Goal: Task Accomplishment & Management: Manage account settings

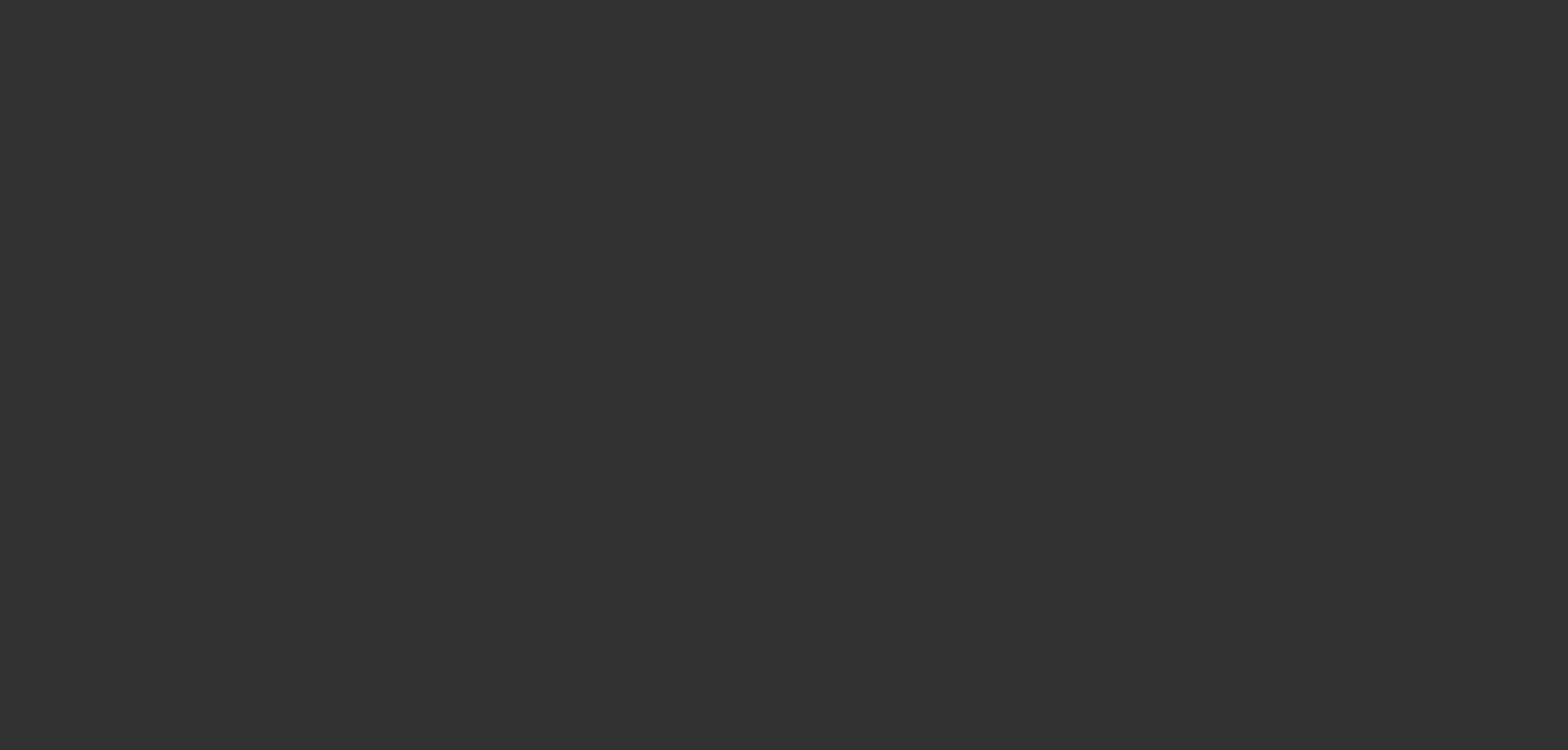
select select "3"
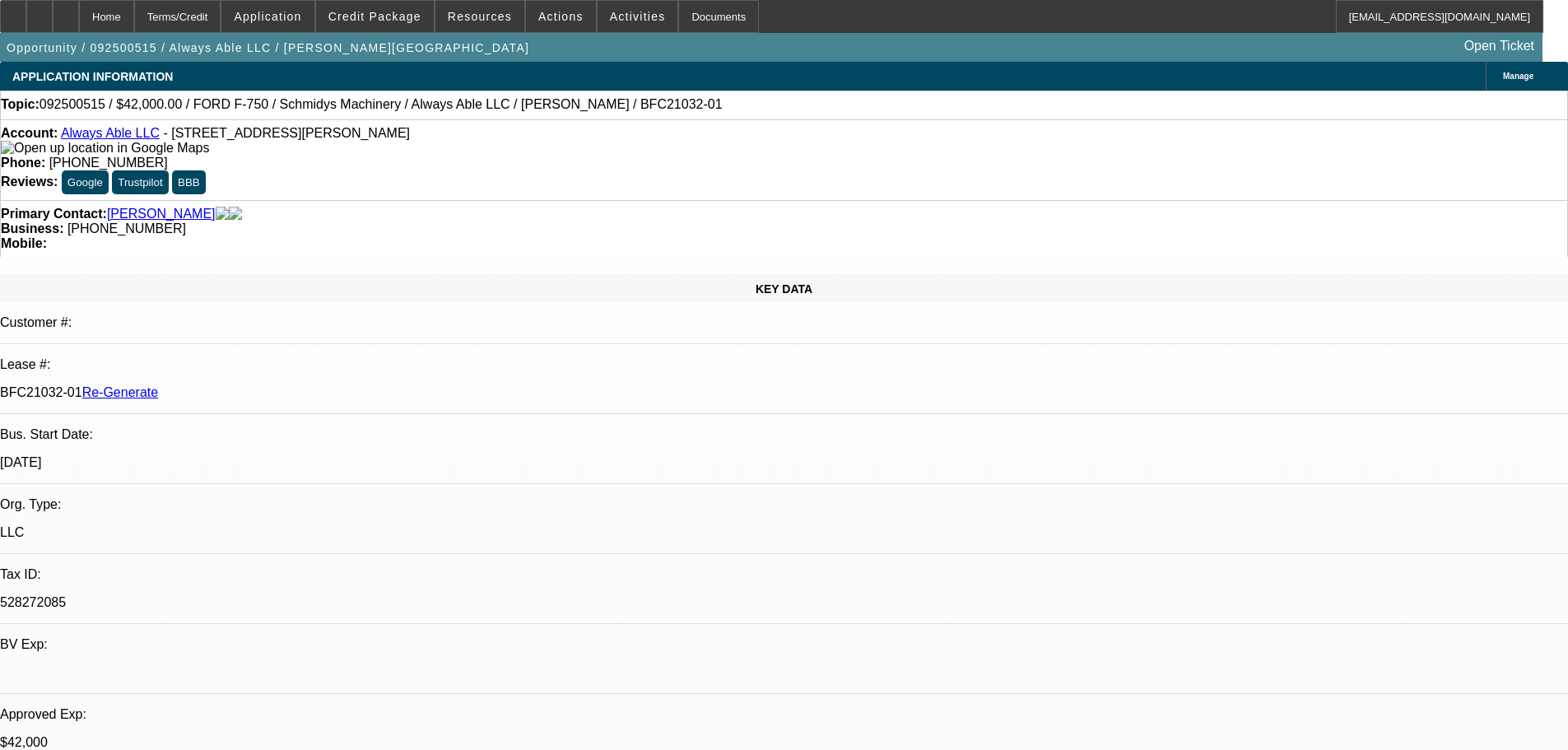
select select "0"
select select "6"
click at [683, 13] on div "Documents" at bounding box center [719, 16] width 81 height 33
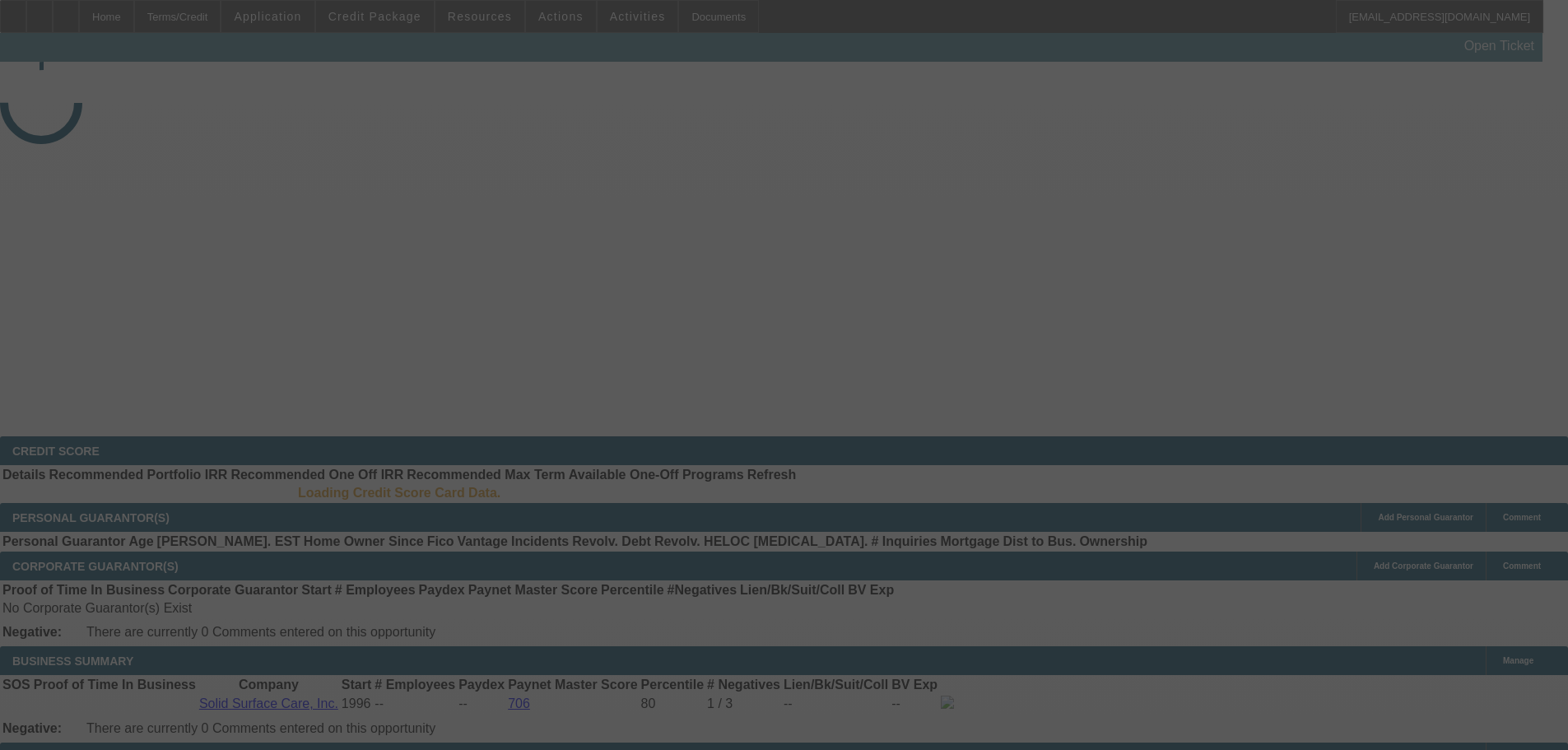
select select "3"
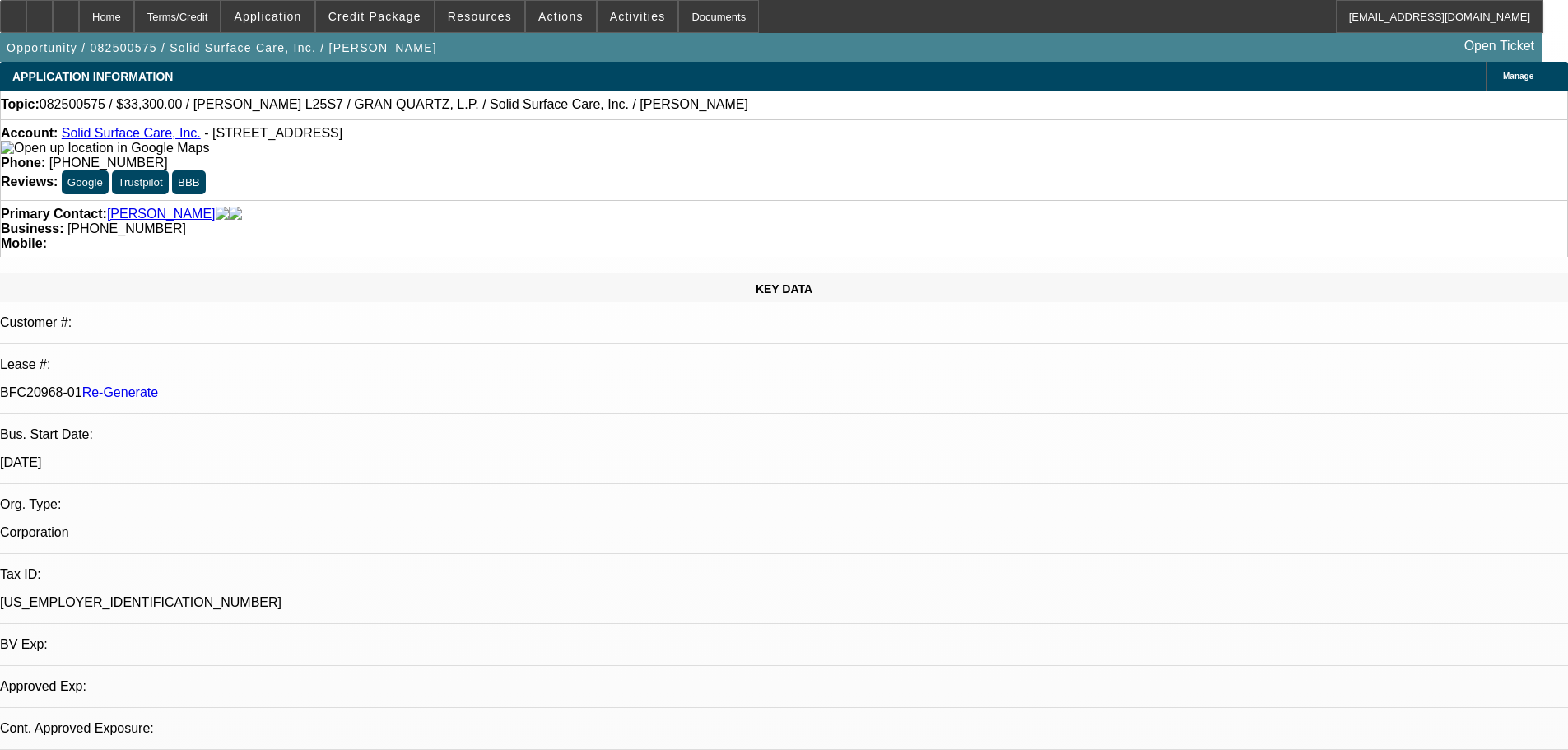
select select "0"
select select "2"
select select "0"
select select "6"
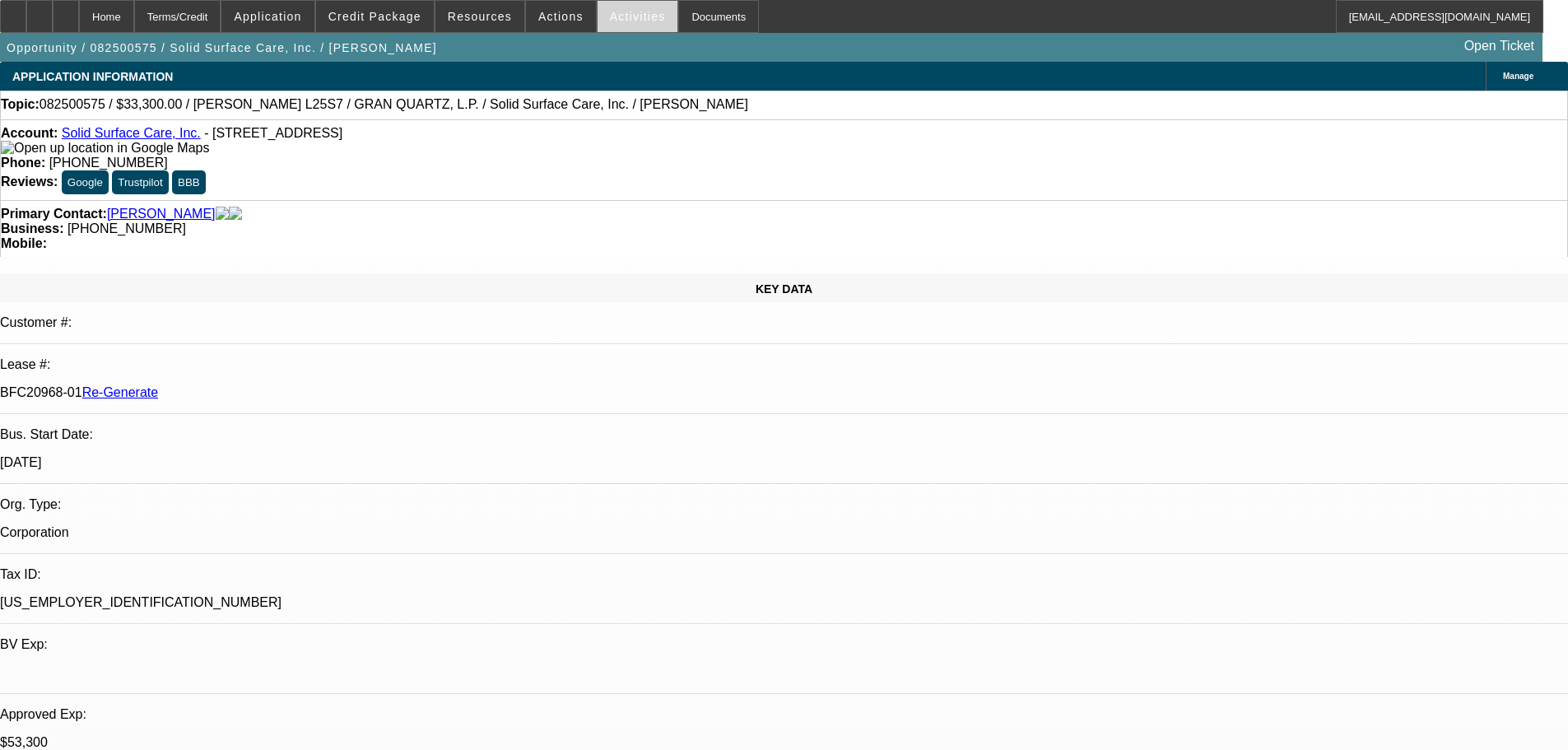
click at [632, 24] on span at bounding box center [638, 16] width 81 height 39
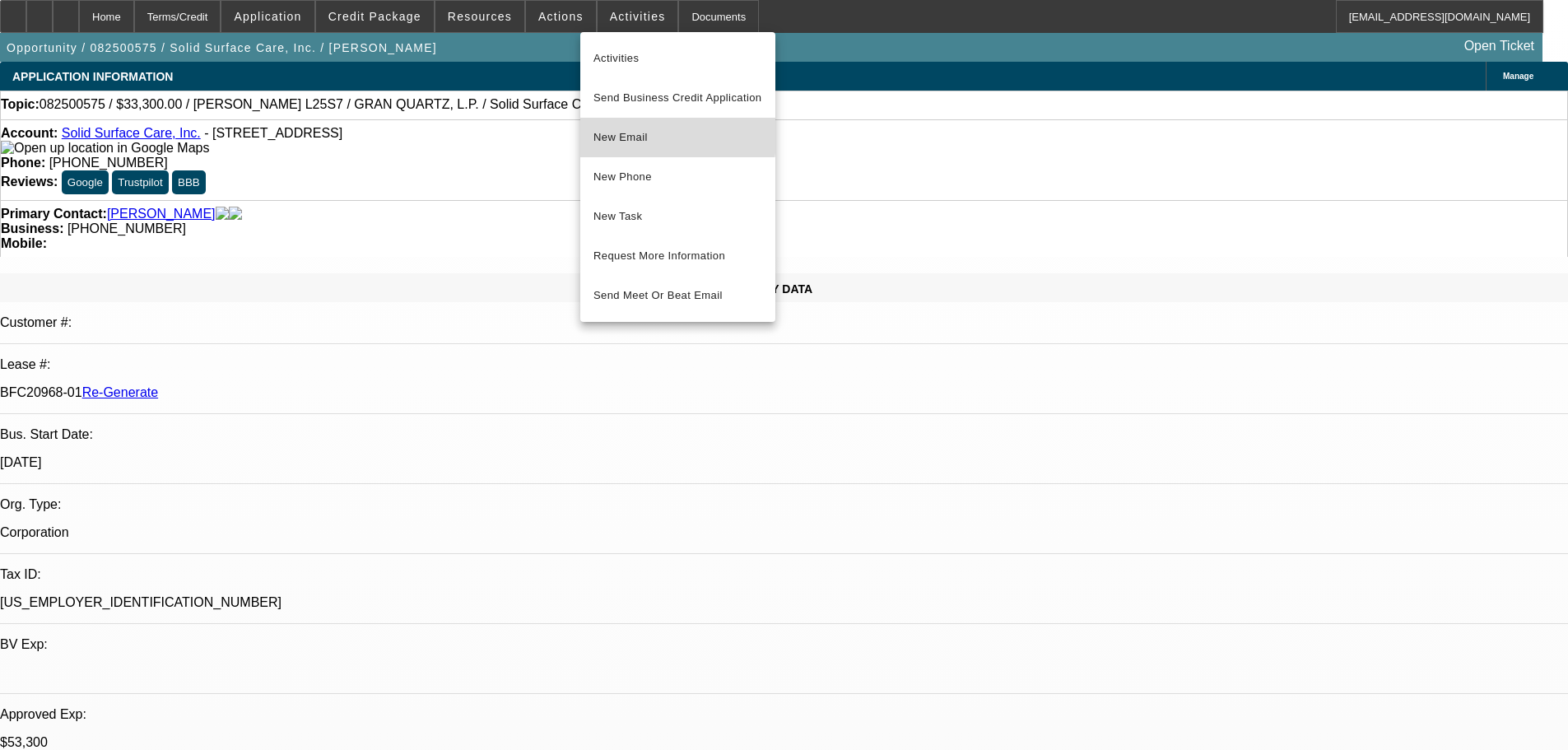
click at [656, 134] on span "New Email" at bounding box center [678, 137] width 169 height 20
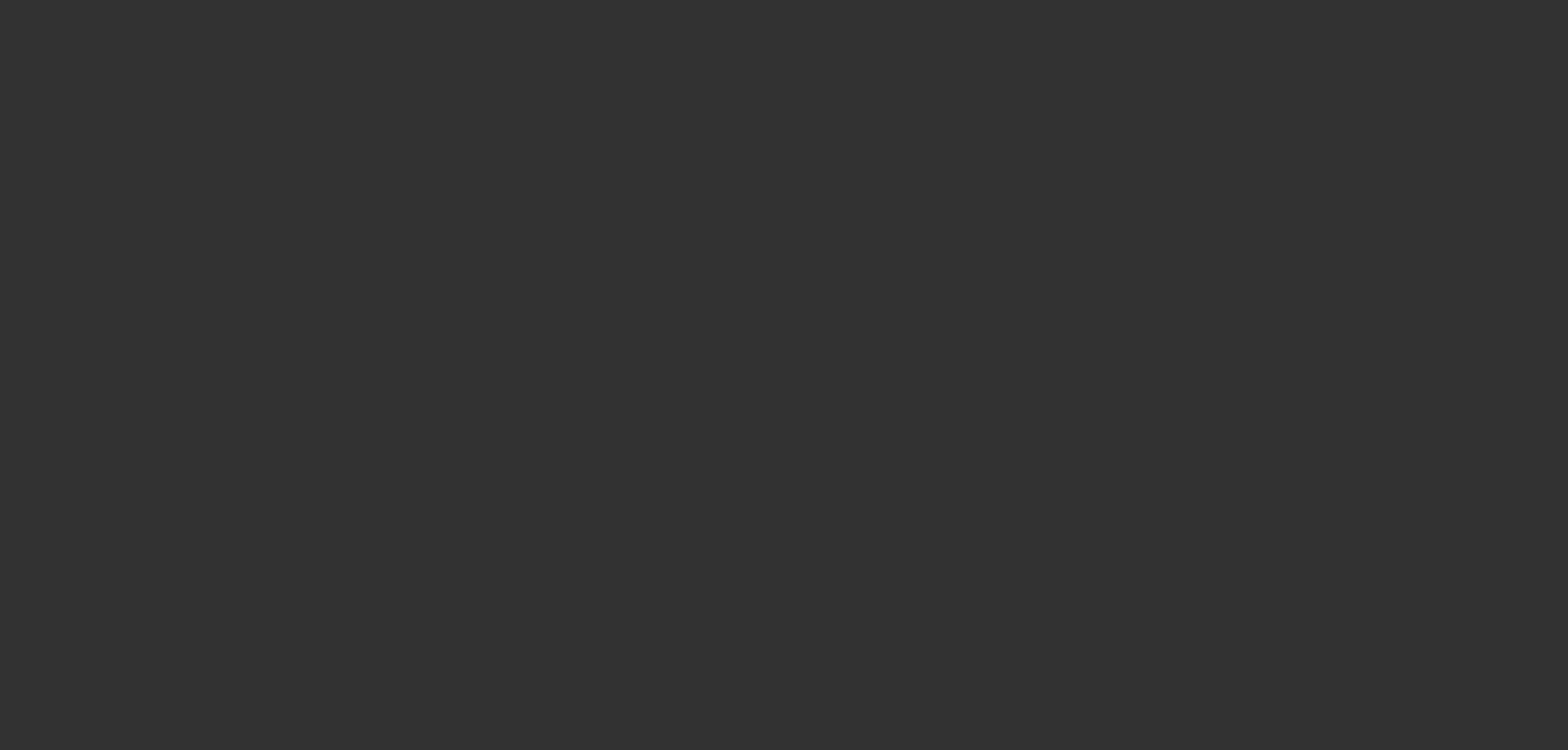
select select "3"
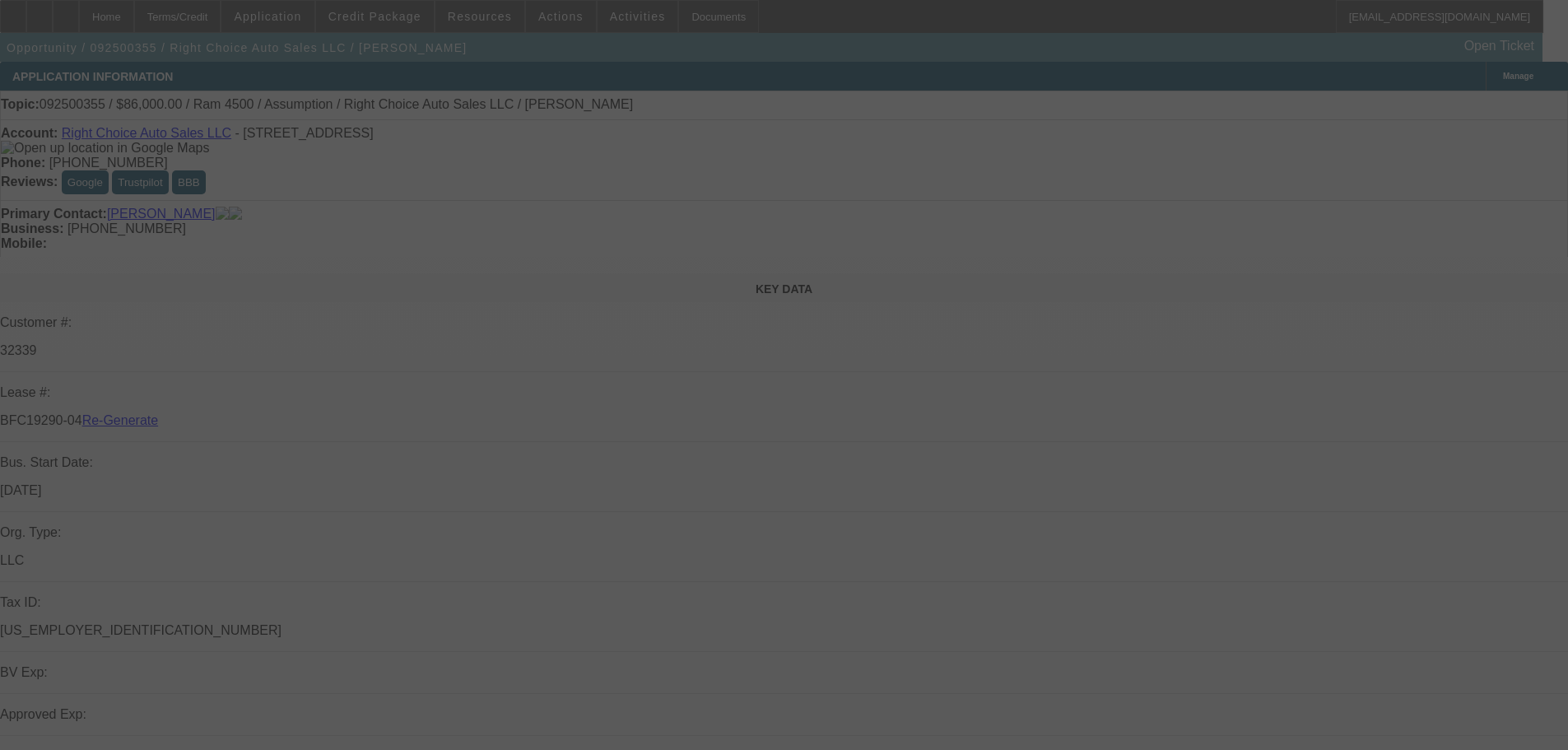
select select "0"
select select "2"
select select "0"
select select "4"
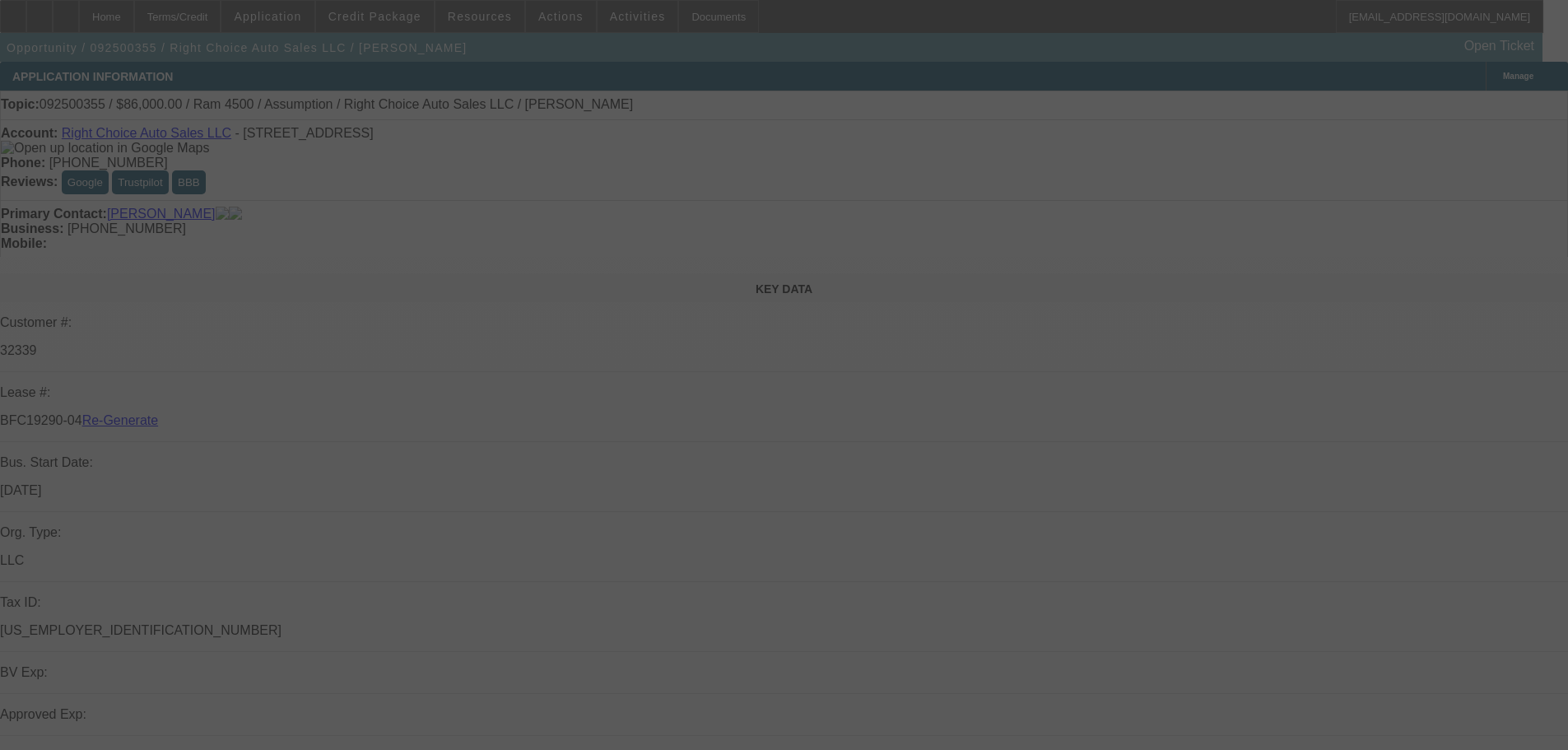
select select "3"
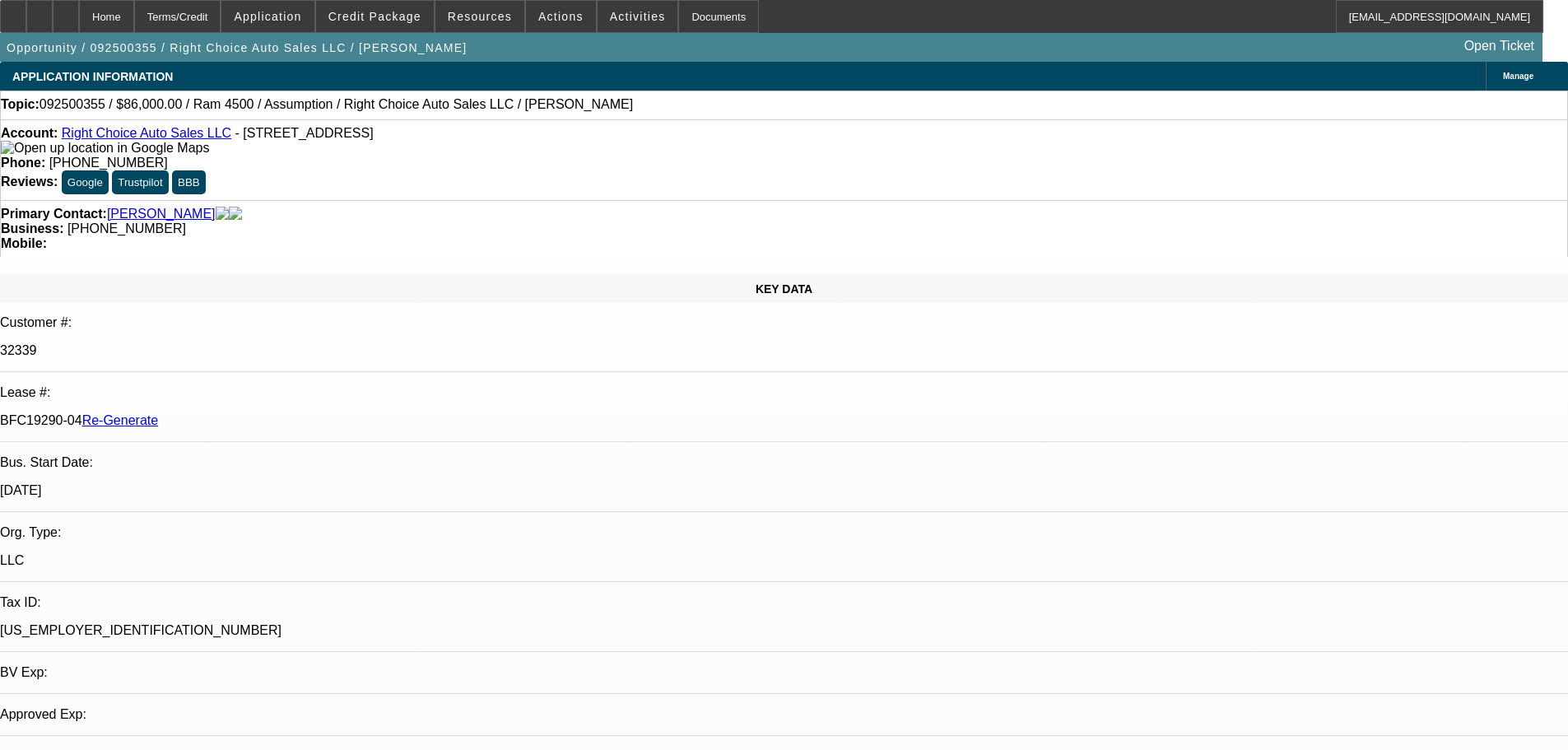
select select "0"
select select "2"
select select "0"
select select "4"
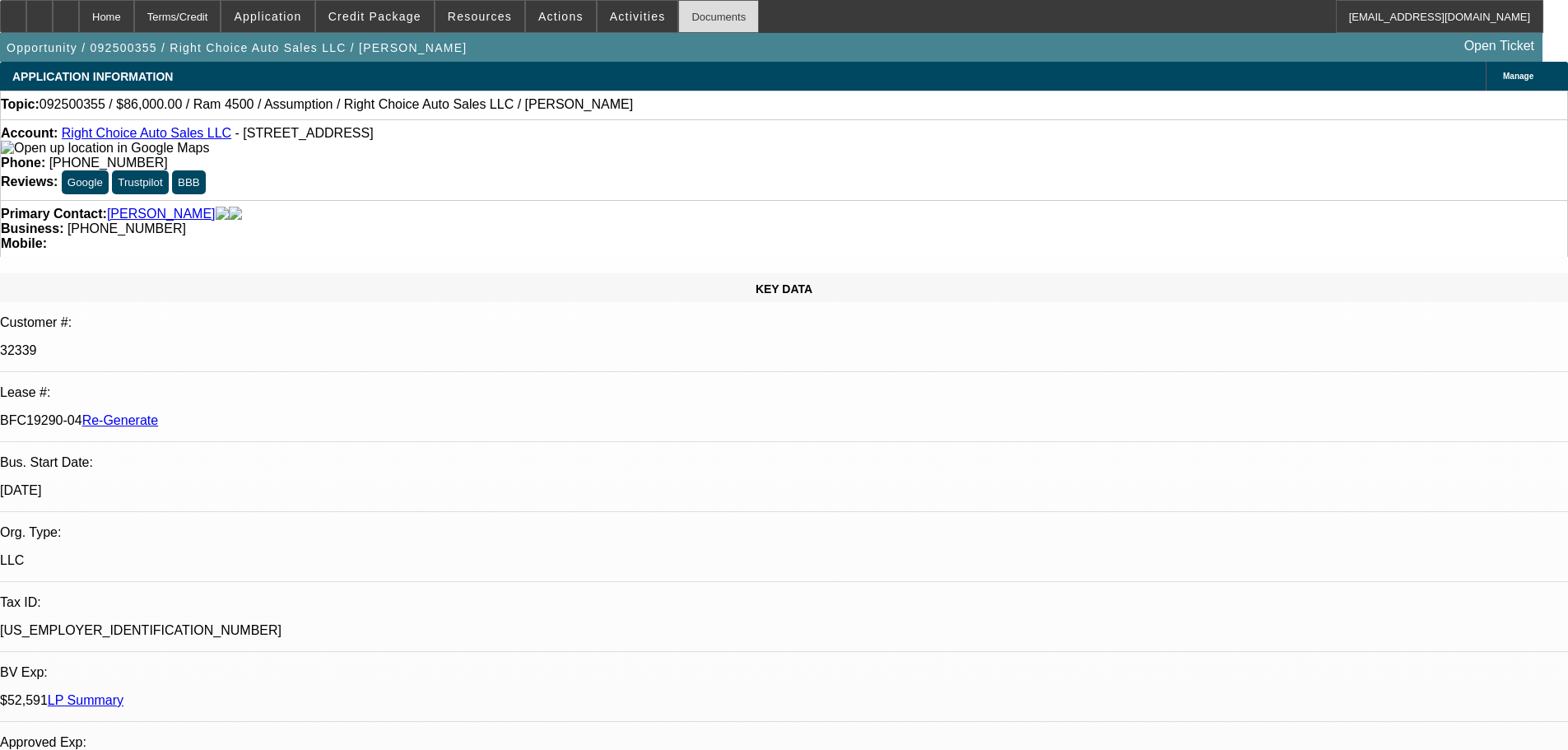
click at [688, 23] on div "Documents" at bounding box center [719, 16] width 81 height 33
click at [494, 19] on span "Resources" at bounding box center [479, 17] width 64 height 13
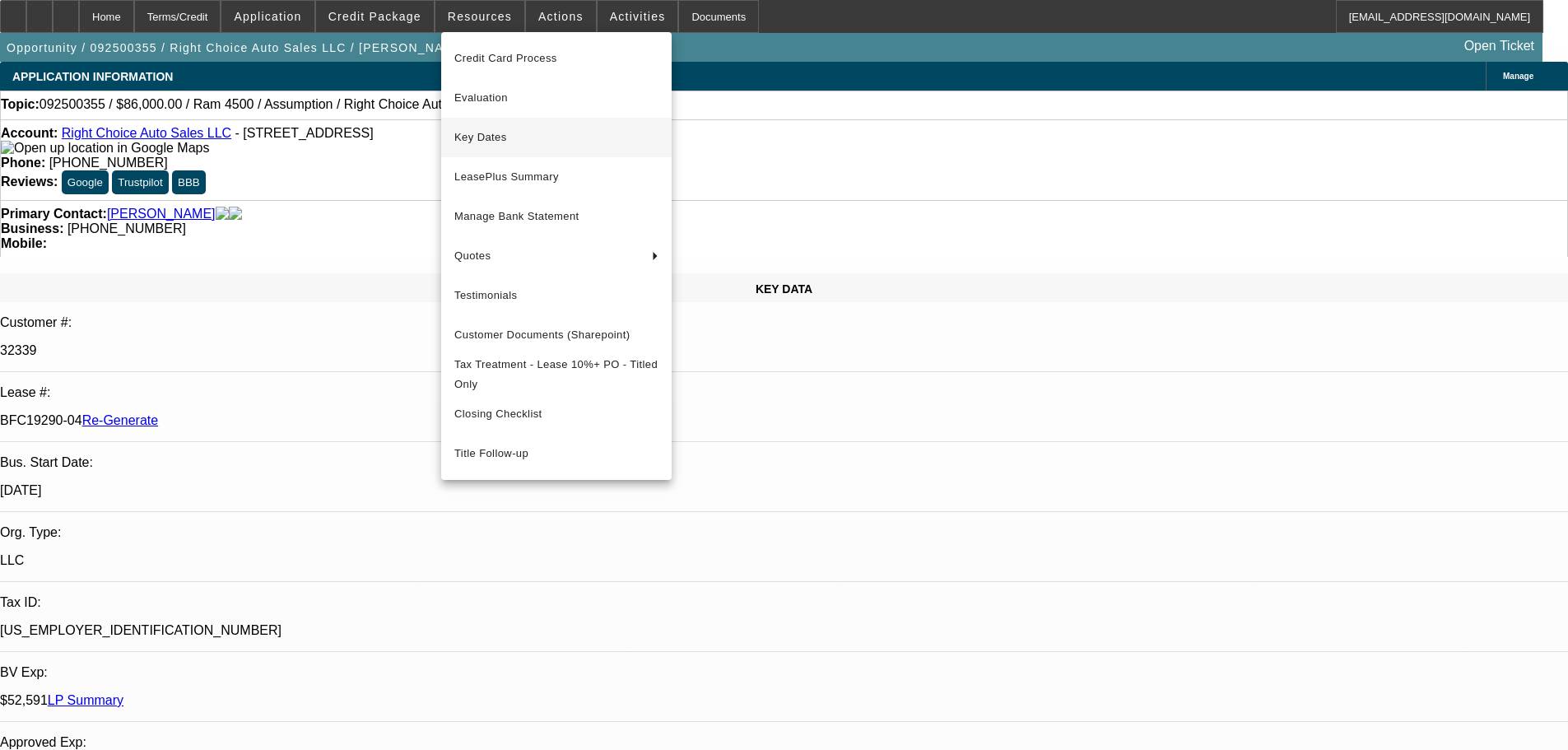
click at [508, 135] on span "Key Dates" at bounding box center [556, 137] width 204 height 20
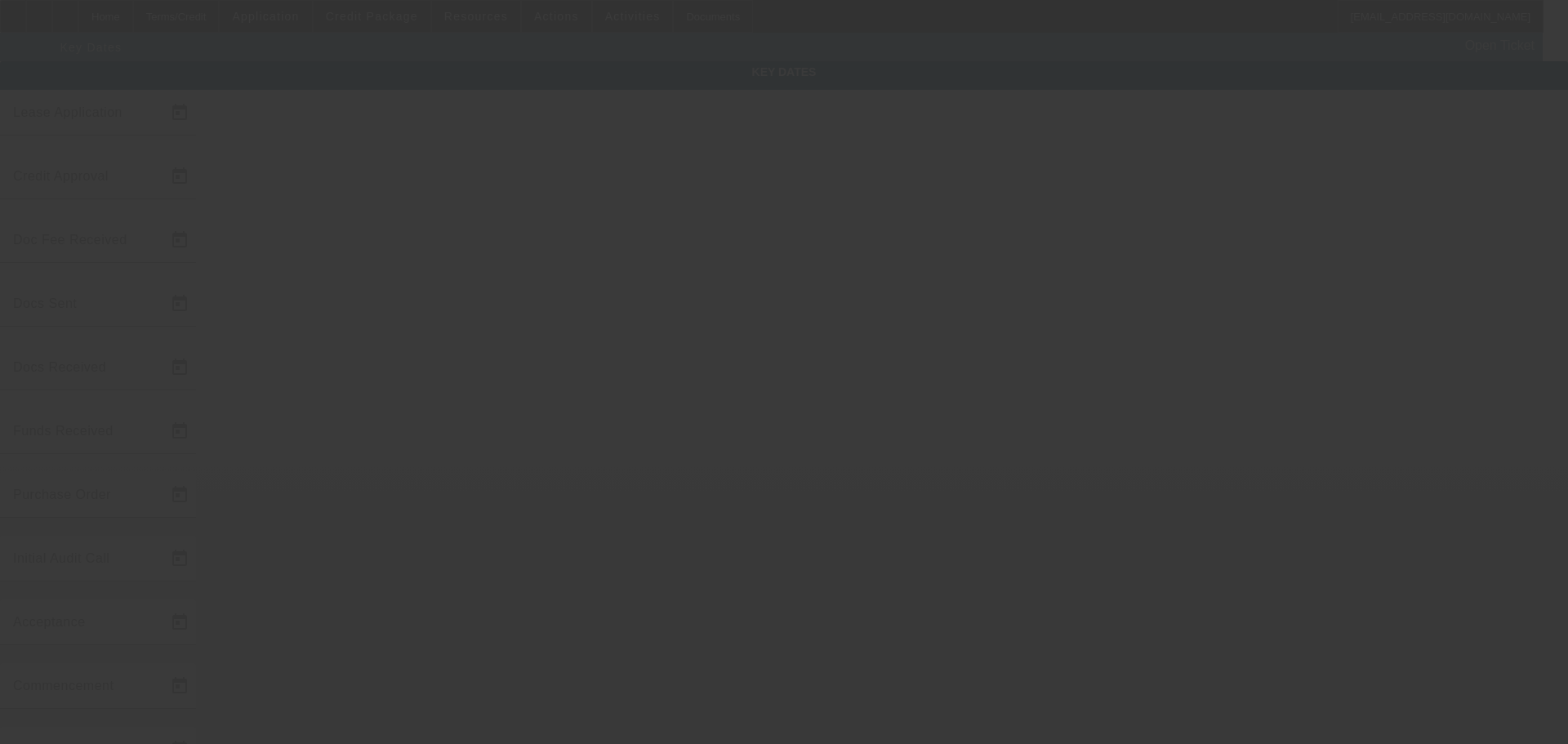
type input "9/17/2025"
type input "9/19/2025"
type input "9/22/2025"
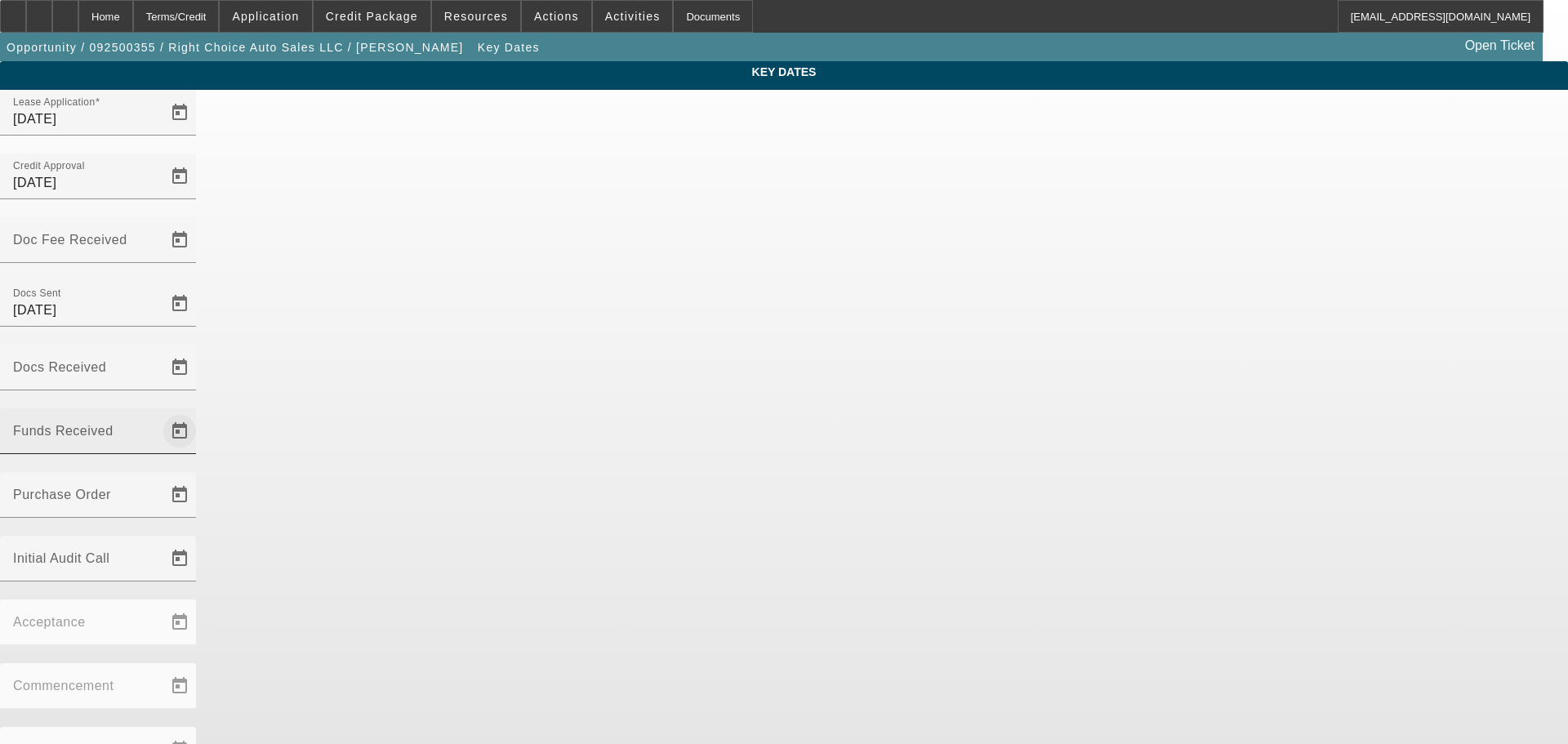
click at [199, 411] on span "Open calendar" at bounding box center [180, 431] width 39 height 39
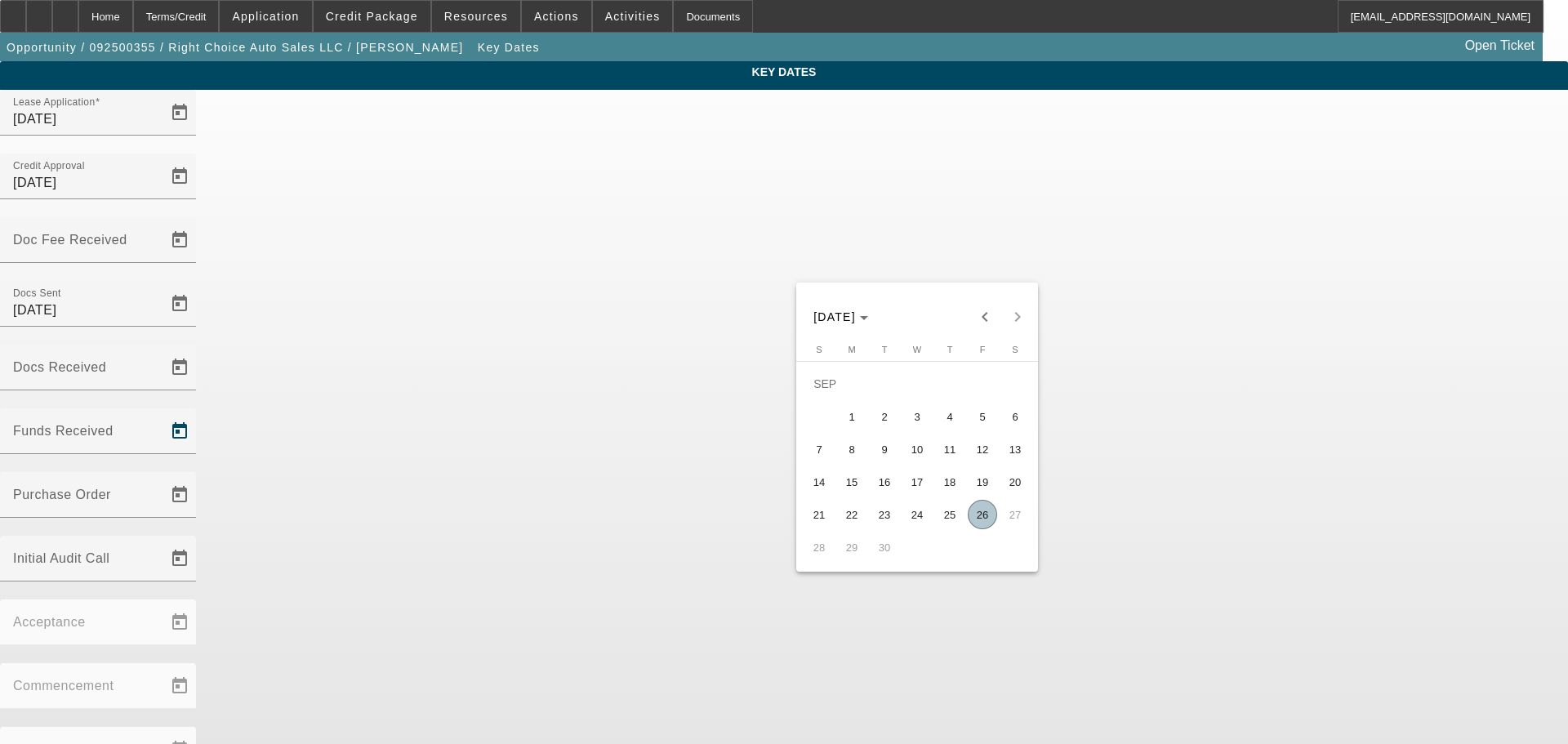
click at [983, 513] on span "26" at bounding box center [983, 515] width 30 height 30
type input "[DATE]"
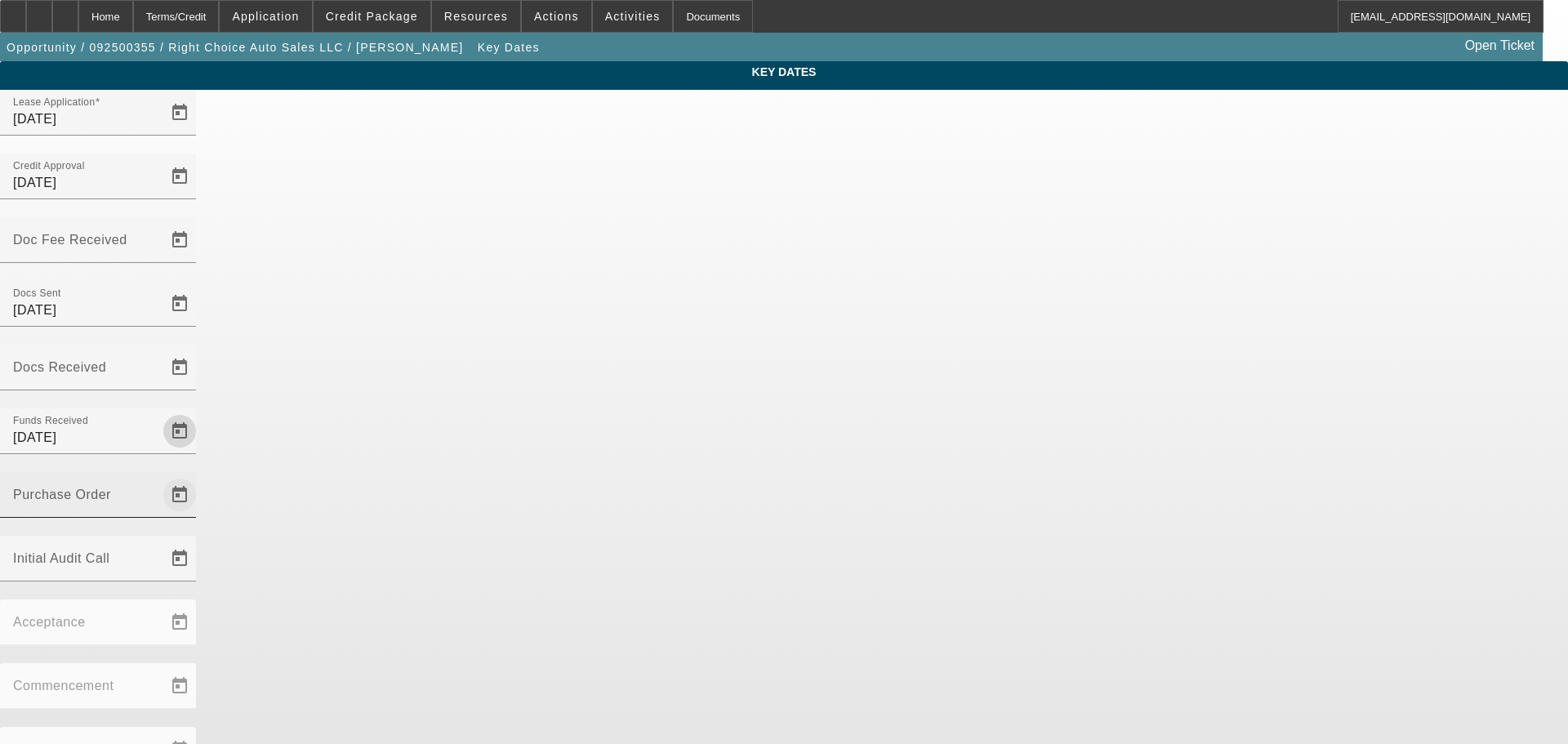
click at [199, 475] on span "Open calendar" at bounding box center [180, 495] width 39 height 39
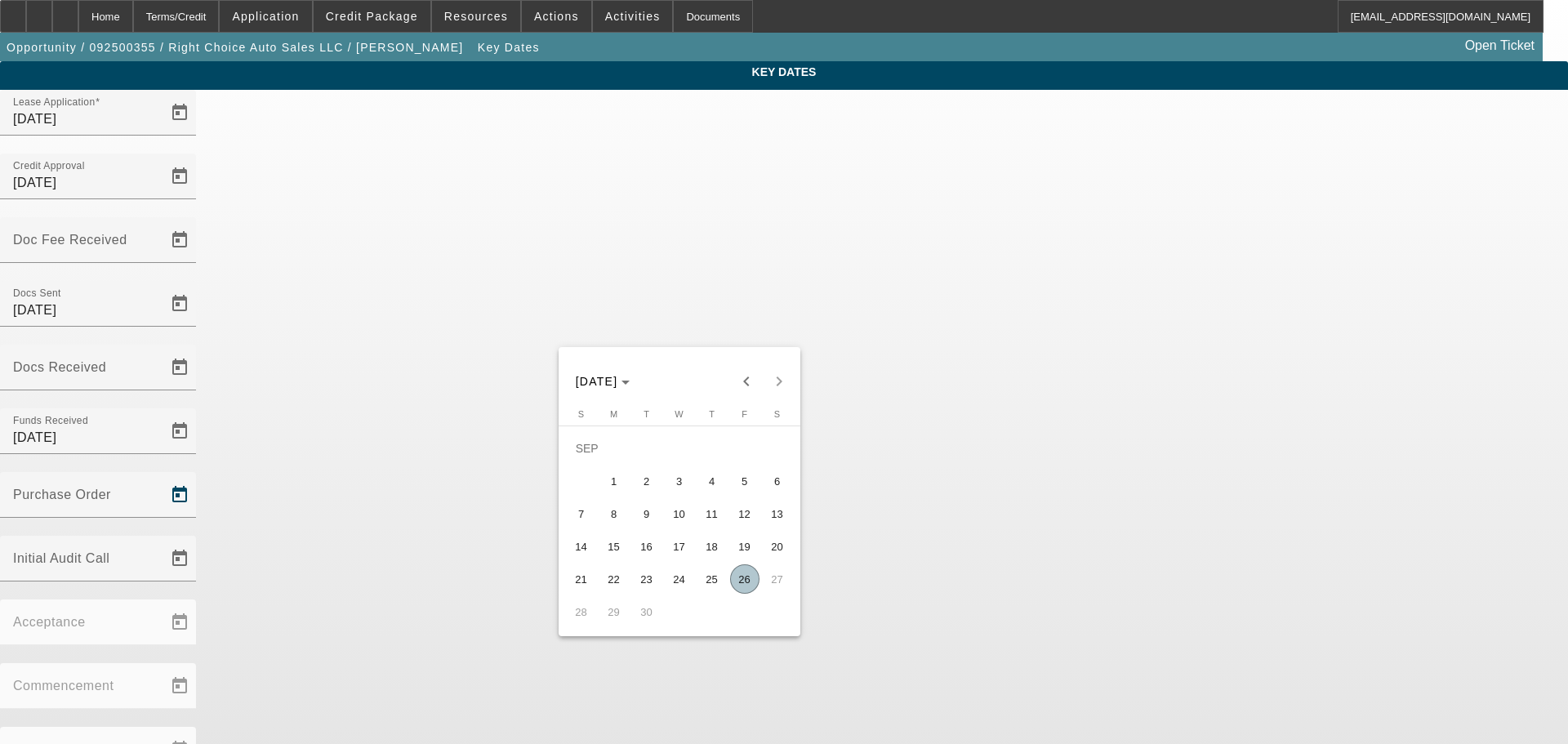
drag, startPoint x: 749, startPoint y: 590, endPoint x: 734, endPoint y: 536, distance: 56.0
click at [749, 588] on span "26" at bounding box center [745, 579] width 30 height 30
type input "9/26/2025"
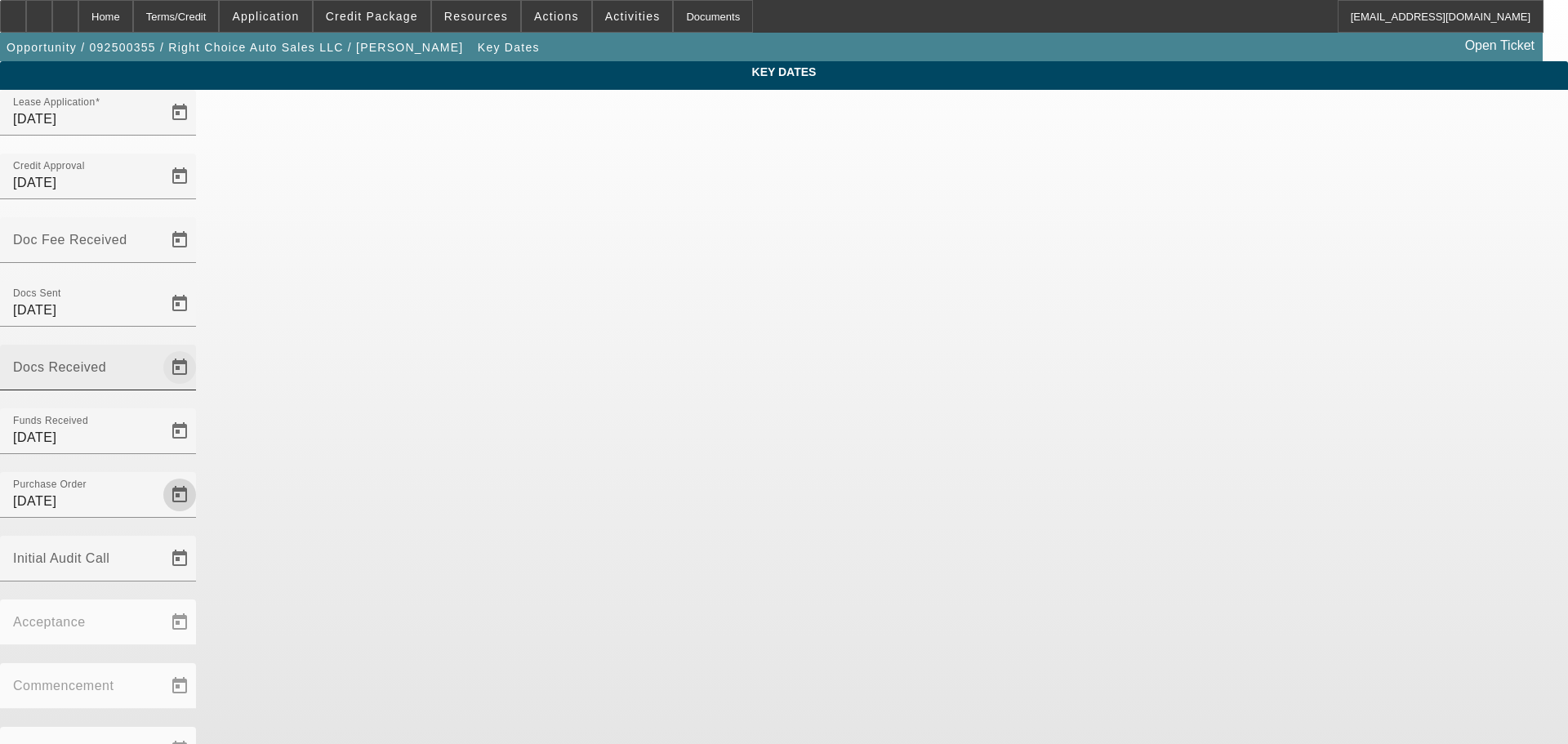
click at [199, 348] on span "Open calendar" at bounding box center [180, 367] width 39 height 39
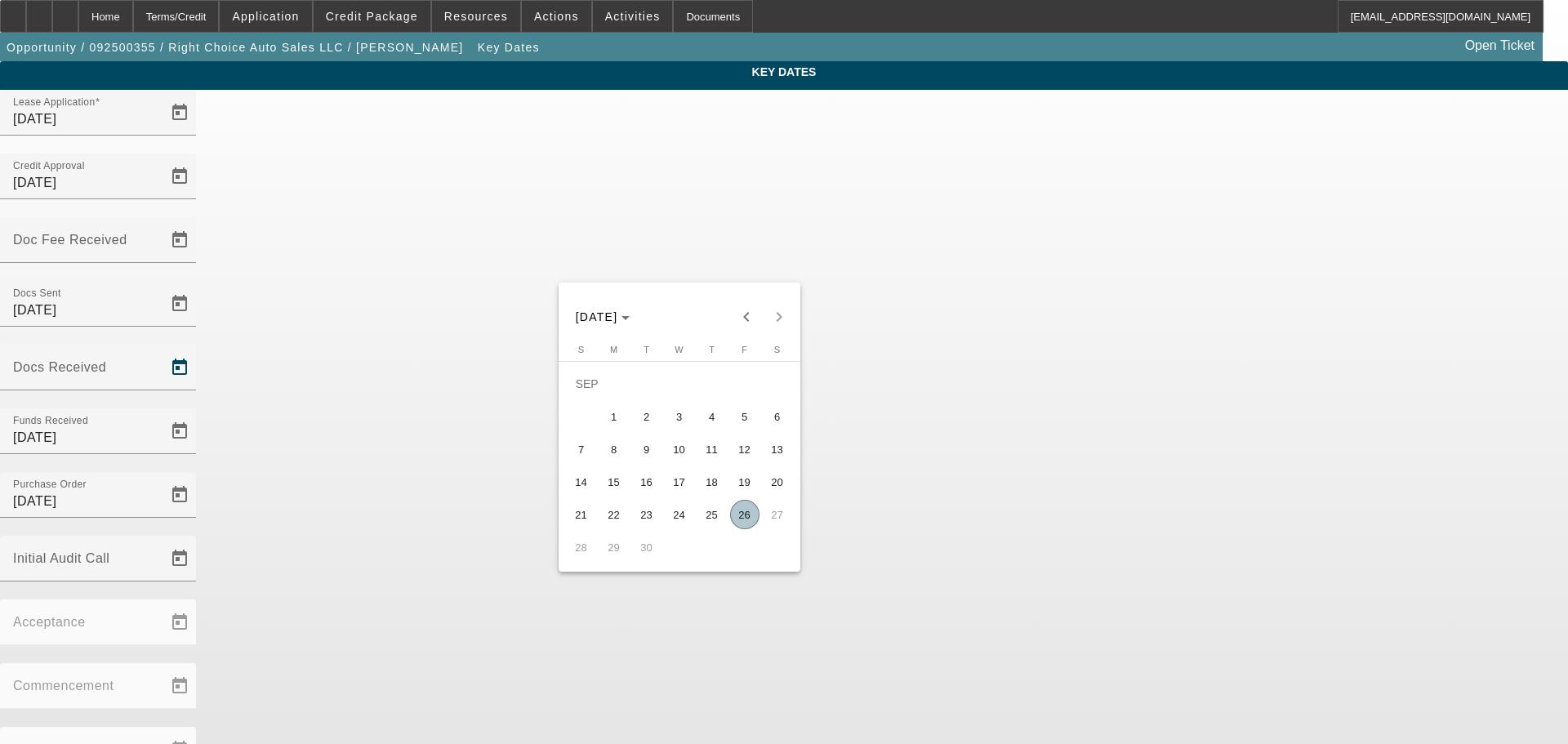
drag, startPoint x: 677, startPoint y: 523, endPoint x: 679, endPoint y: 505, distance: 18.1
click at [677, 520] on span "24" at bounding box center [680, 515] width 30 height 30
type input "9/24/2025"
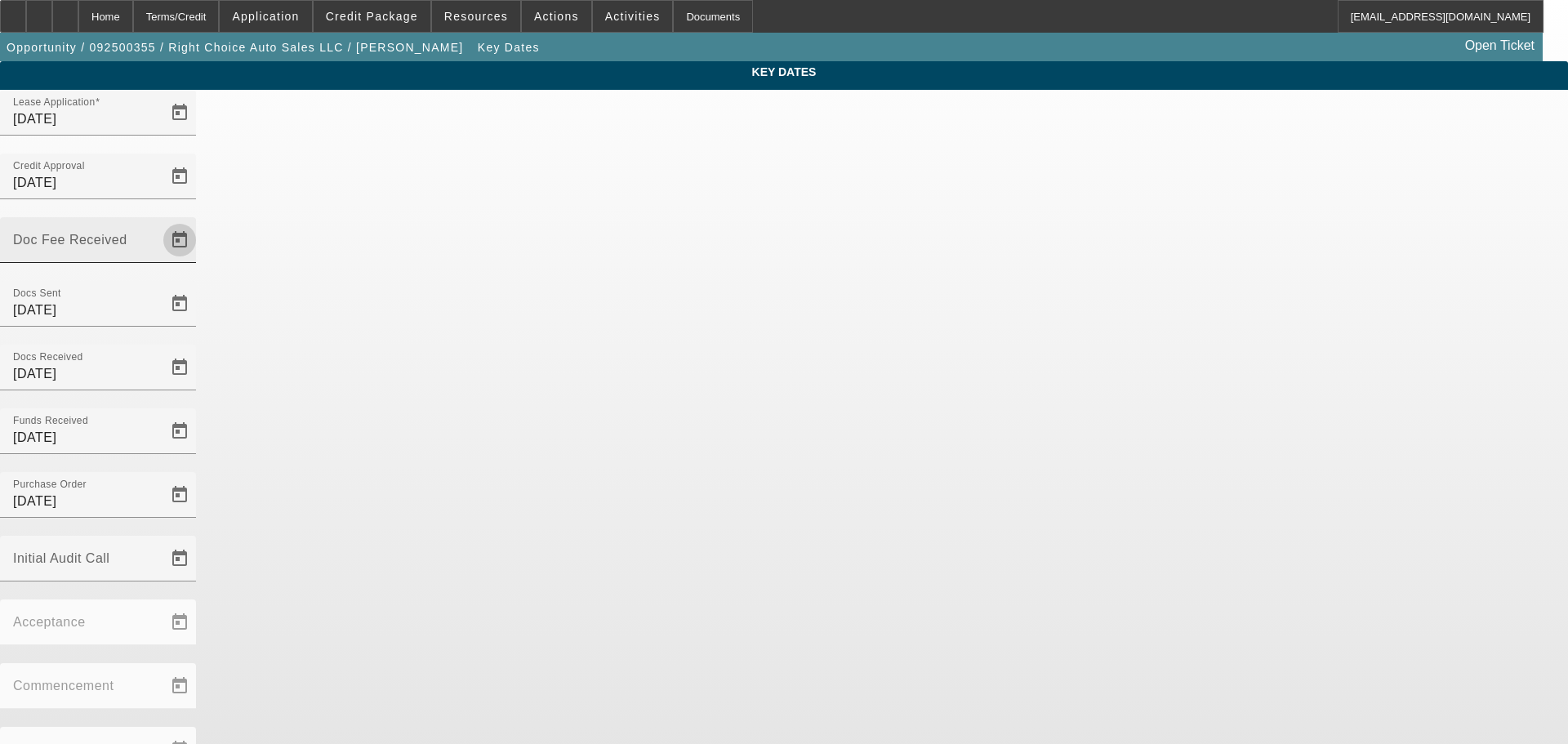
click at [199, 220] on span "Open calendar" at bounding box center [180, 240] width 39 height 39
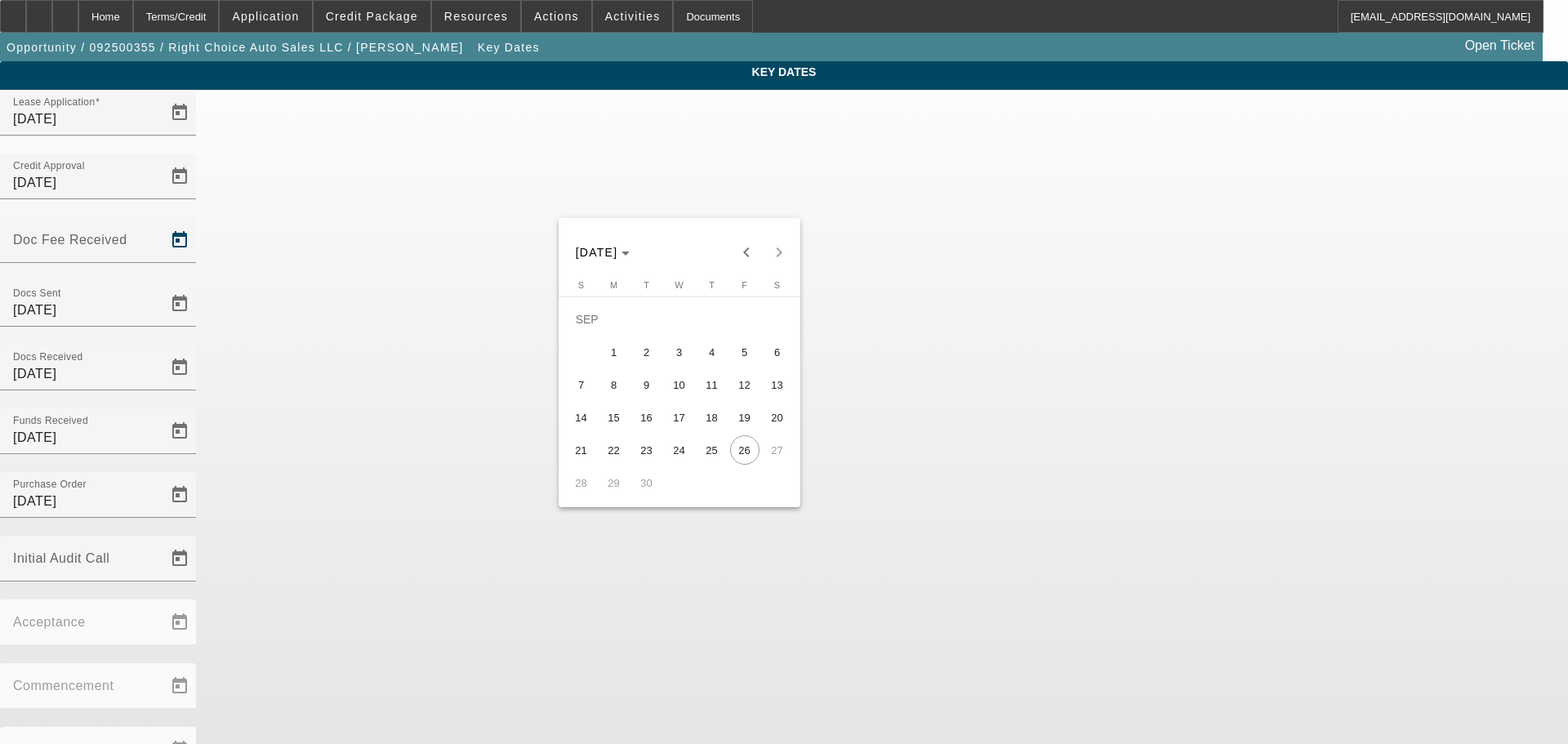
drag, startPoint x: 654, startPoint y: 456, endPoint x: 616, endPoint y: 460, distance: 38.2
click at [616, 460] on tr "21 22 23 24 25 26 27" at bounding box center [679, 449] width 228 height 33
click at [616, 460] on span "22" at bounding box center [614, 450] width 30 height 30
type input "9/22/2025"
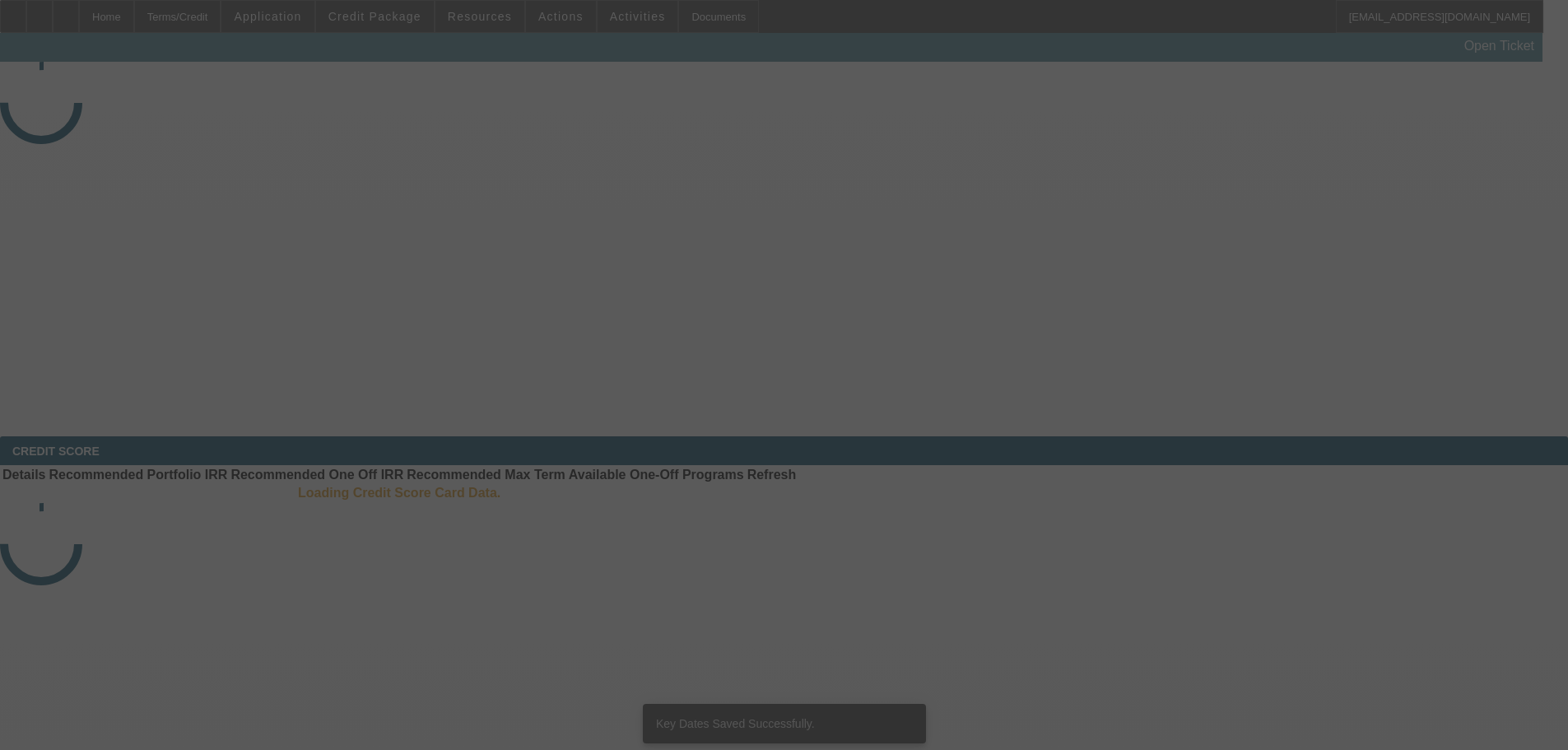
select select "3"
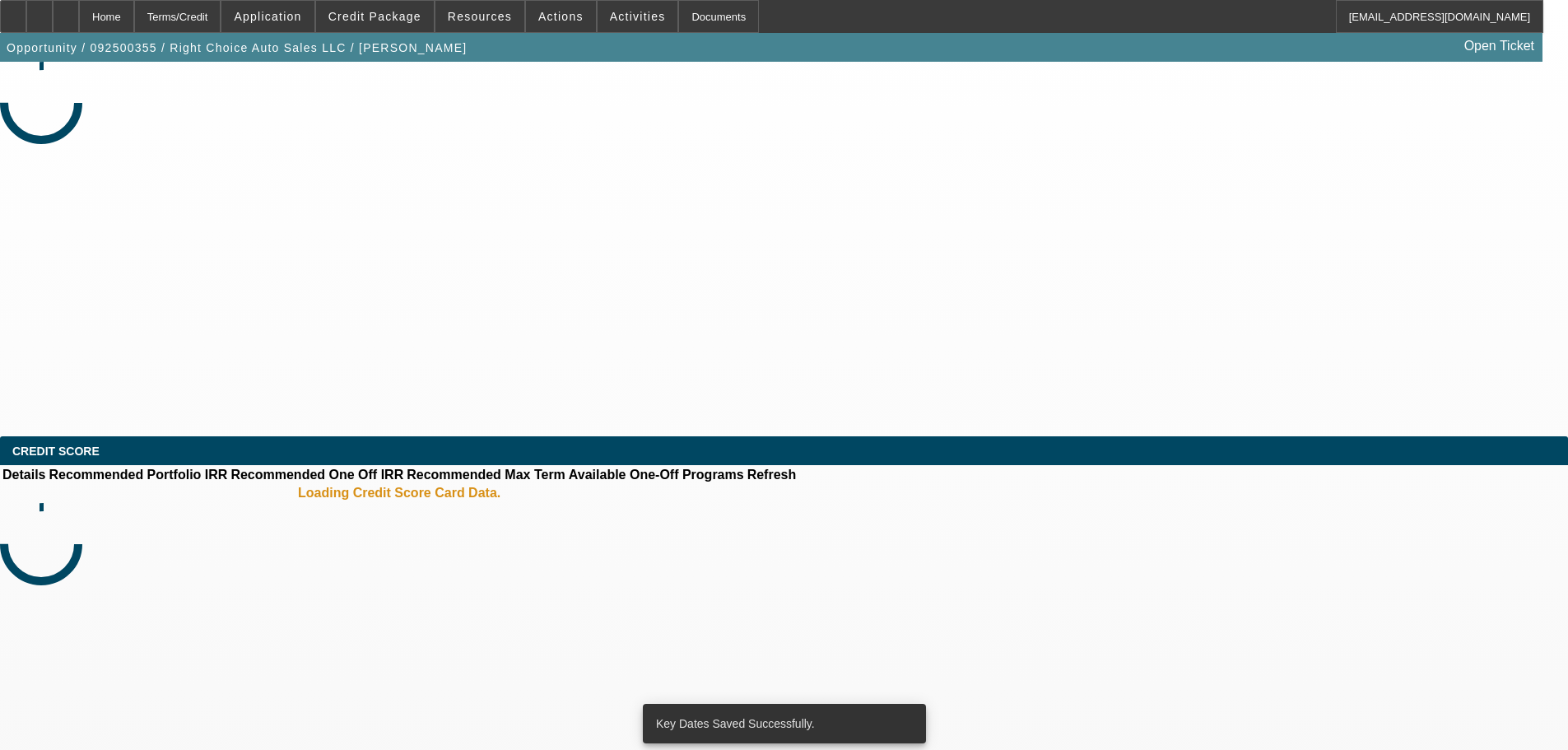
select select "0"
select select "2"
select select "0"
select select "4"
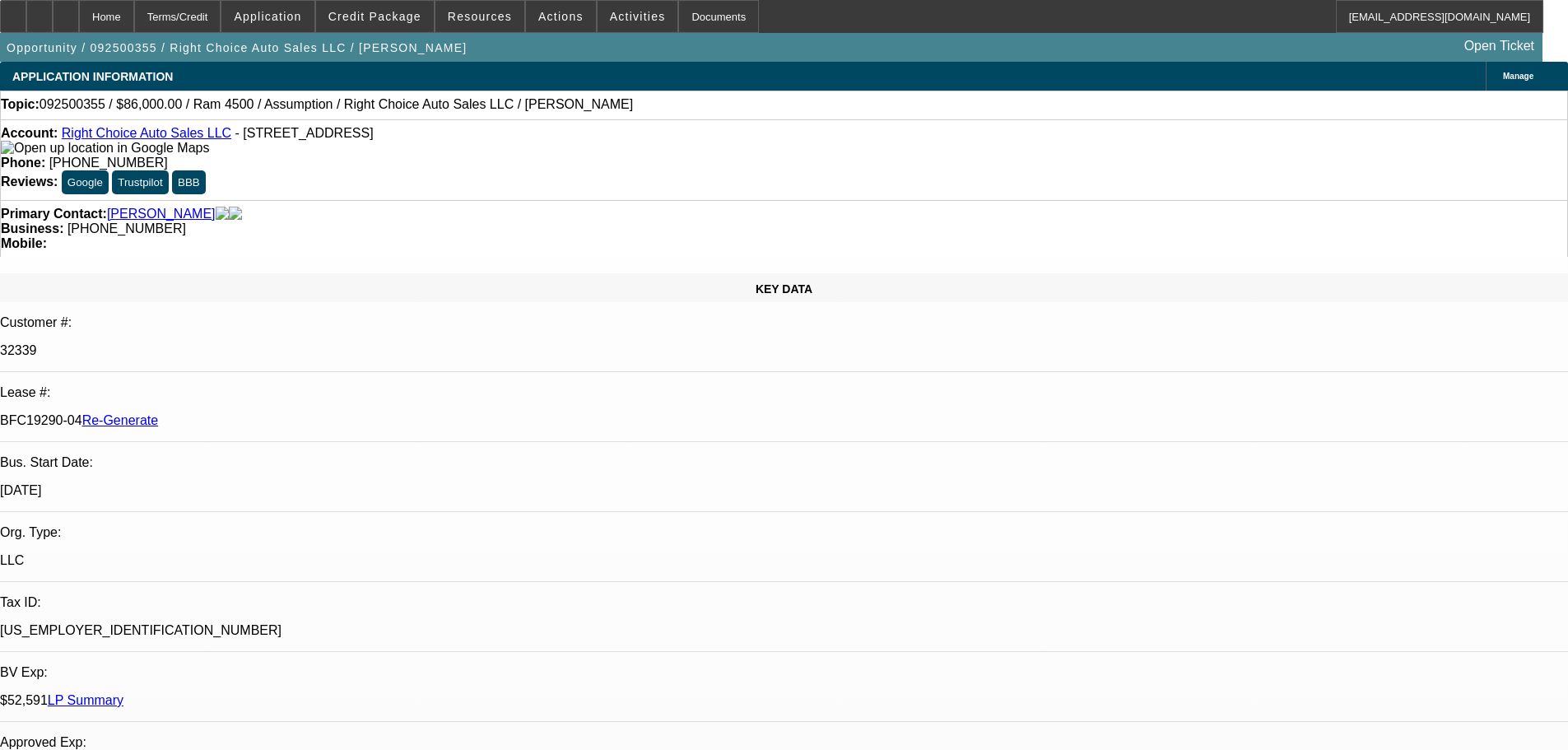
scroll to position [83, 0]
click at [613, 14] on span "Activities" at bounding box center [638, 17] width 56 height 13
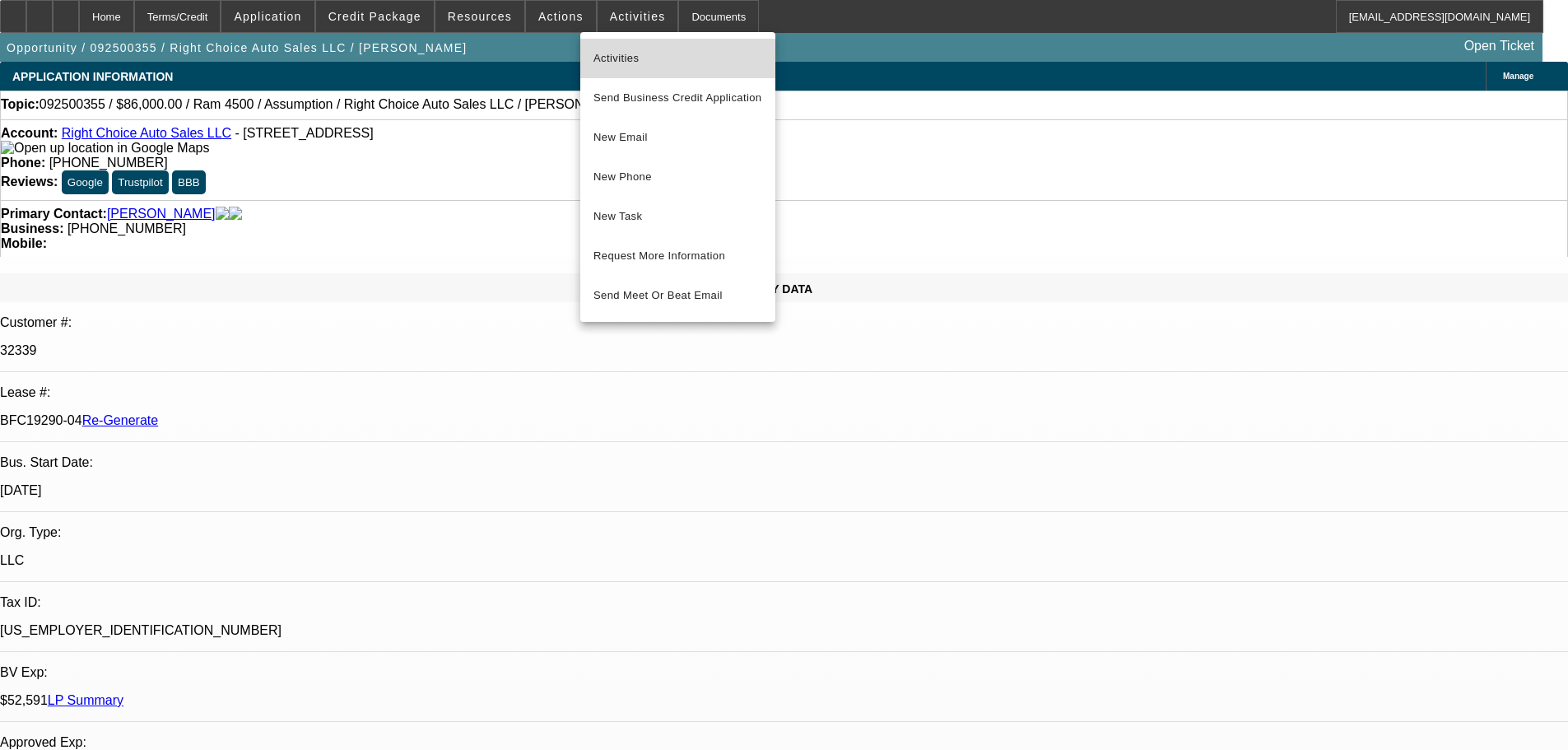
click at [624, 62] on span "Activities" at bounding box center [678, 58] width 169 height 20
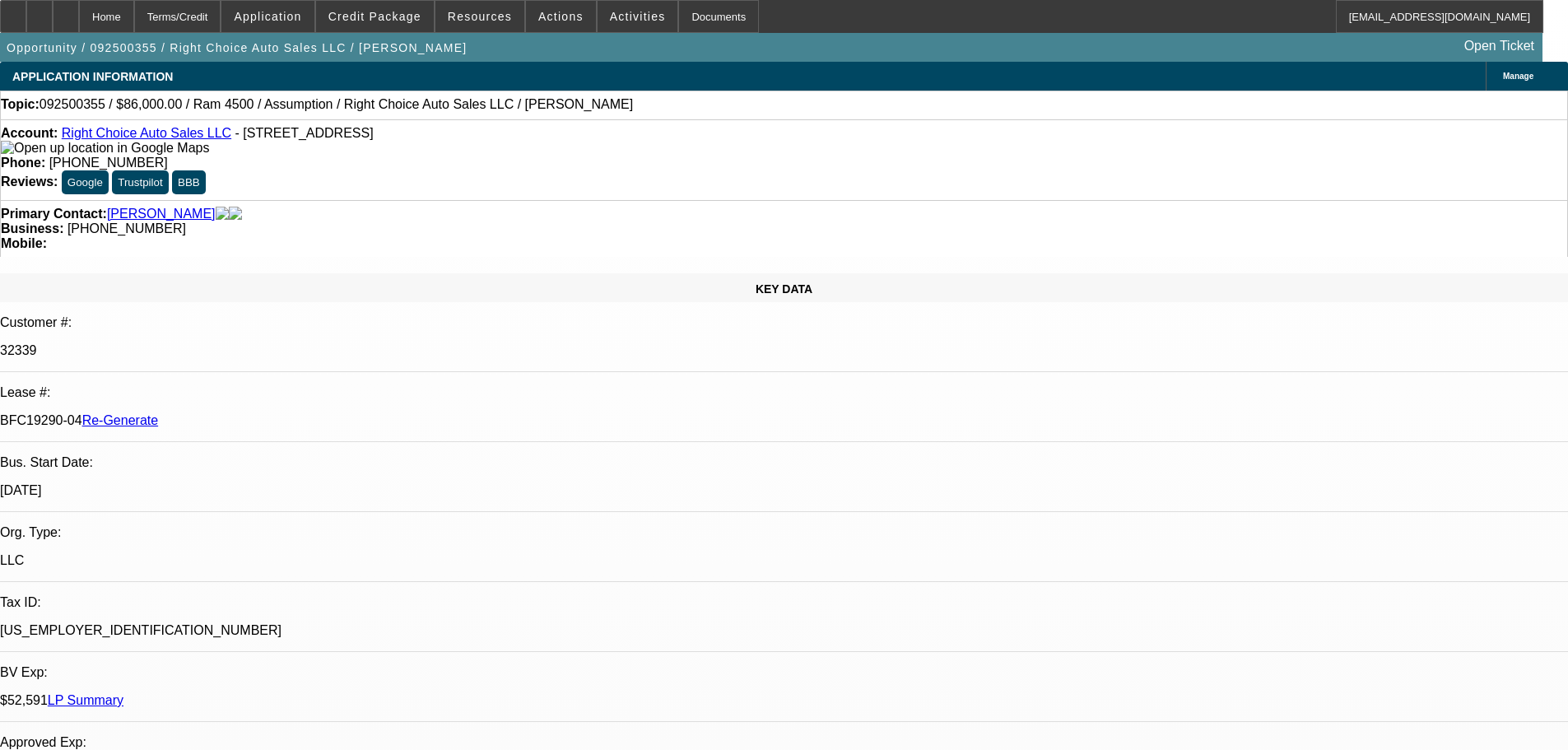
scroll to position [576, 0]
drag, startPoint x: 1414, startPoint y: 547, endPoint x: 1333, endPoint y: 620, distance: 109.0
drag, startPoint x: 1365, startPoint y: 636, endPoint x: 1296, endPoint y: 631, distance: 69.2
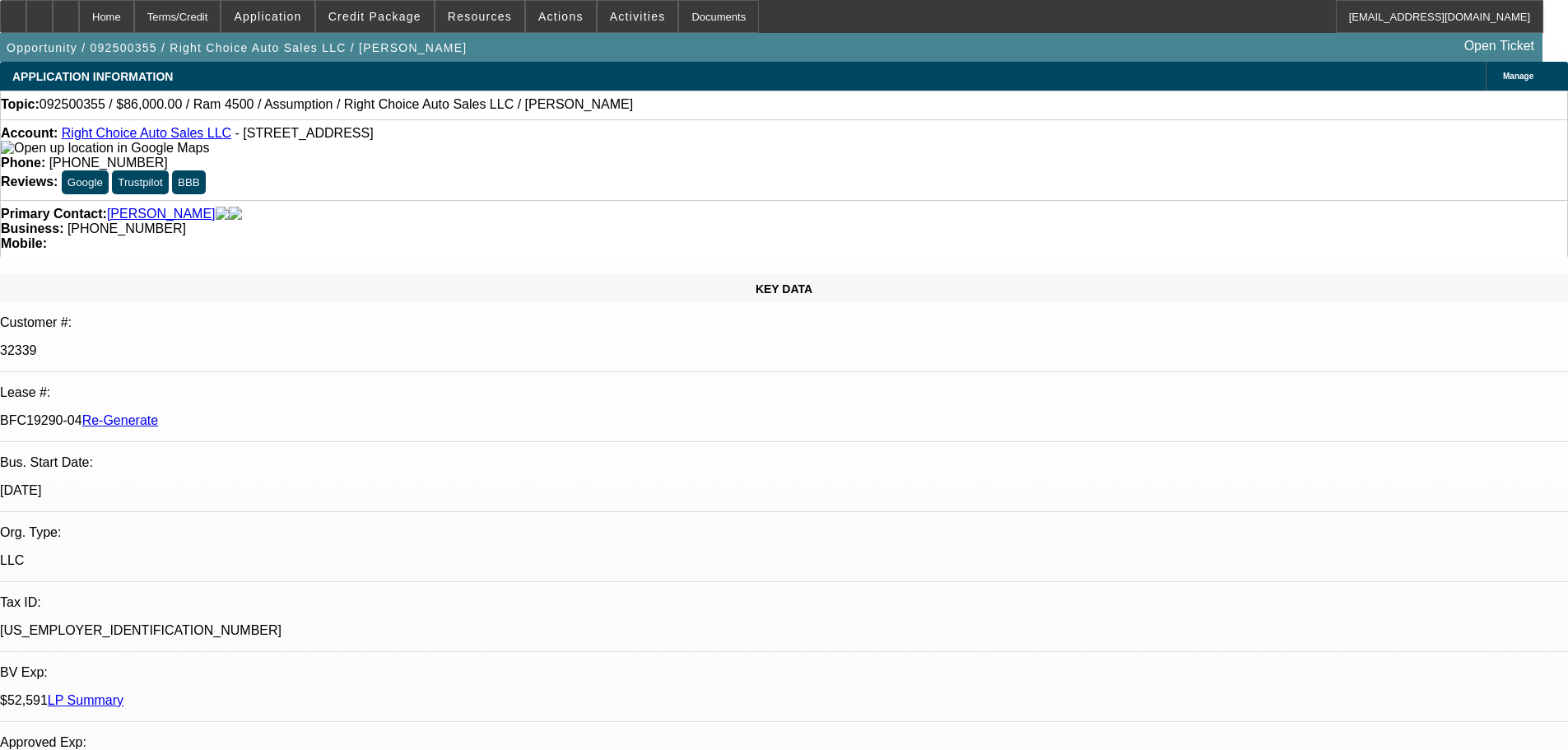
click at [566, 15] on span "Actions" at bounding box center [561, 17] width 45 height 13
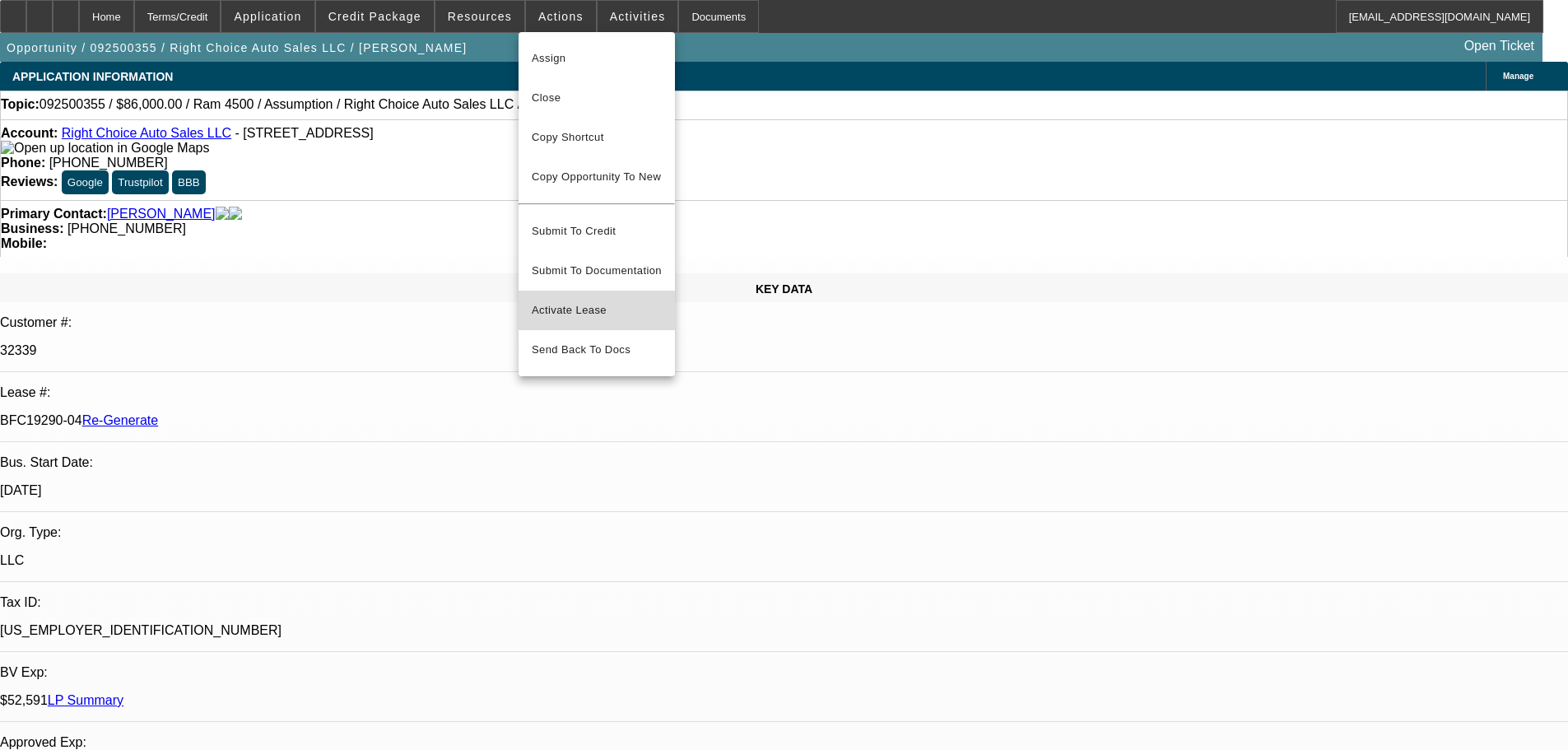
click at [556, 301] on span "Activate Lease" at bounding box center [597, 310] width 130 height 20
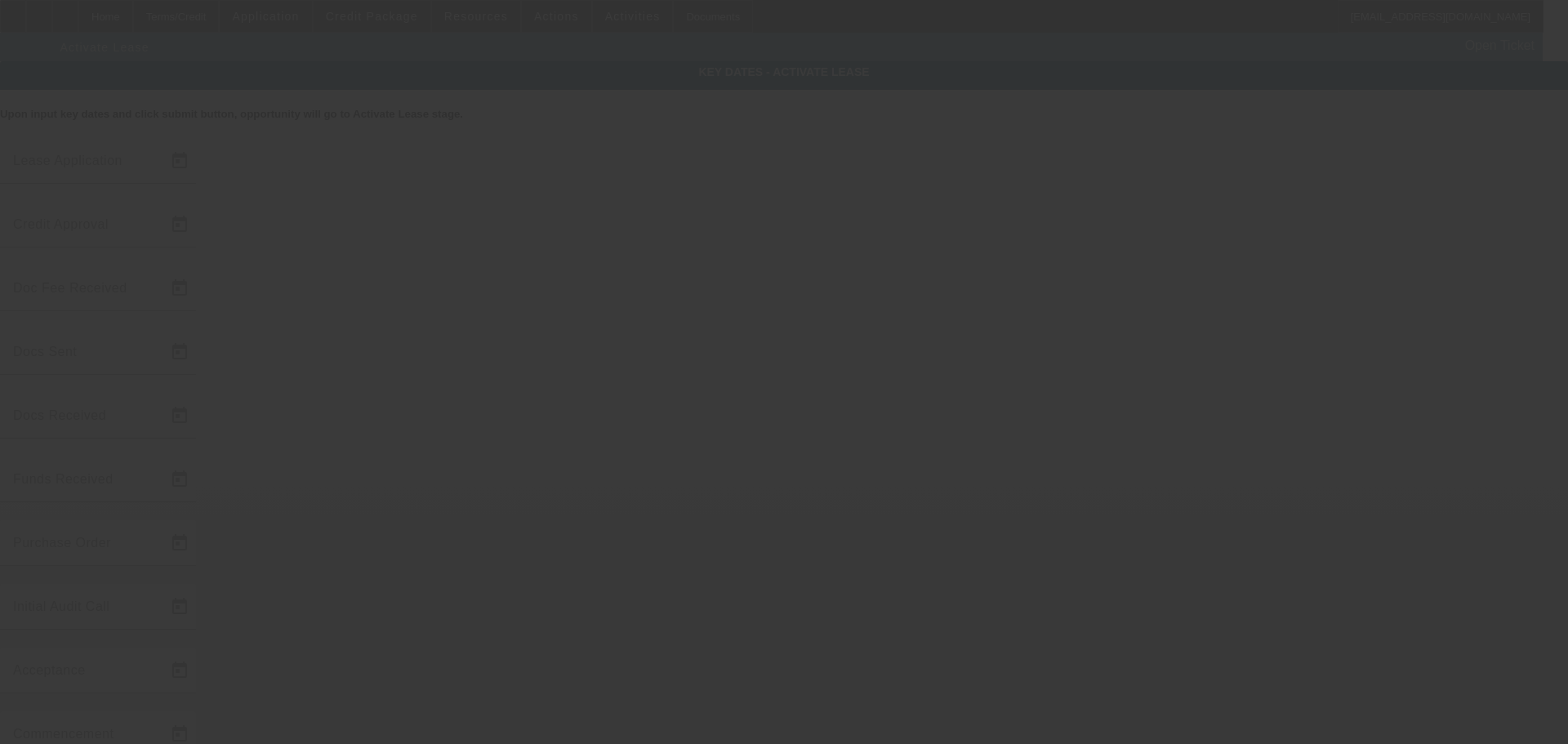
type input "9/17/2025"
type input "9/19/2025"
type input "9/22/2025"
type input "9/24/2025"
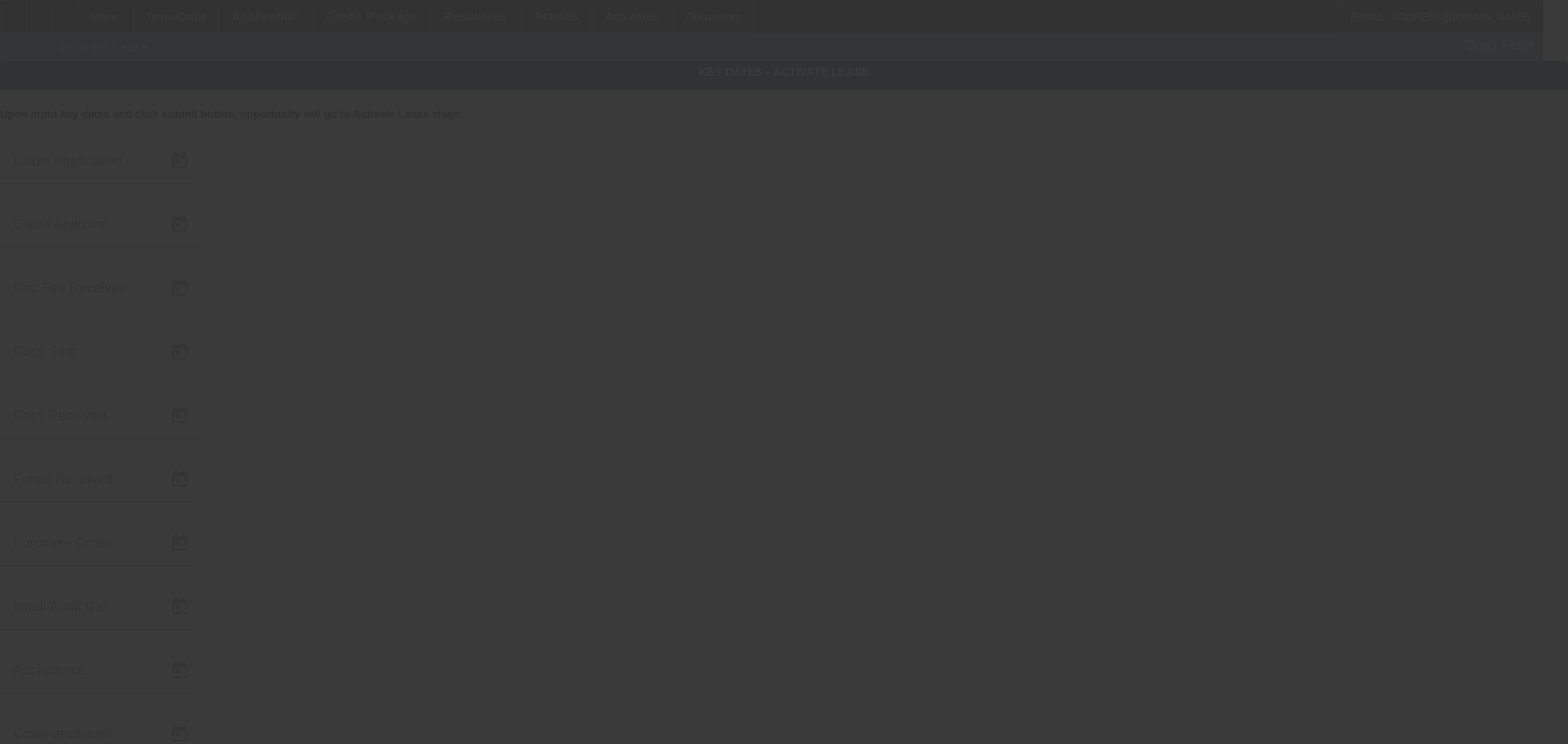
type input "[DATE]"
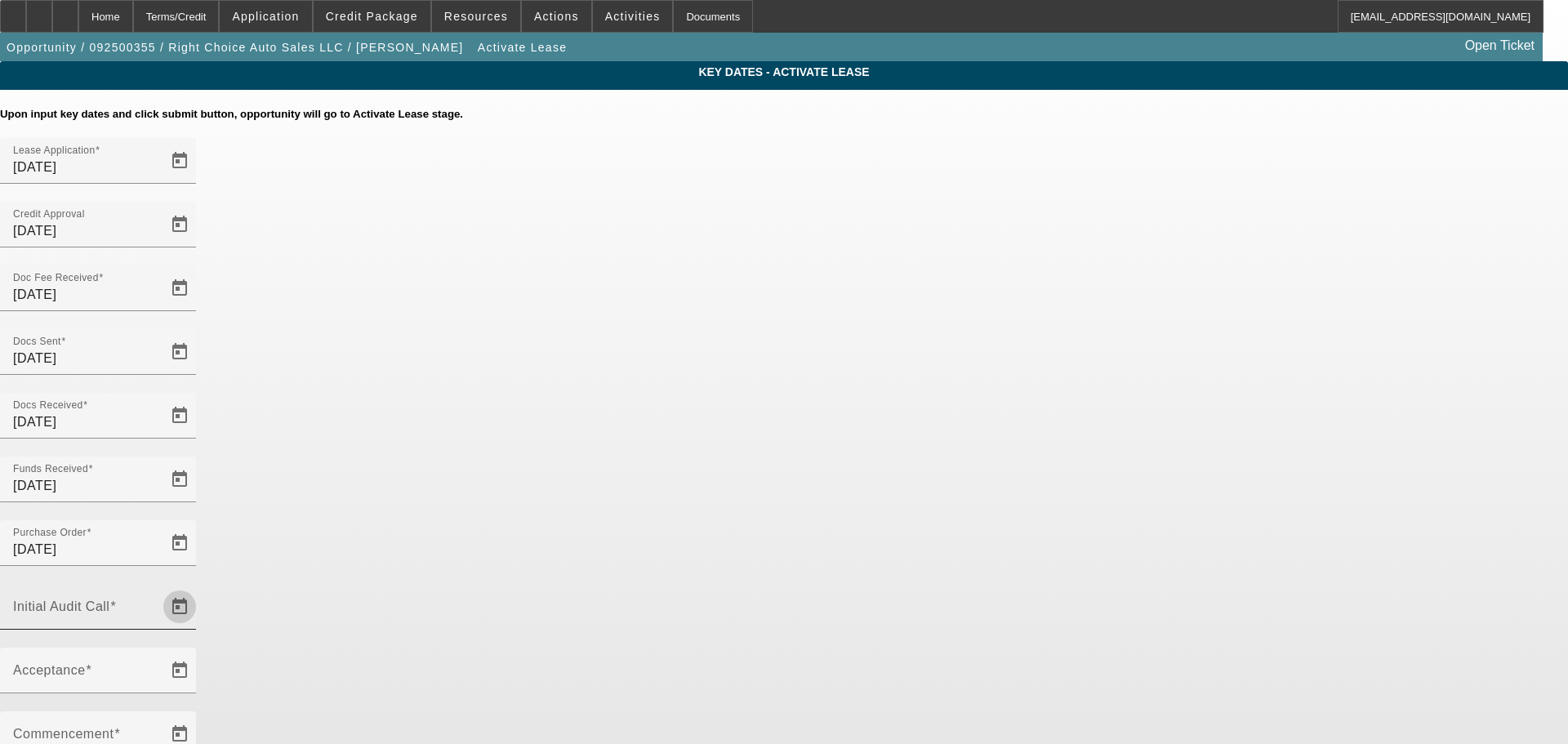
click at [199, 587] on span "Open calendar" at bounding box center [180, 607] width 39 height 39
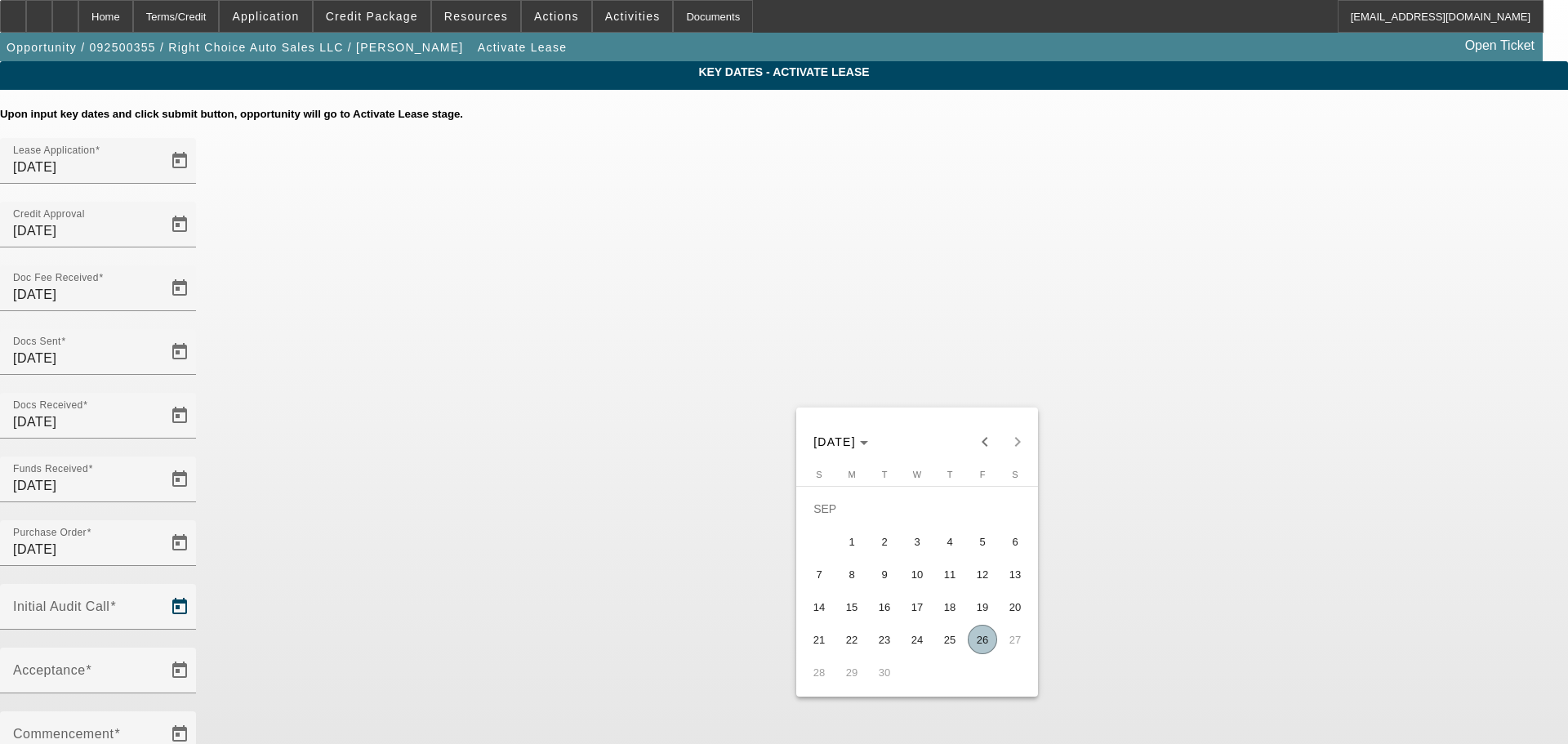
click at [983, 641] on span "26" at bounding box center [983, 640] width 30 height 30
type input "[DATE]"
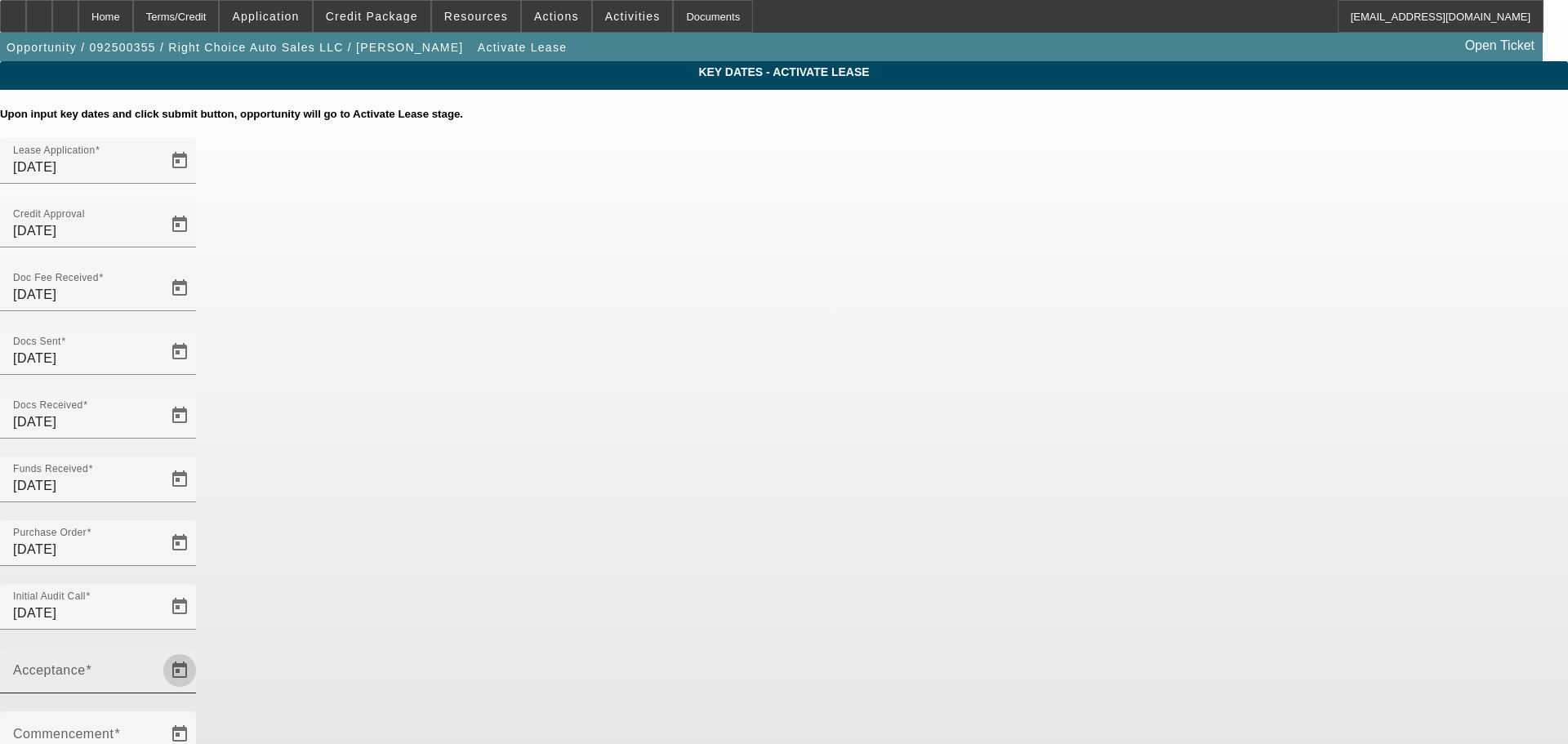
click at [199, 651] on span "Open calendar" at bounding box center [180, 670] width 39 height 39
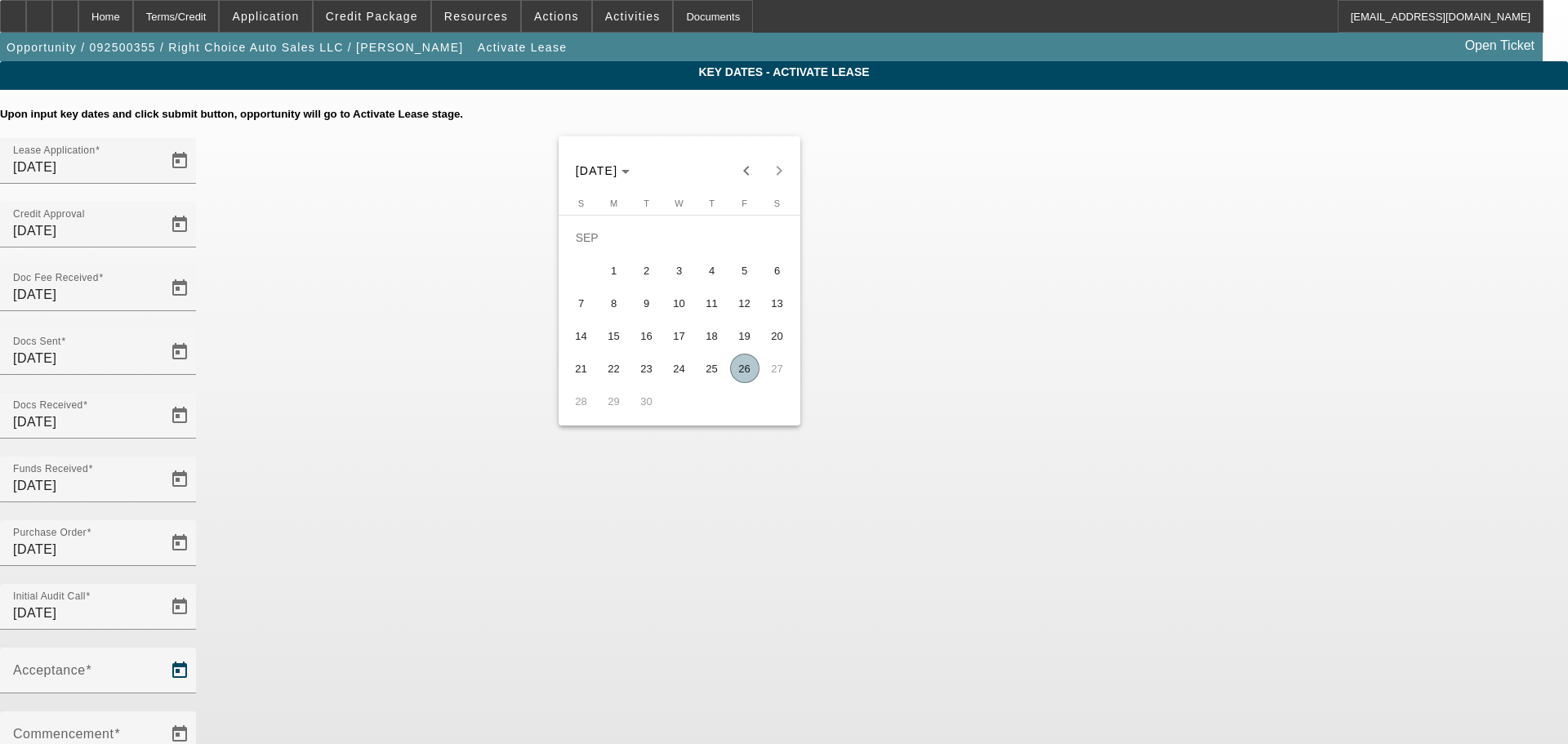
click at [746, 372] on span "26" at bounding box center [745, 368] width 30 height 30
type input "[DATE]"
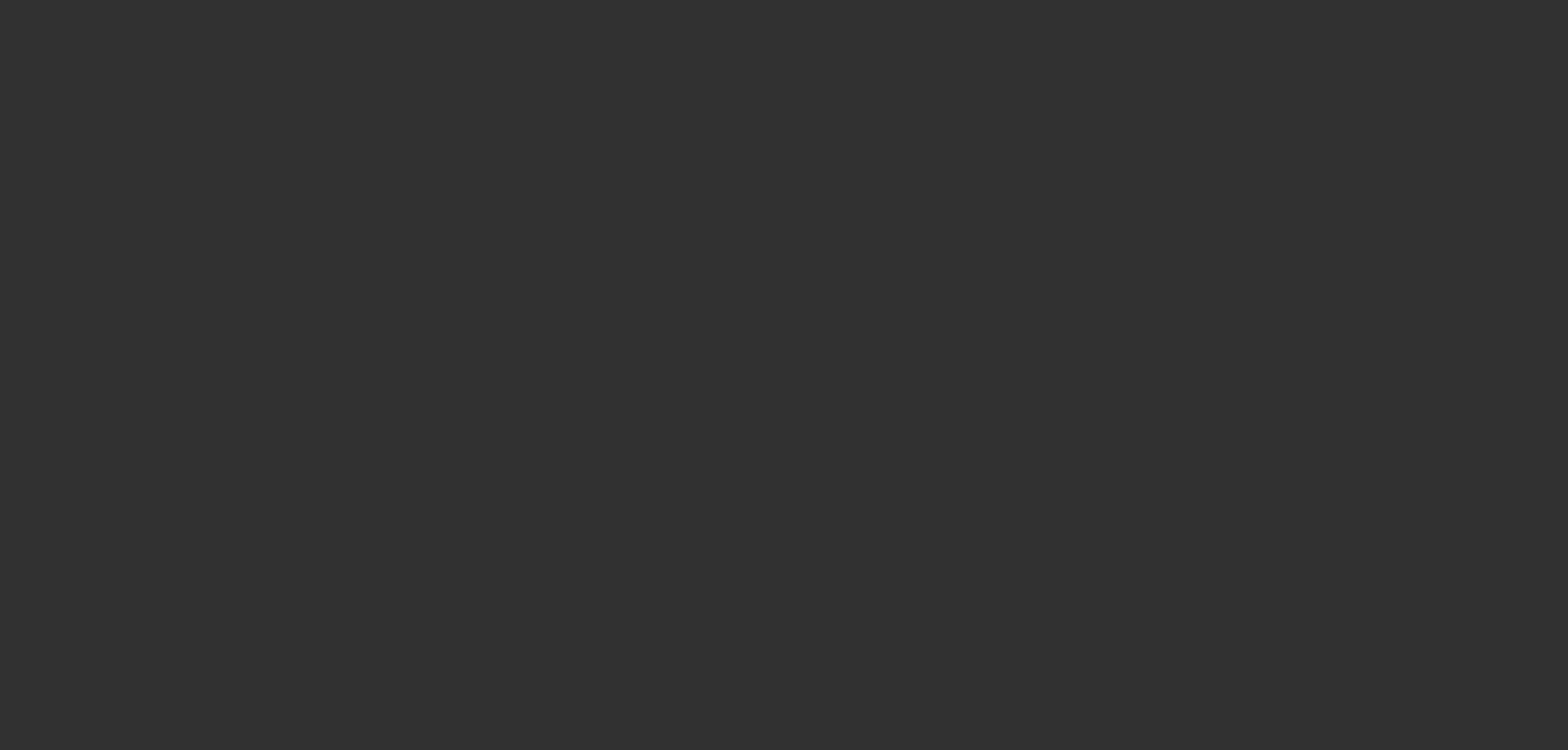
select select "4"
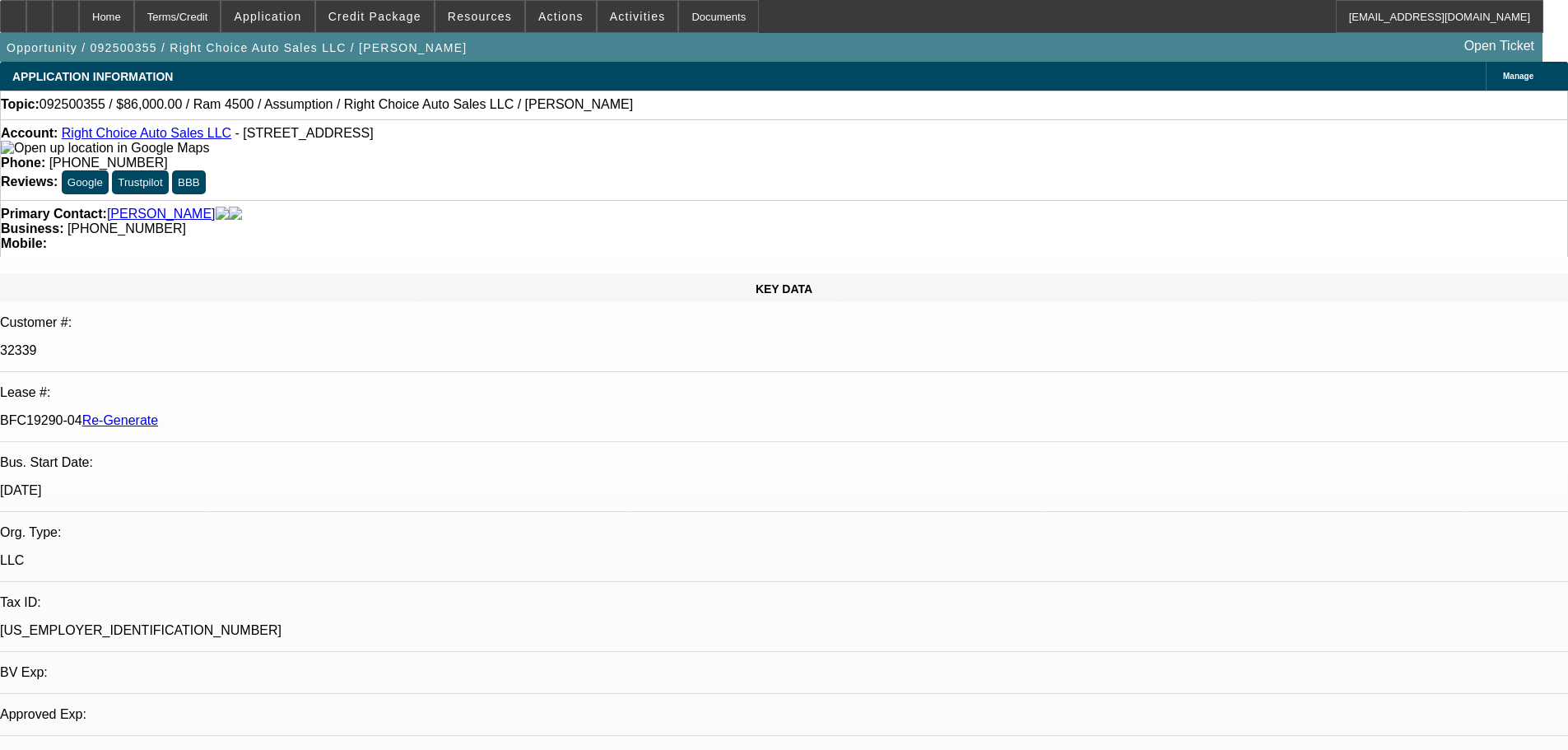
select select "0"
select select "2"
select select "0"
select select "4"
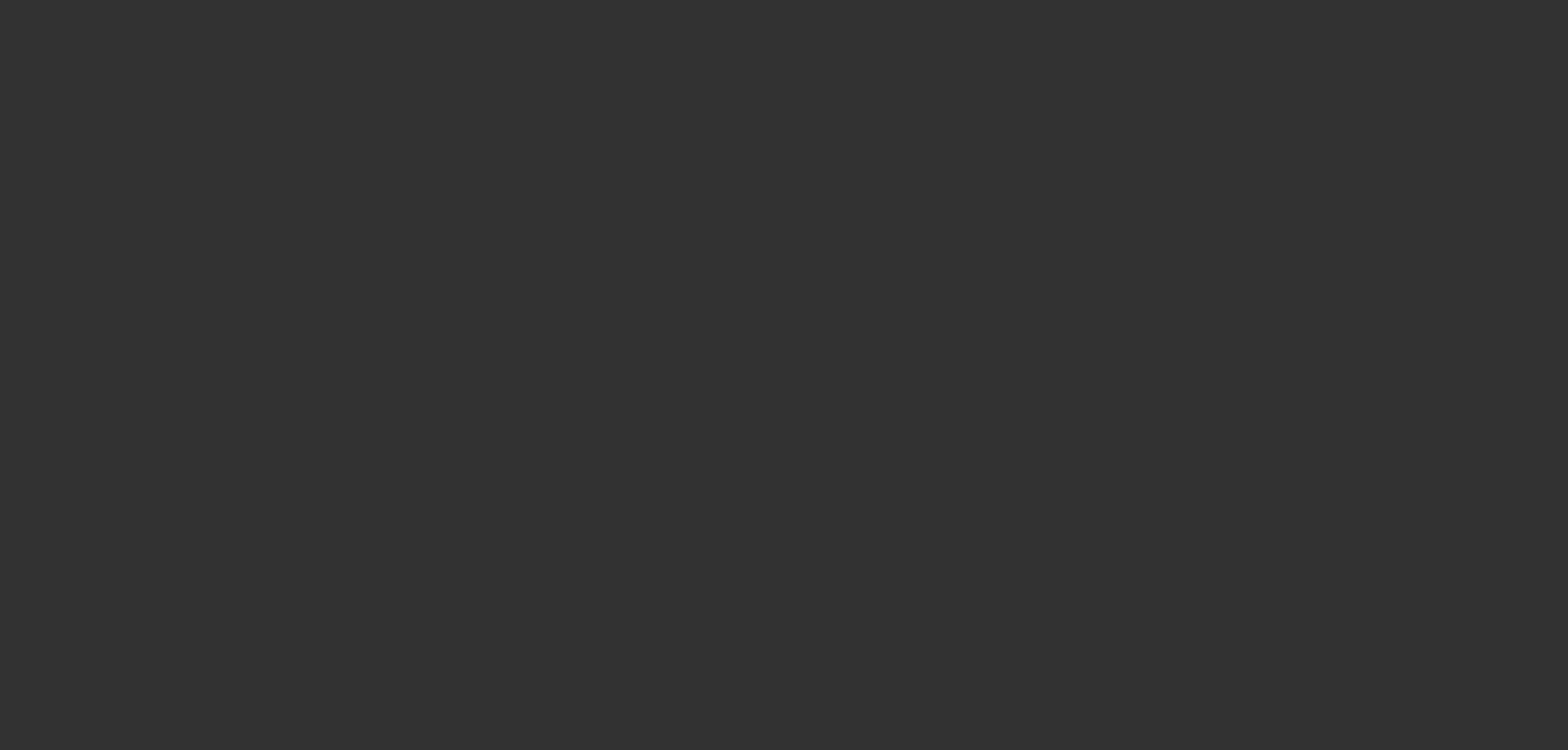
select select "3"
select select "0"
select select "2"
select select "0"
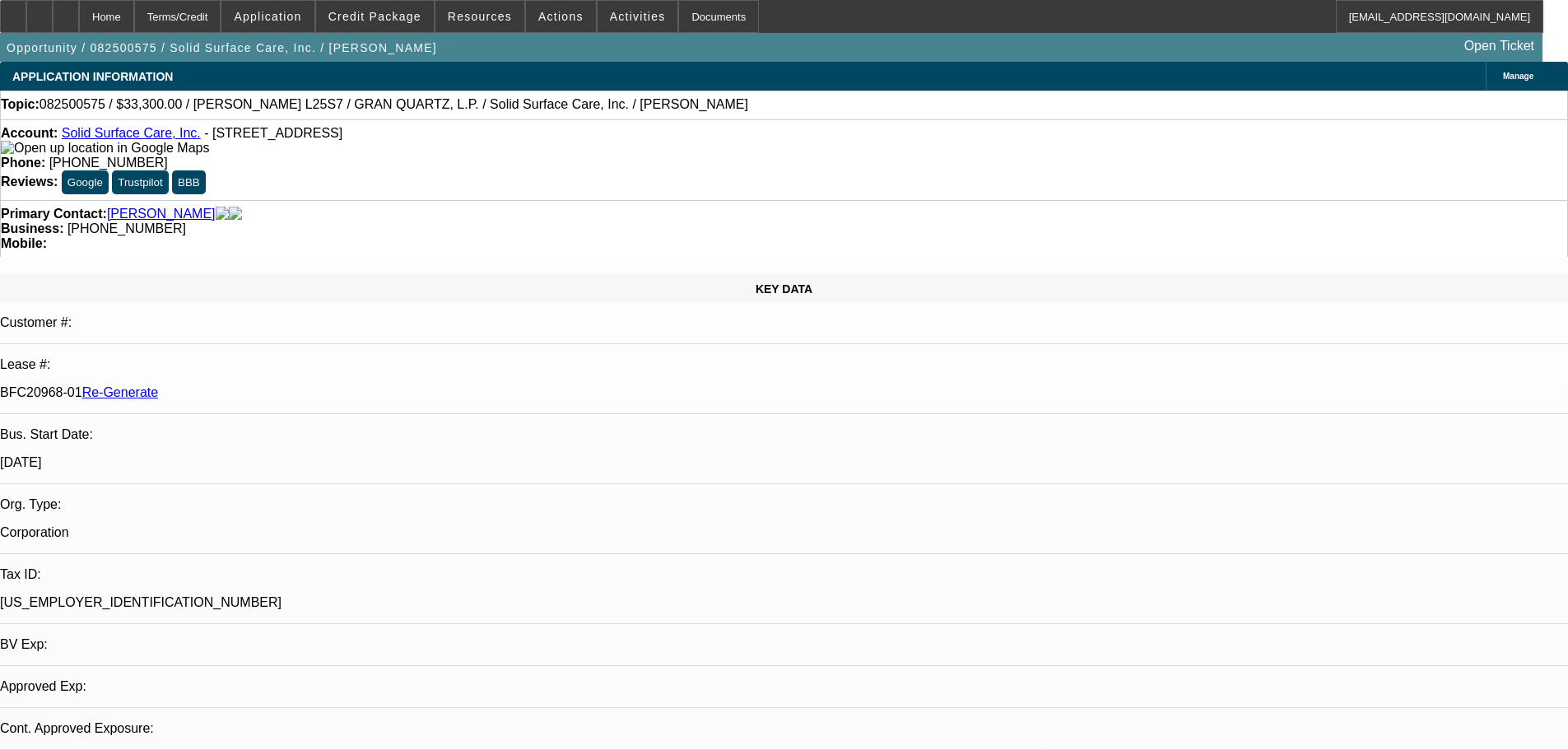
select select "6"
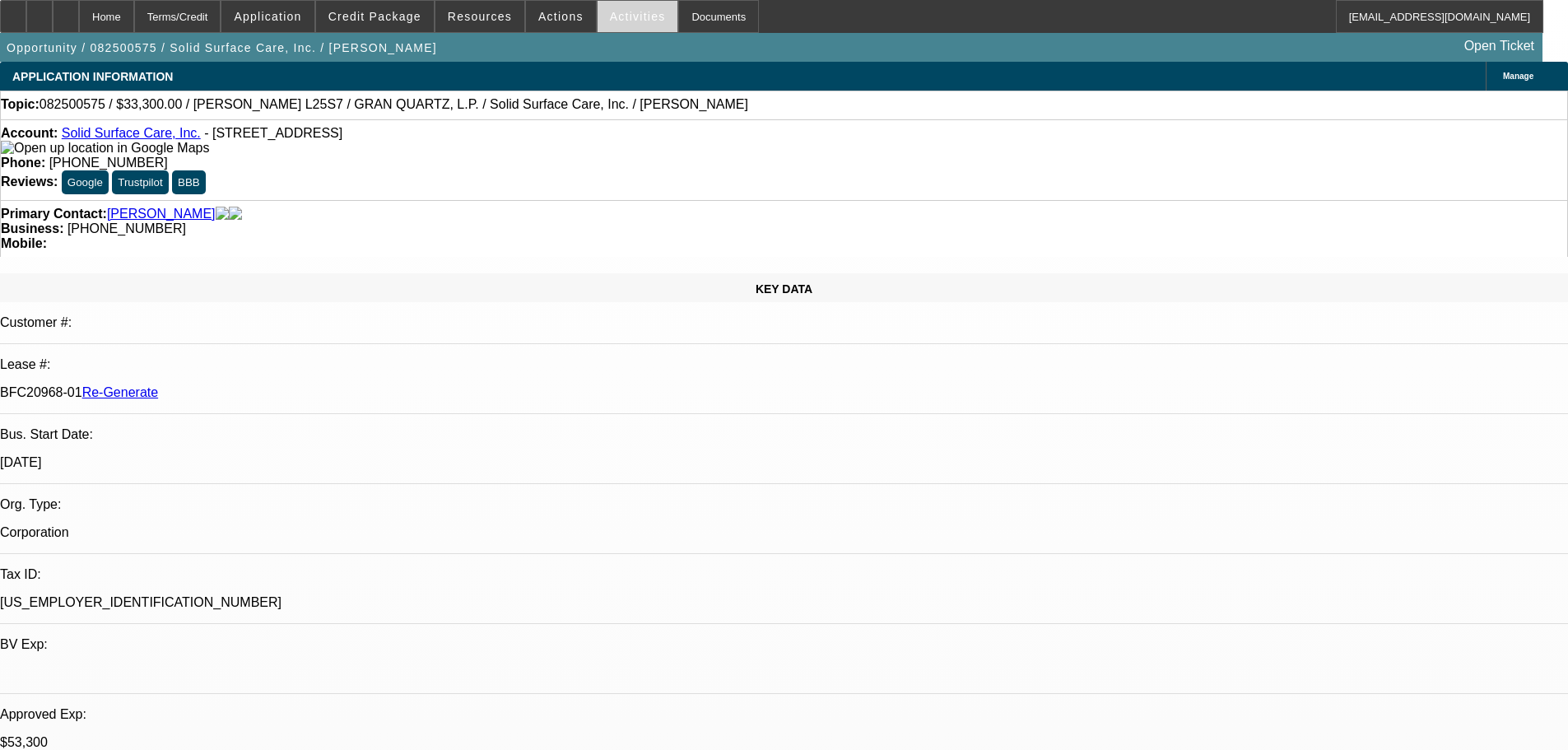
click at [598, 15] on span at bounding box center [638, 16] width 81 height 39
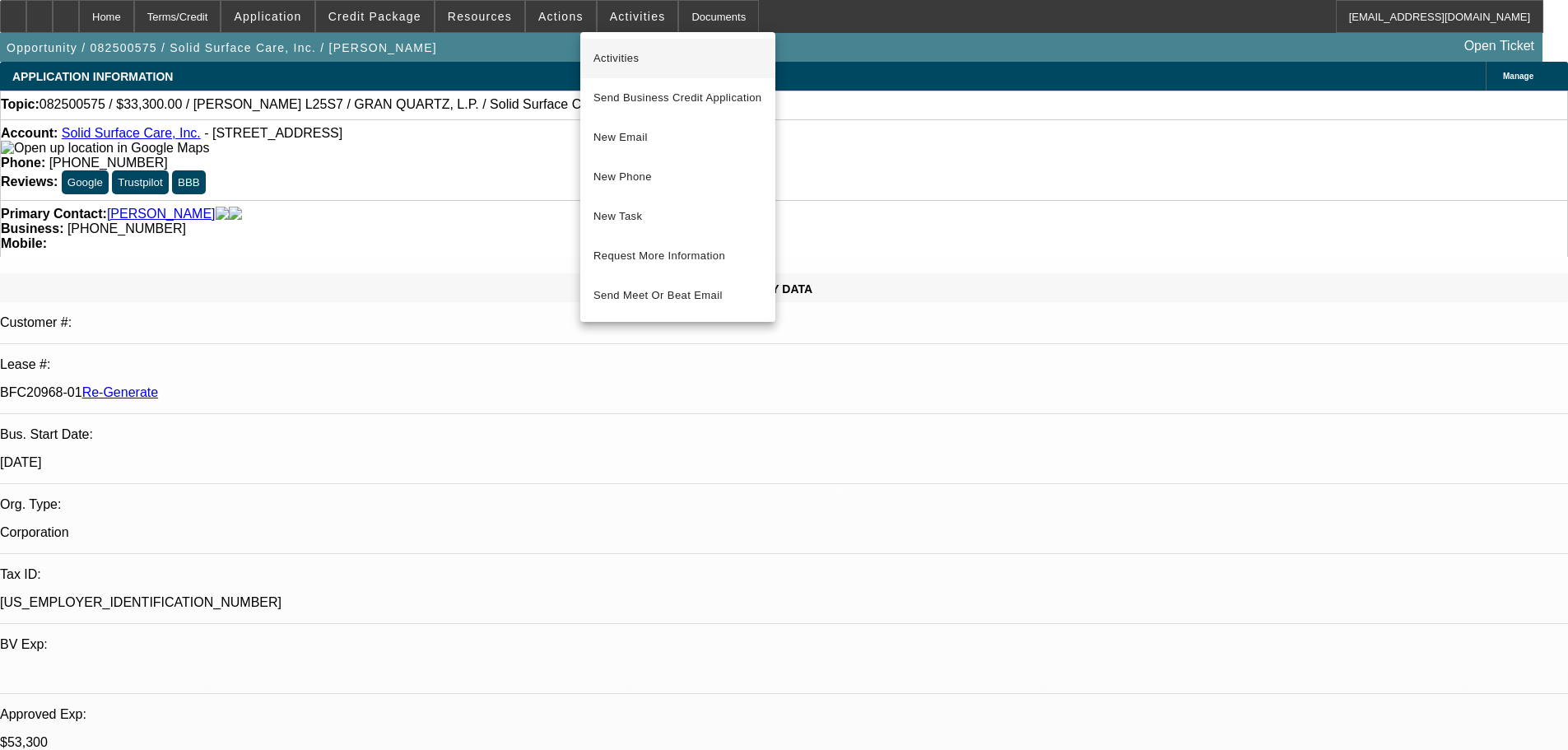
click at [613, 49] on span "Activities" at bounding box center [678, 58] width 169 height 20
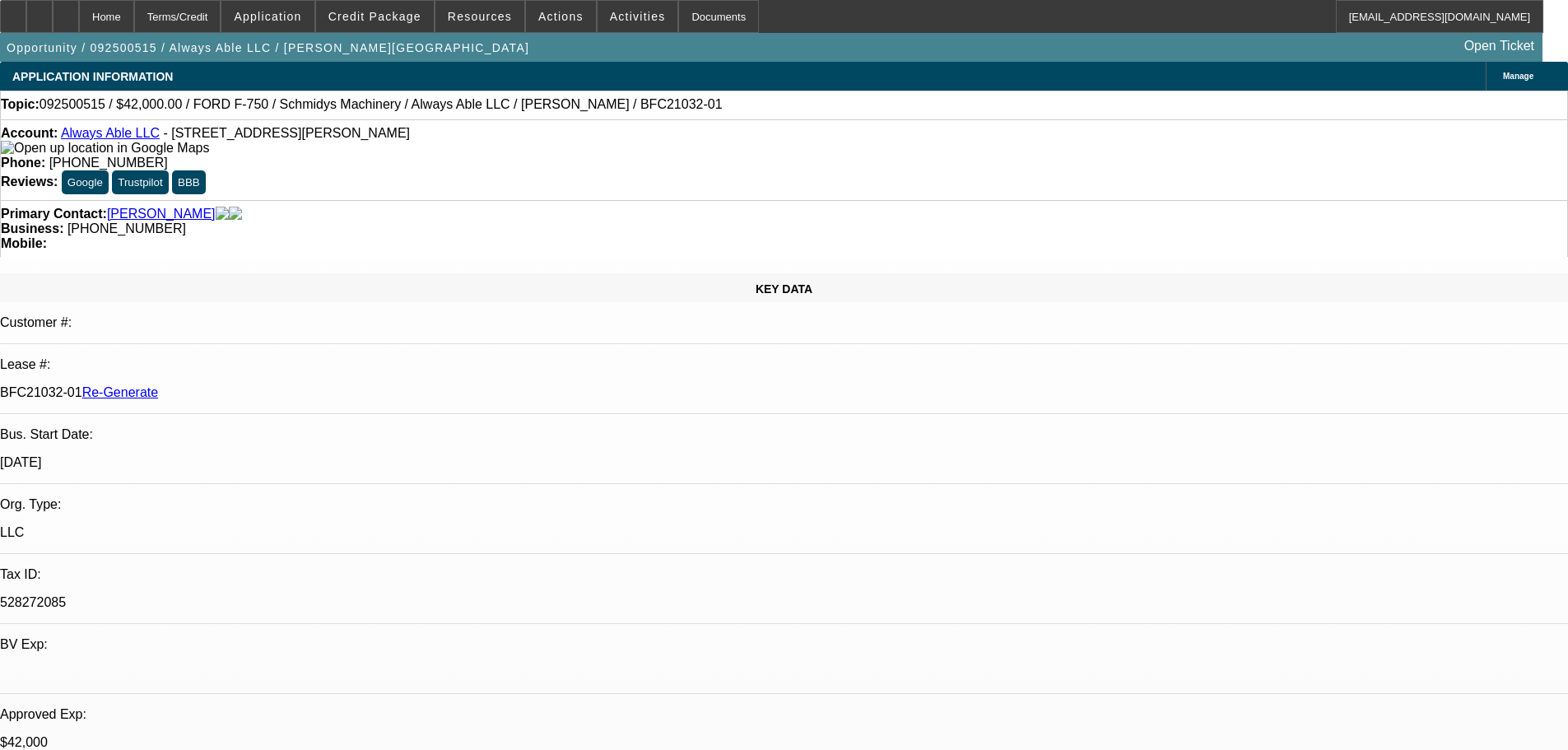
select select "3"
select select "0"
select select "6"
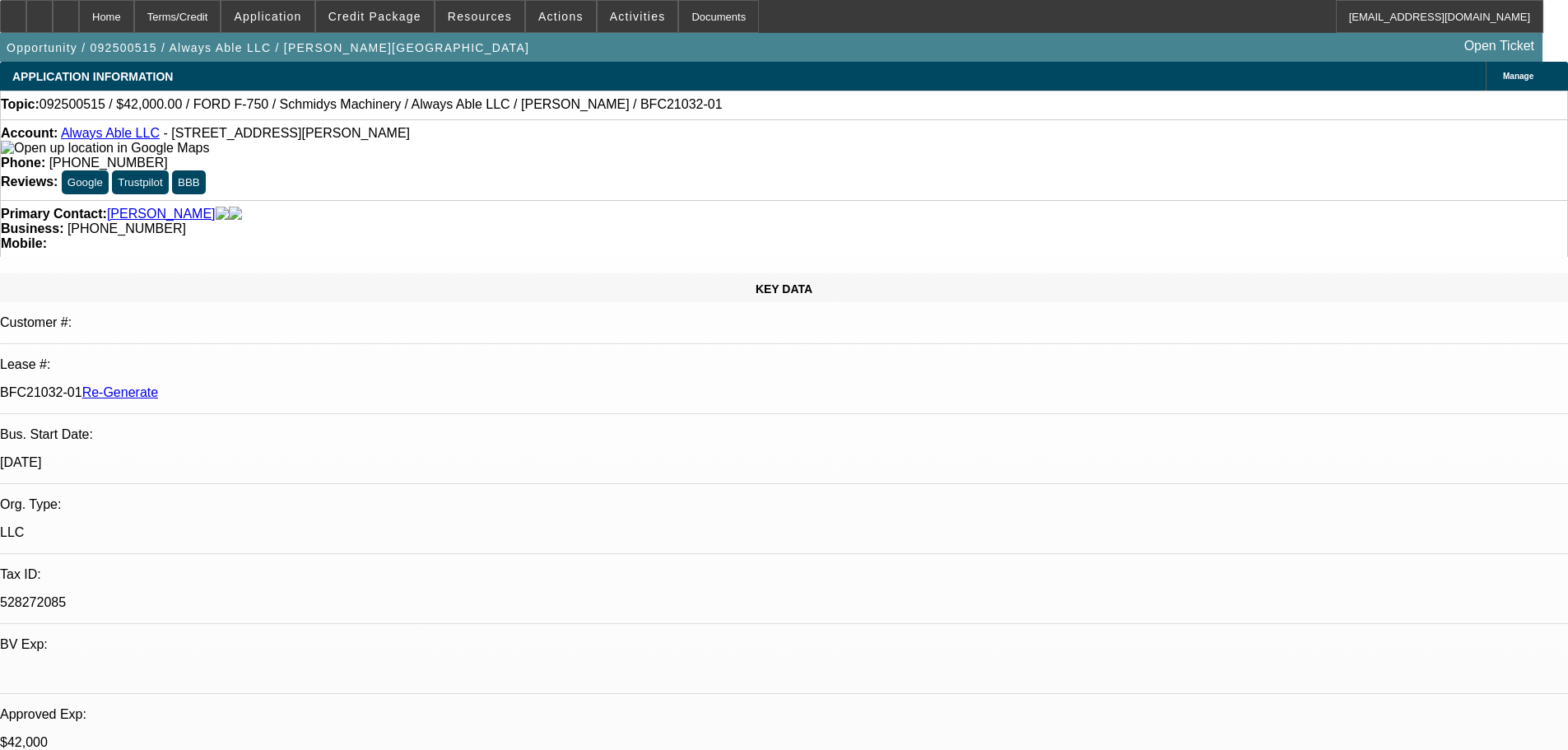
drag, startPoint x: 1172, startPoint y: 315, endPoint x: 1160, endPoint y: 317, distance: 12.2
drag, startPoint x: 1155, startPoint y: 352, endPoint x: 1151, endPoint y: 375, distance: 23.3
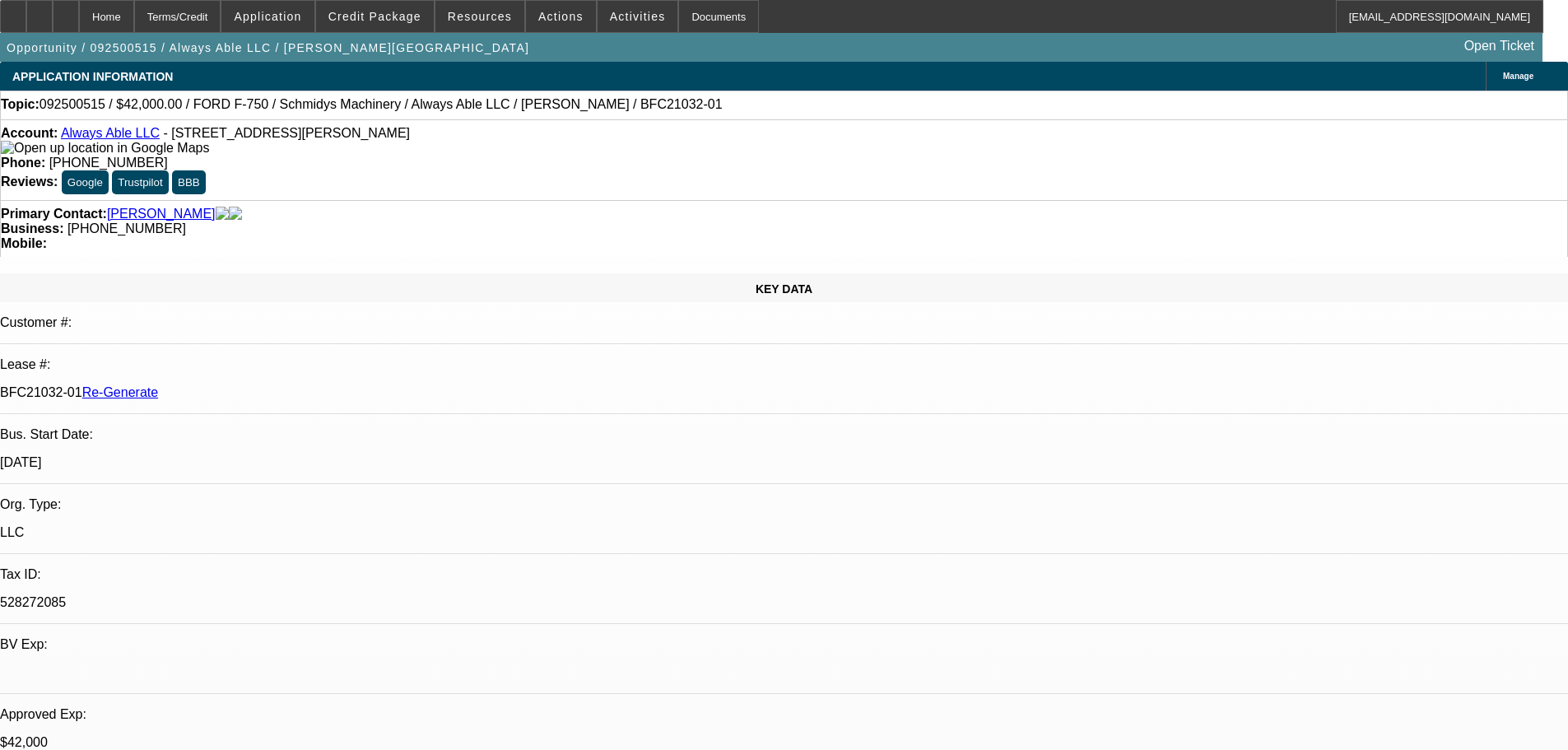
scroll to position [905, 0]
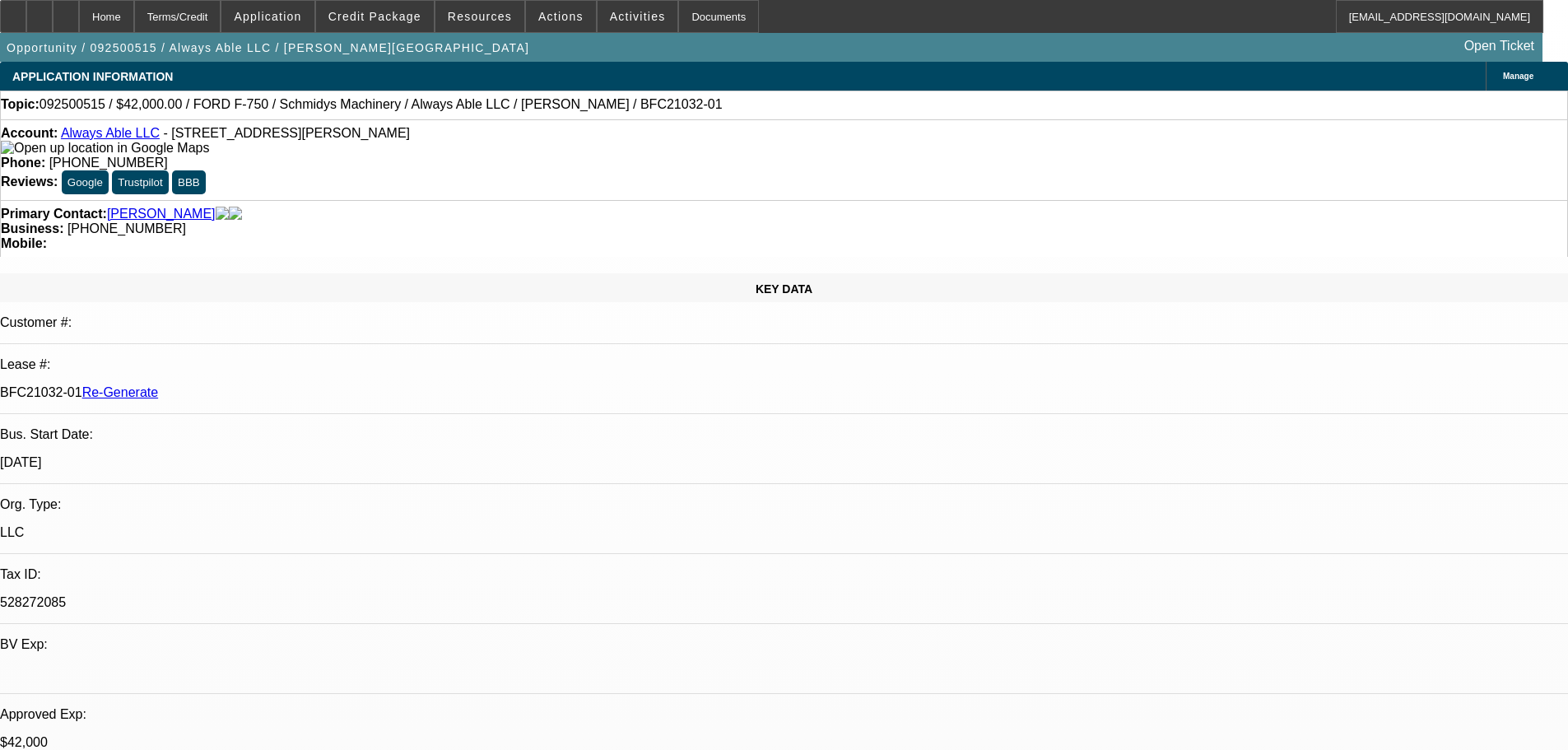
scroll to position [945, 0]
type input "owner"
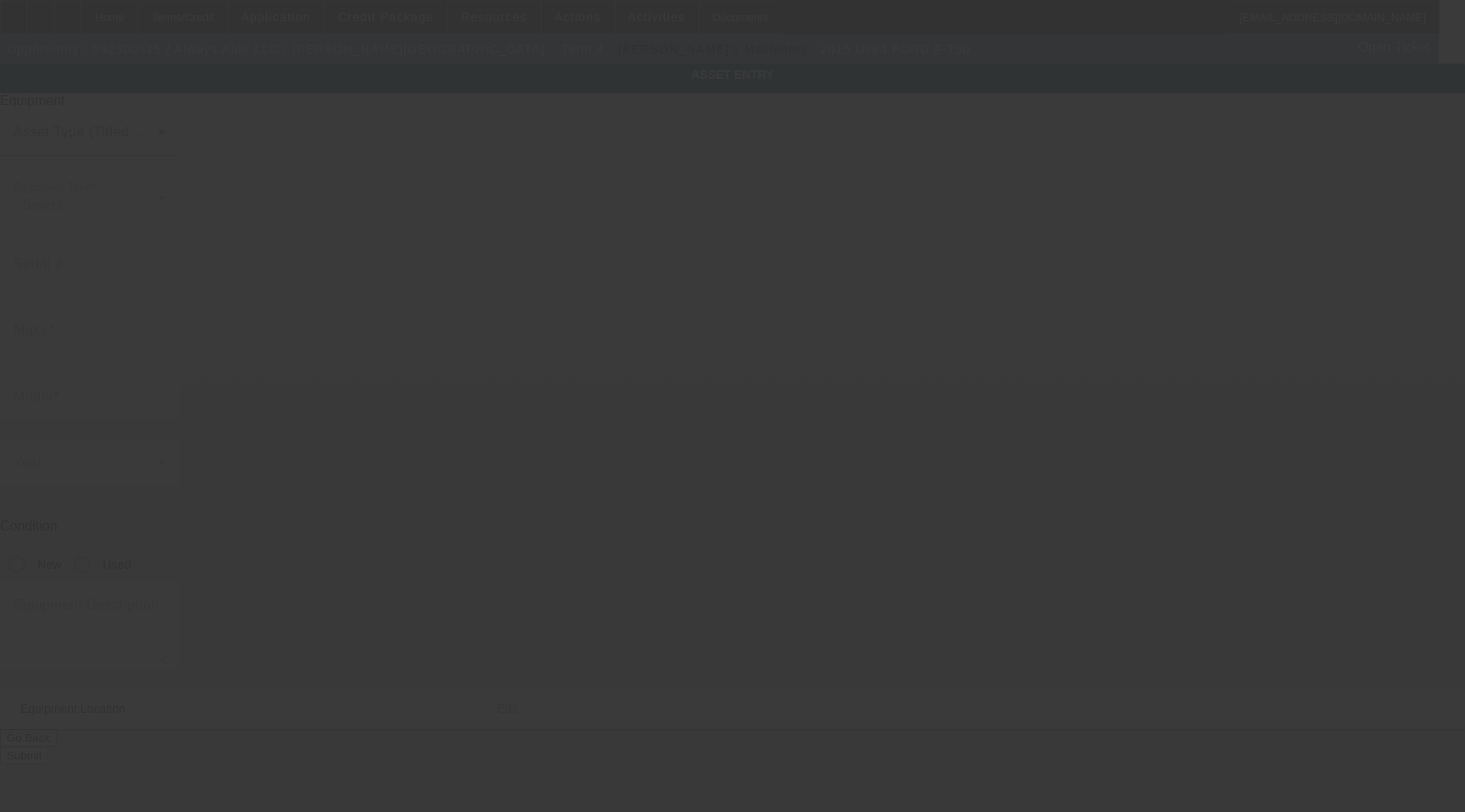
type input "[US_VEHICLE_IDENTIFICATION_NUMBER]"
type input "Ford"
type input "F-750"
radio input "true"
type input "[STREET_ADDRESS][PERSON_NAME]"
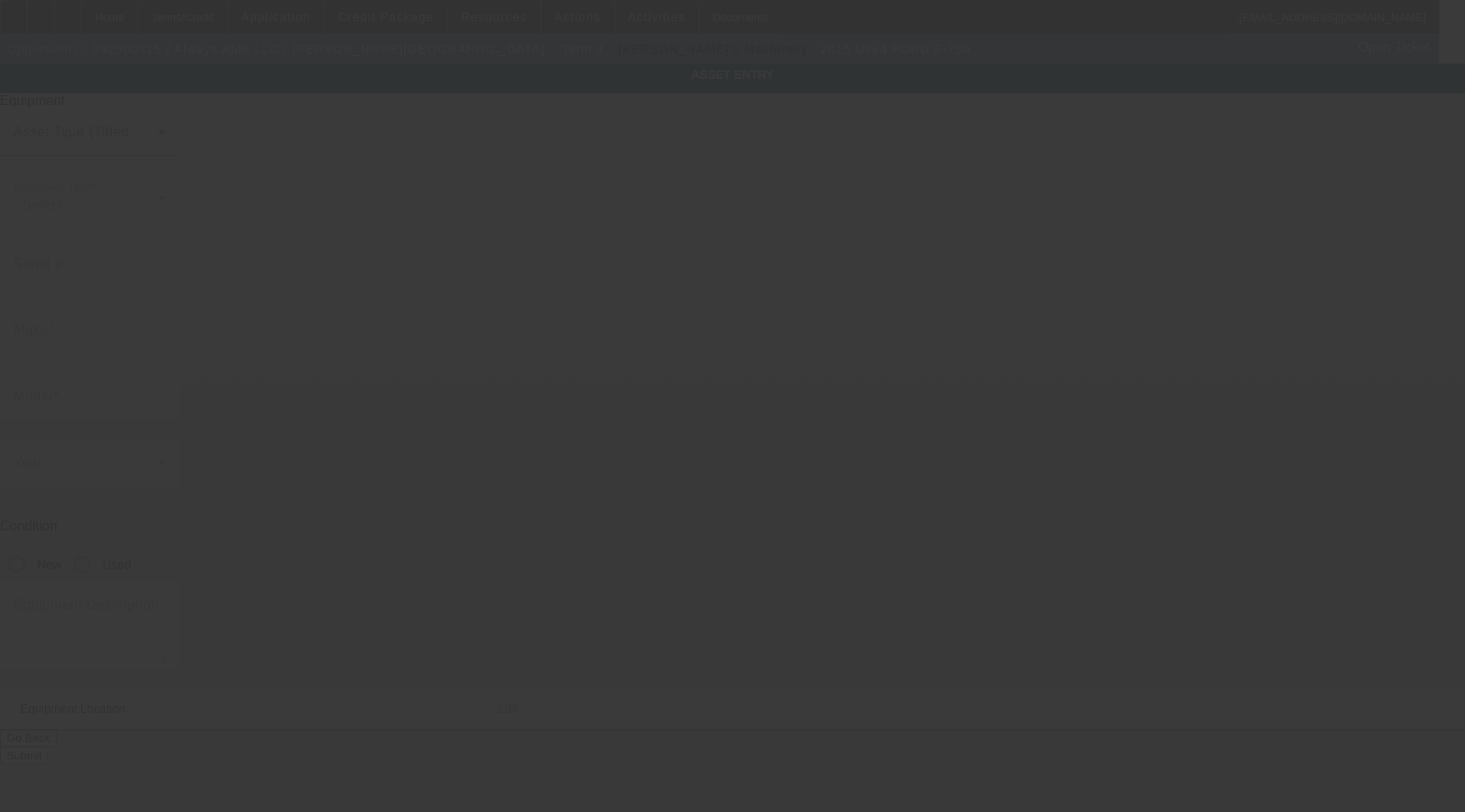
type input "Riverton"
type input "82501"
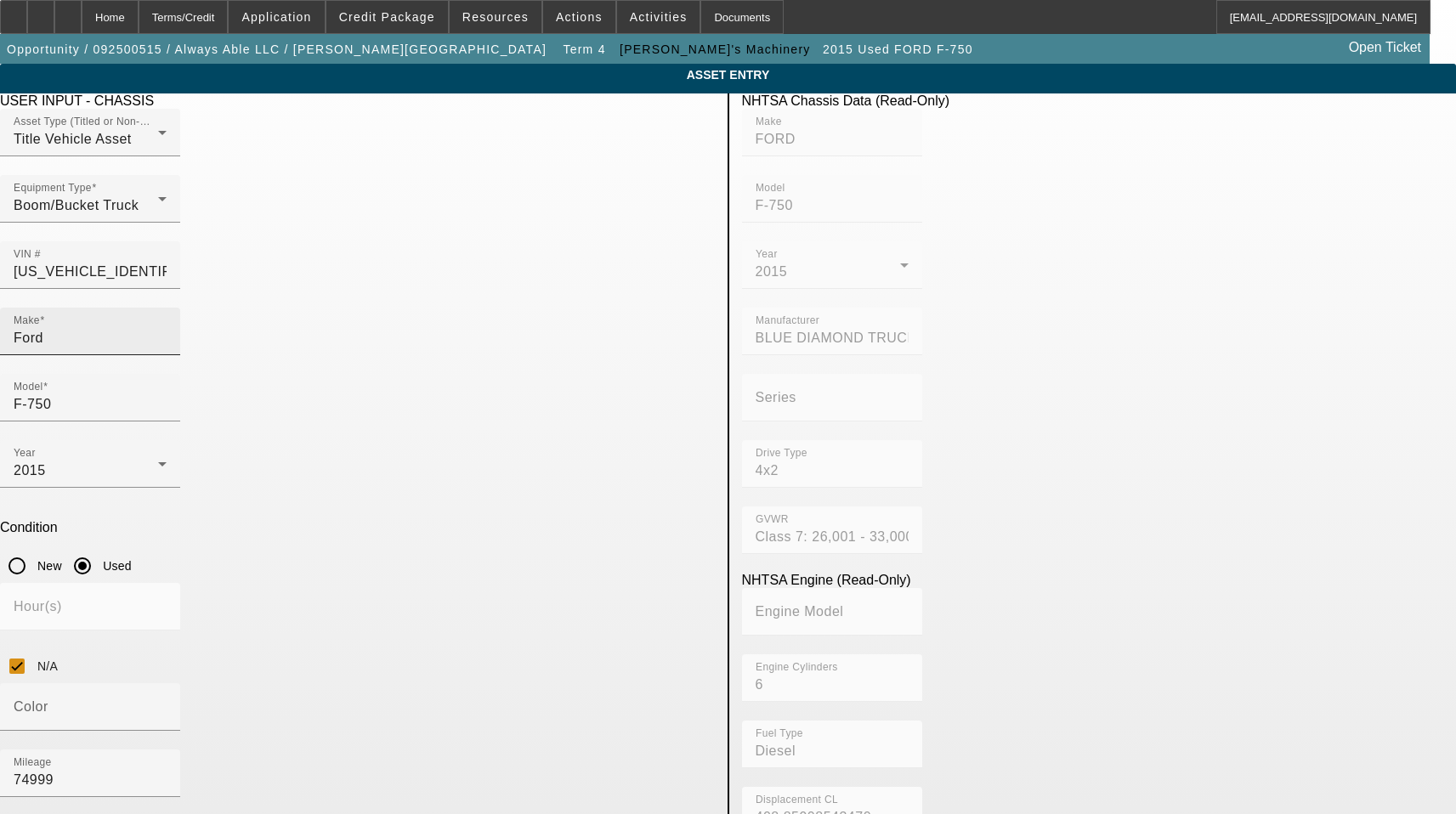
click at [167, 328] on input "Ford" at bounding box center [90, 338] width 153 height 20
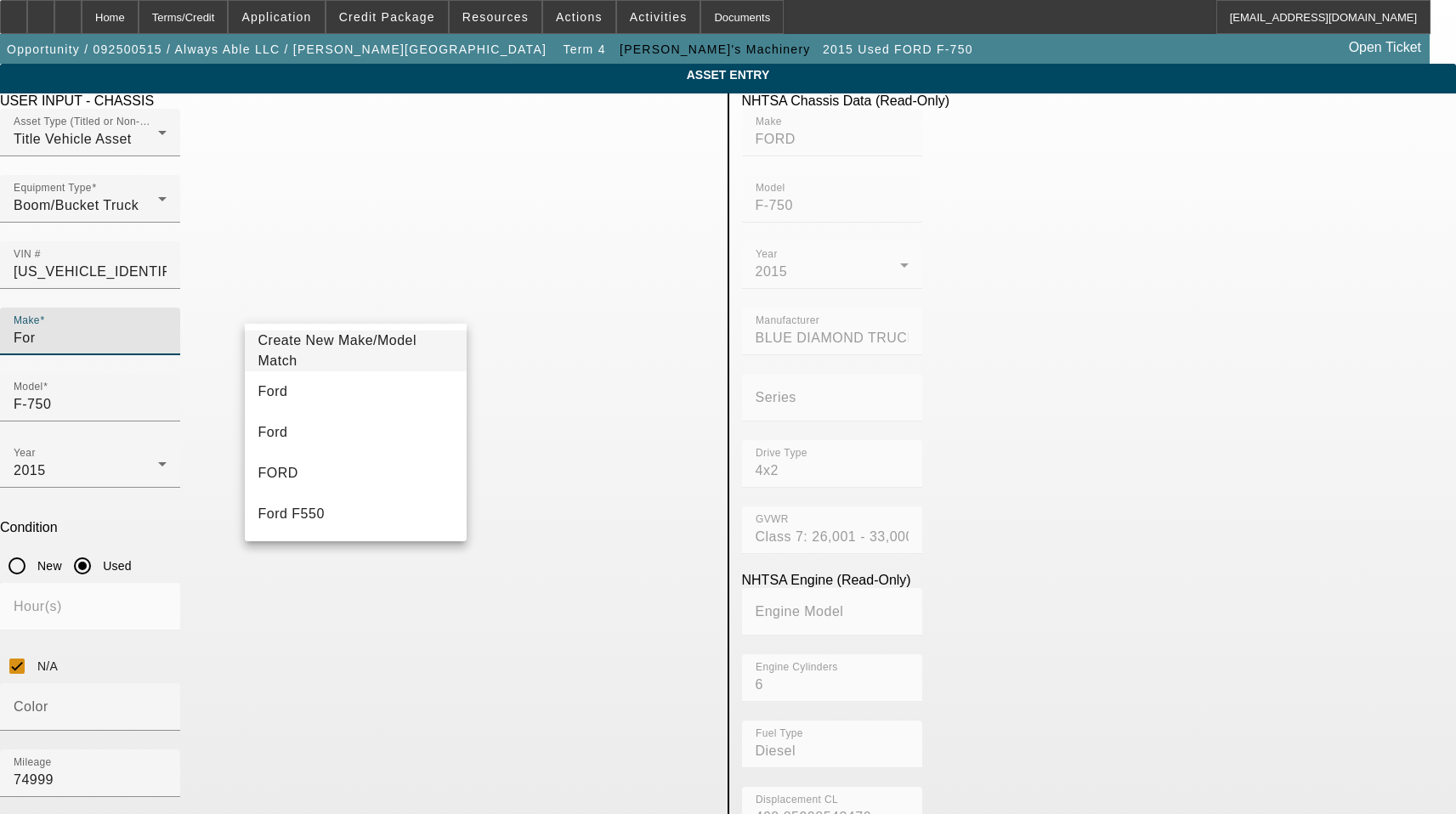
type input "For"
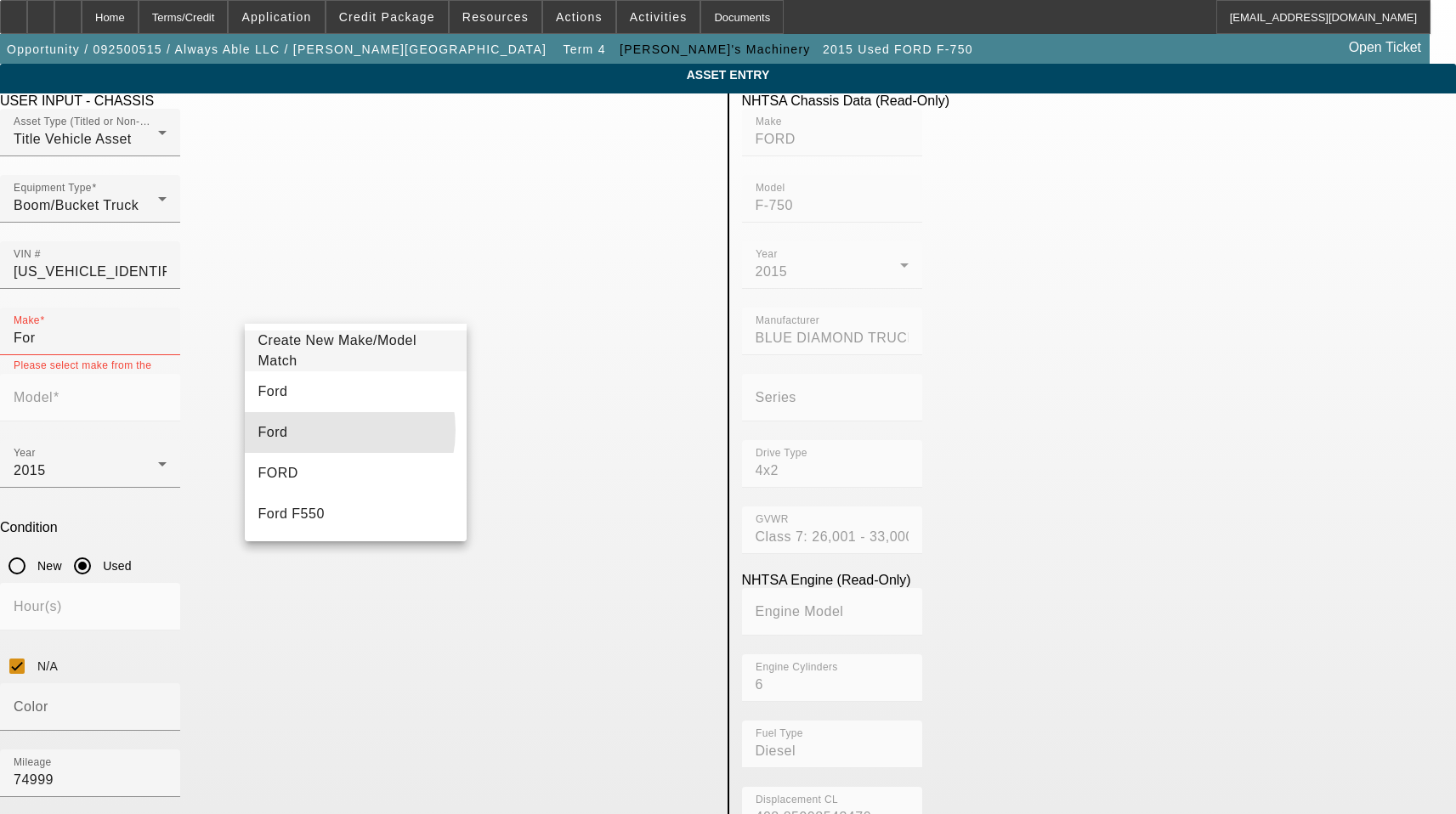
click at [318, 430] on mat-option "Ford" at bounding box center [355, 433] width 222 height 41
type input "Ford"
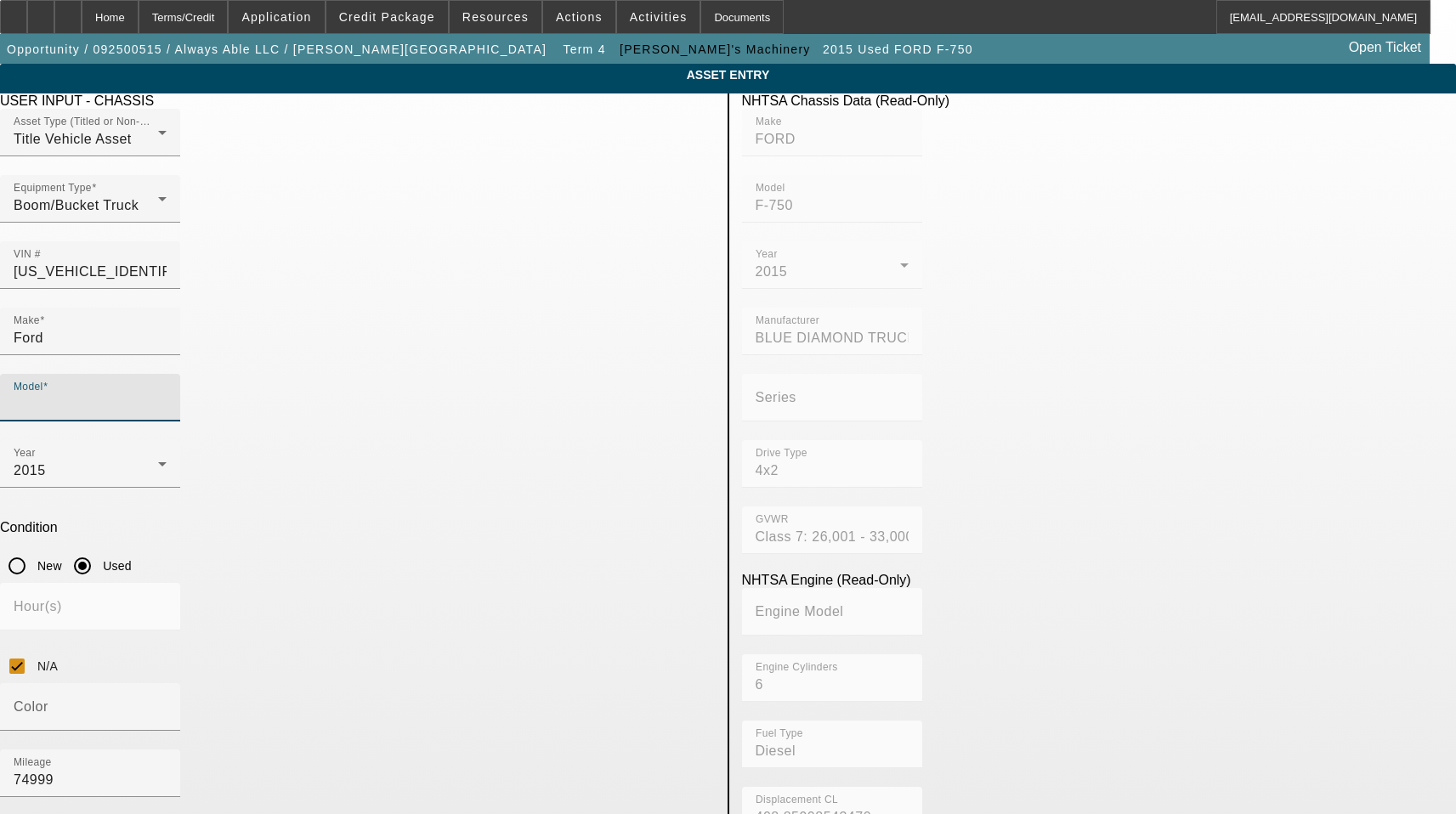
click at [167, 394] on input "Model" at bounding box center [90, 404] width 153 height 20
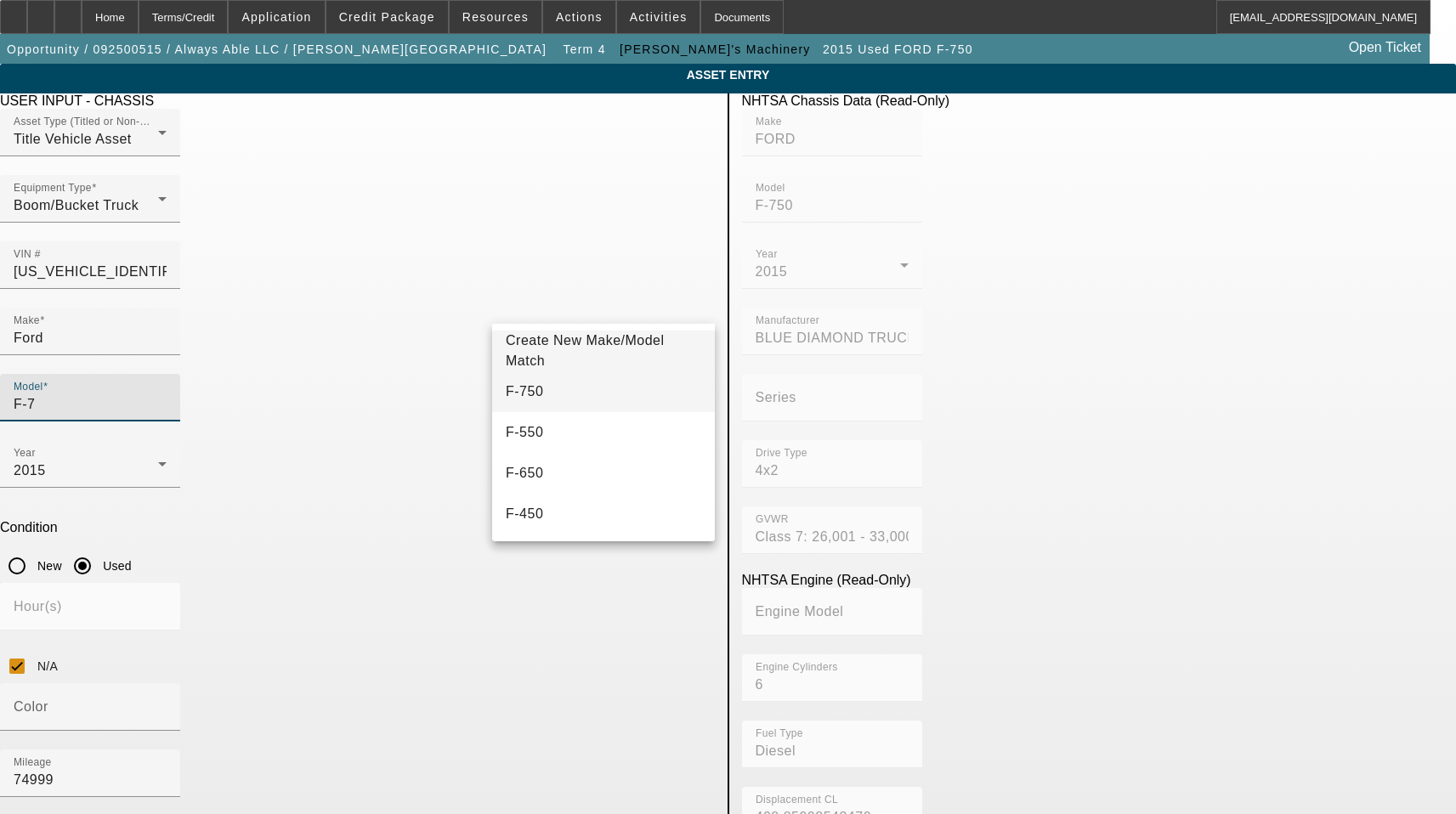
type input "F-750"
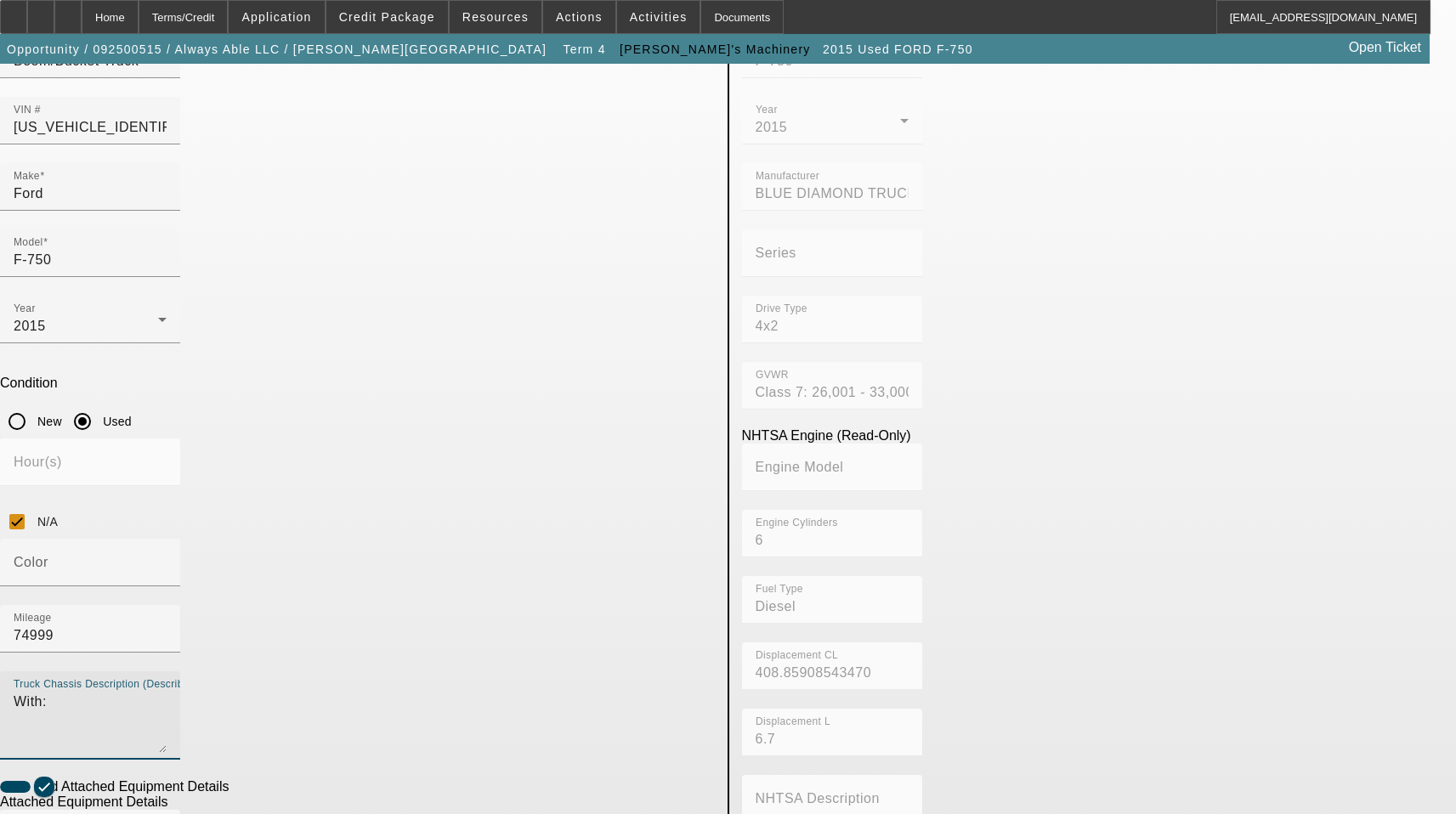
scroll to position [347, 0]
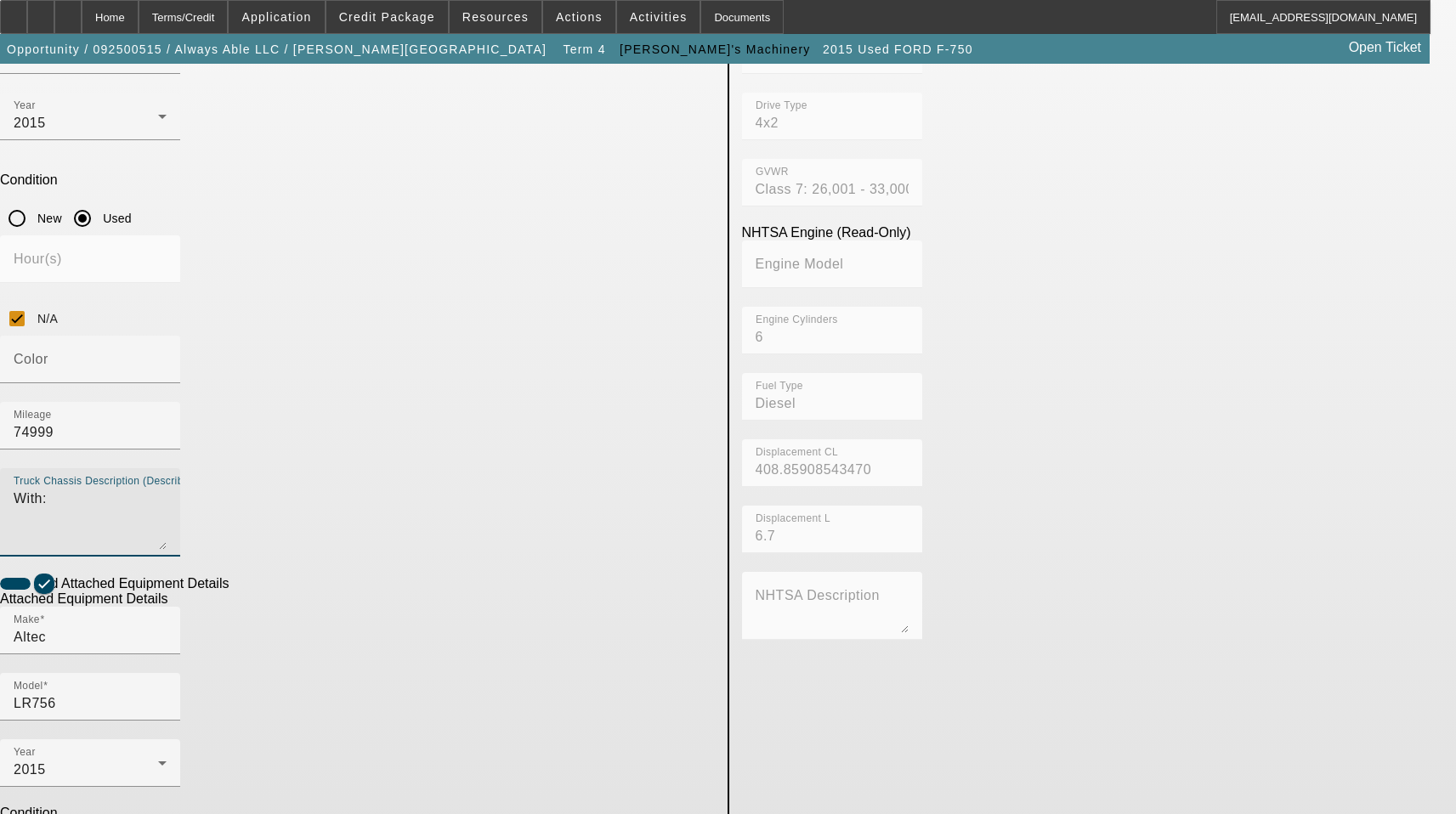
type textarea "With:"
type textarea "Includes all options, attachments, and accessories"
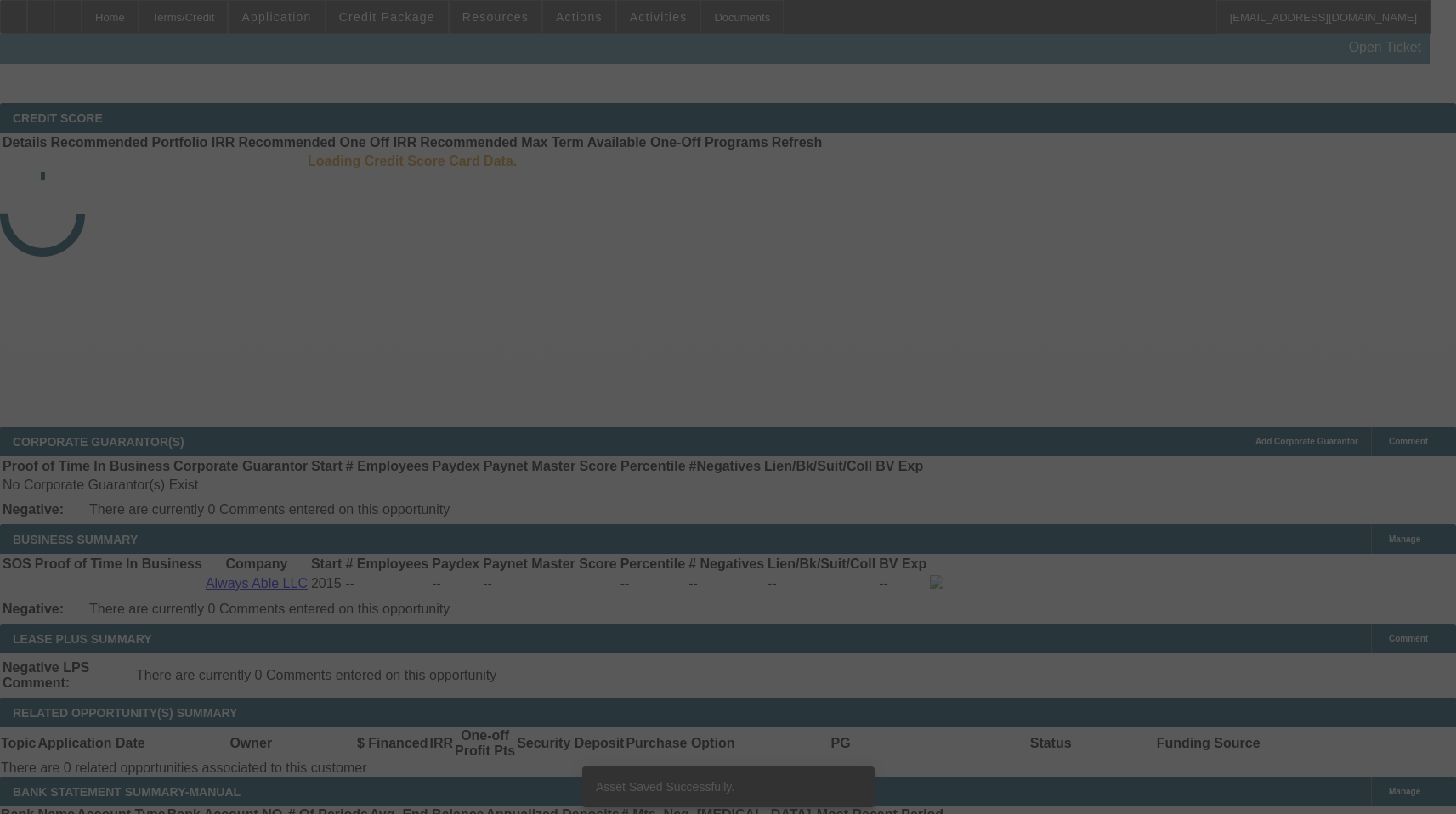
select select "3"
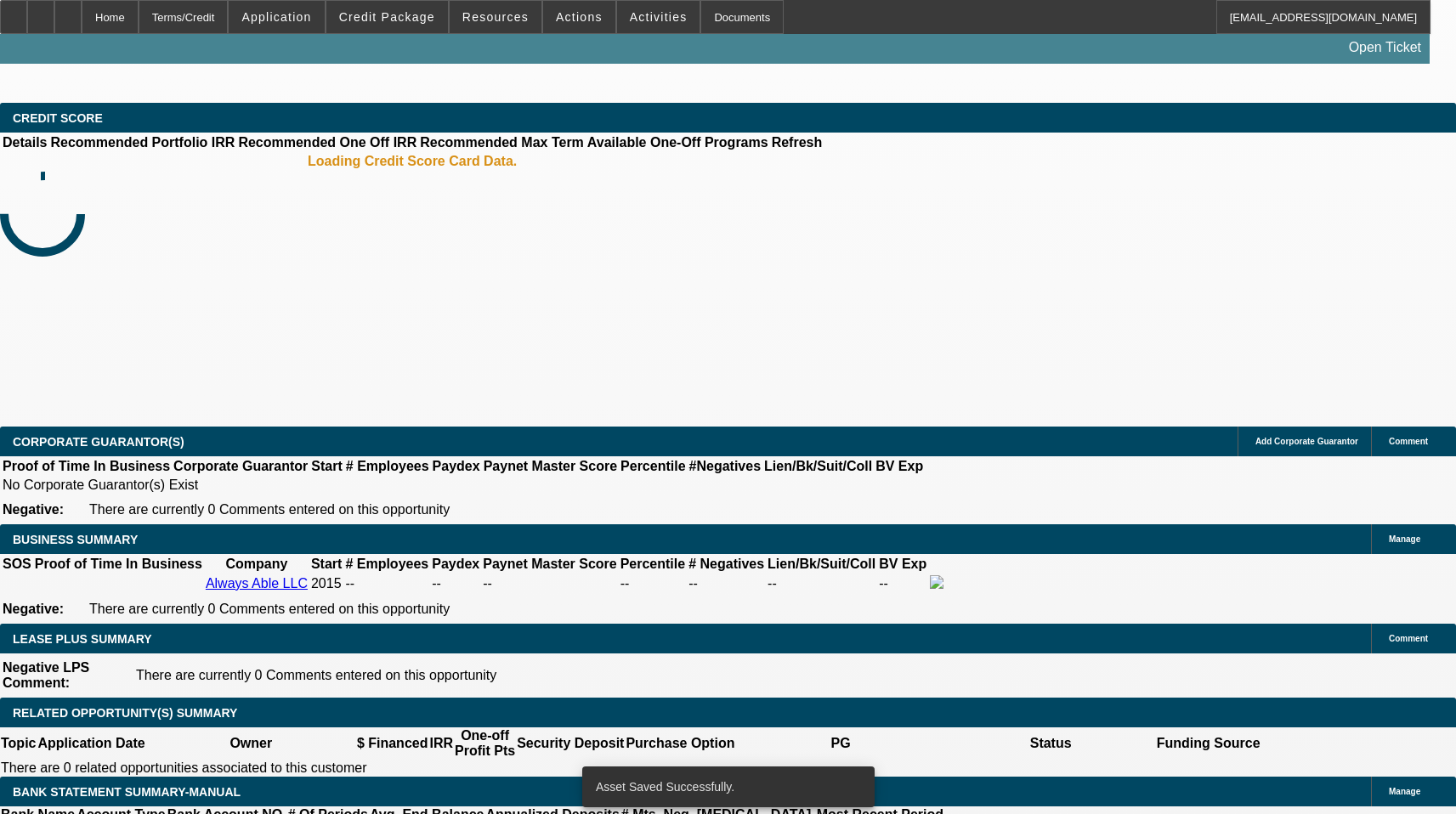
select select "0"
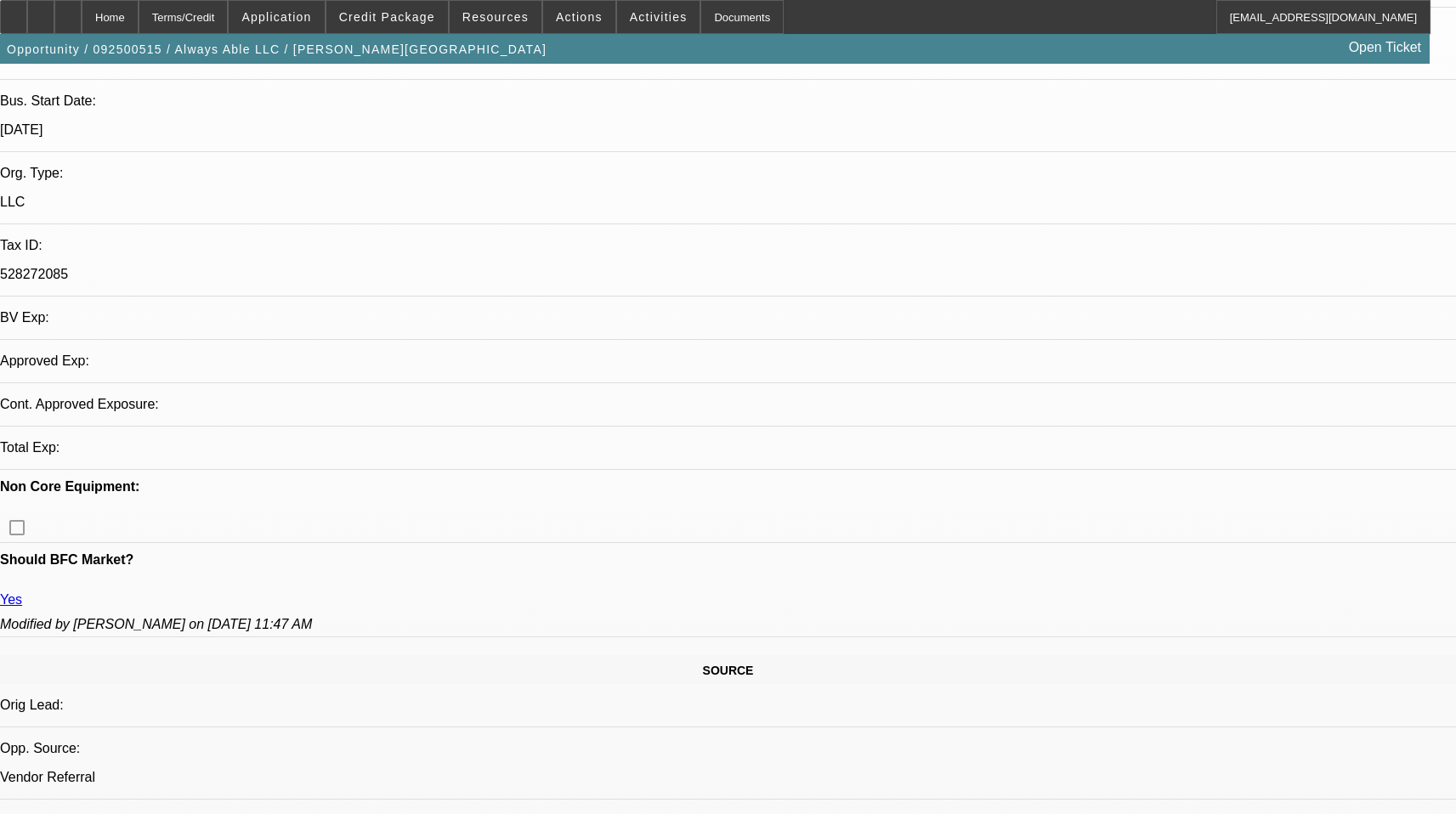
select select "1"
select select "6"
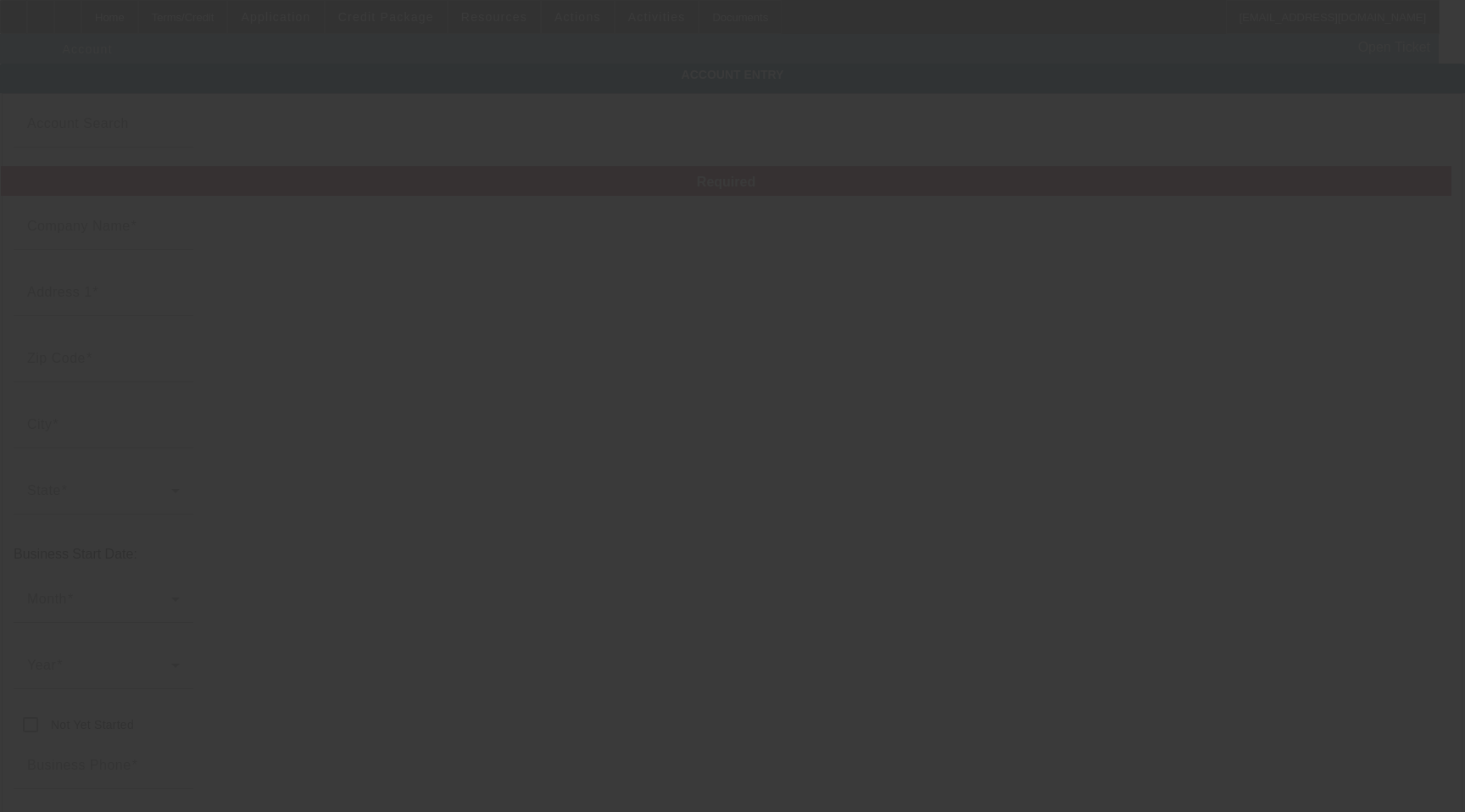
type input "Always Able LLC"
type input "[STREET_ADDRESS][PERSON_NAME]"
type input "82501"
type input "Riverton"
type input "[PHONE_NUMBER]"
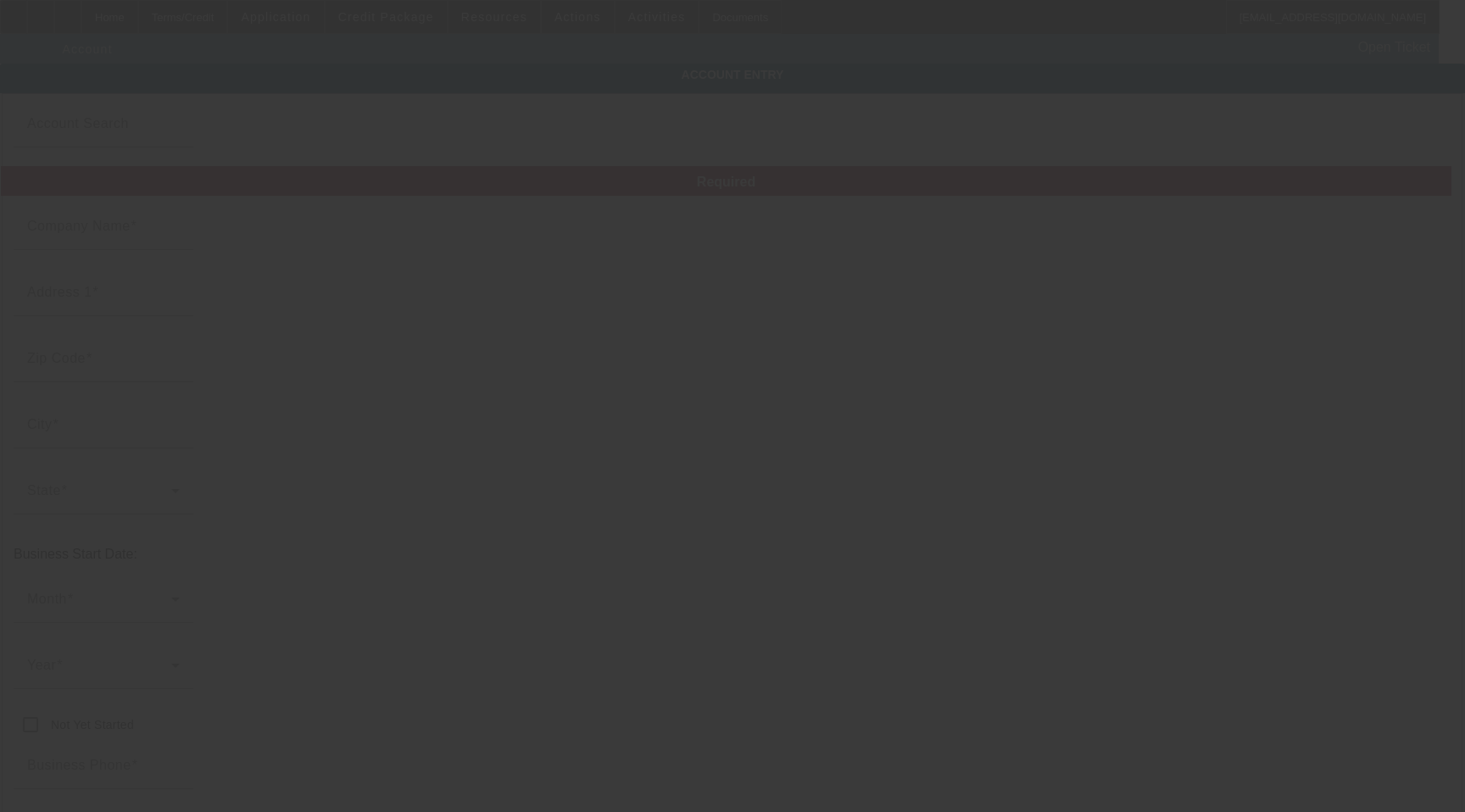
type input "[DOMAIN_NAME][EMAIL_ADDRESS][DOMAIN_NAME]"
type input "528272085"
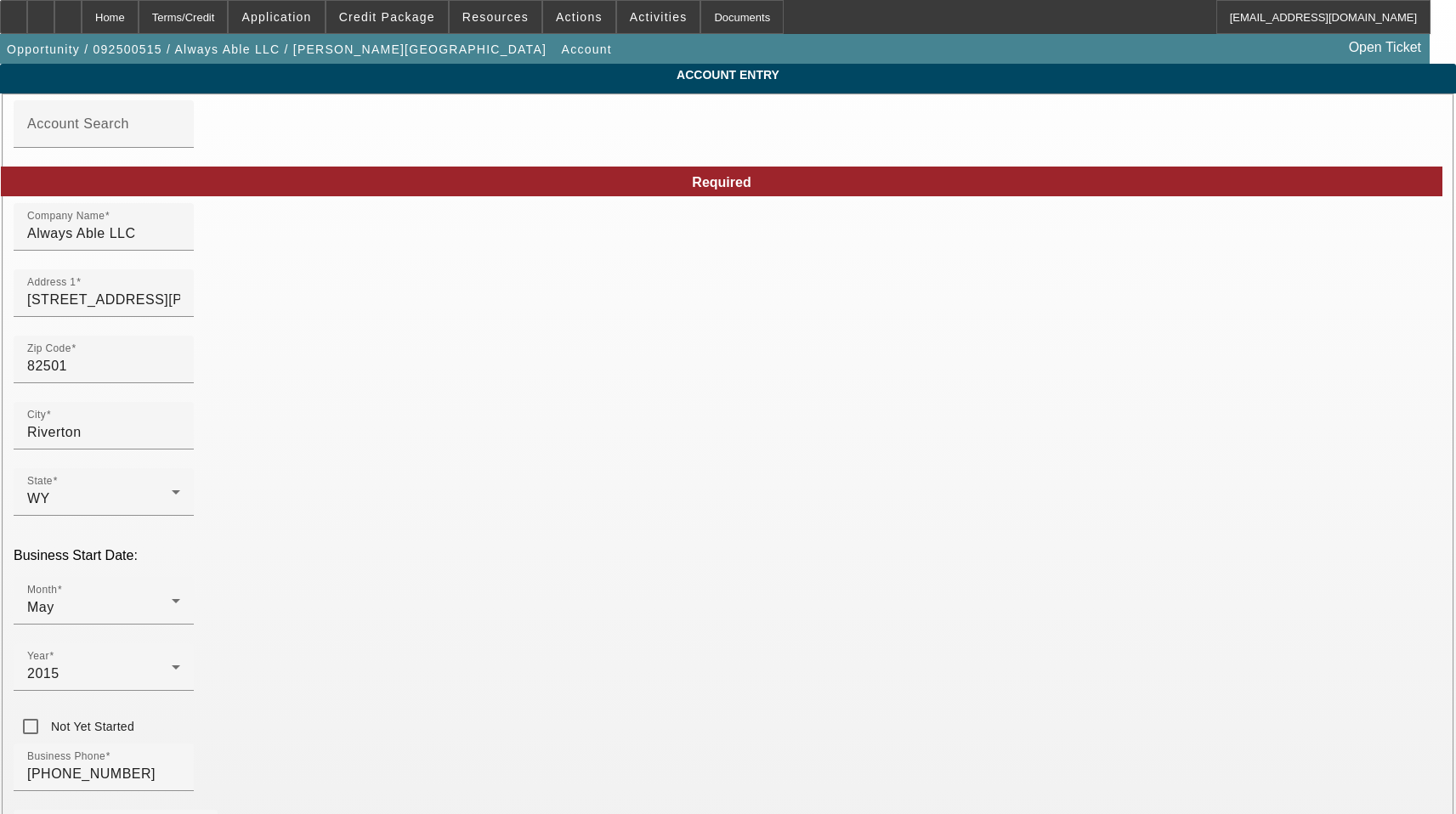
type input "[DATE]"
click at [181, 244] on input "Always Able LLC" at bounding box center [104, 233] width 153 height 20
type input "Always Able, LLC"
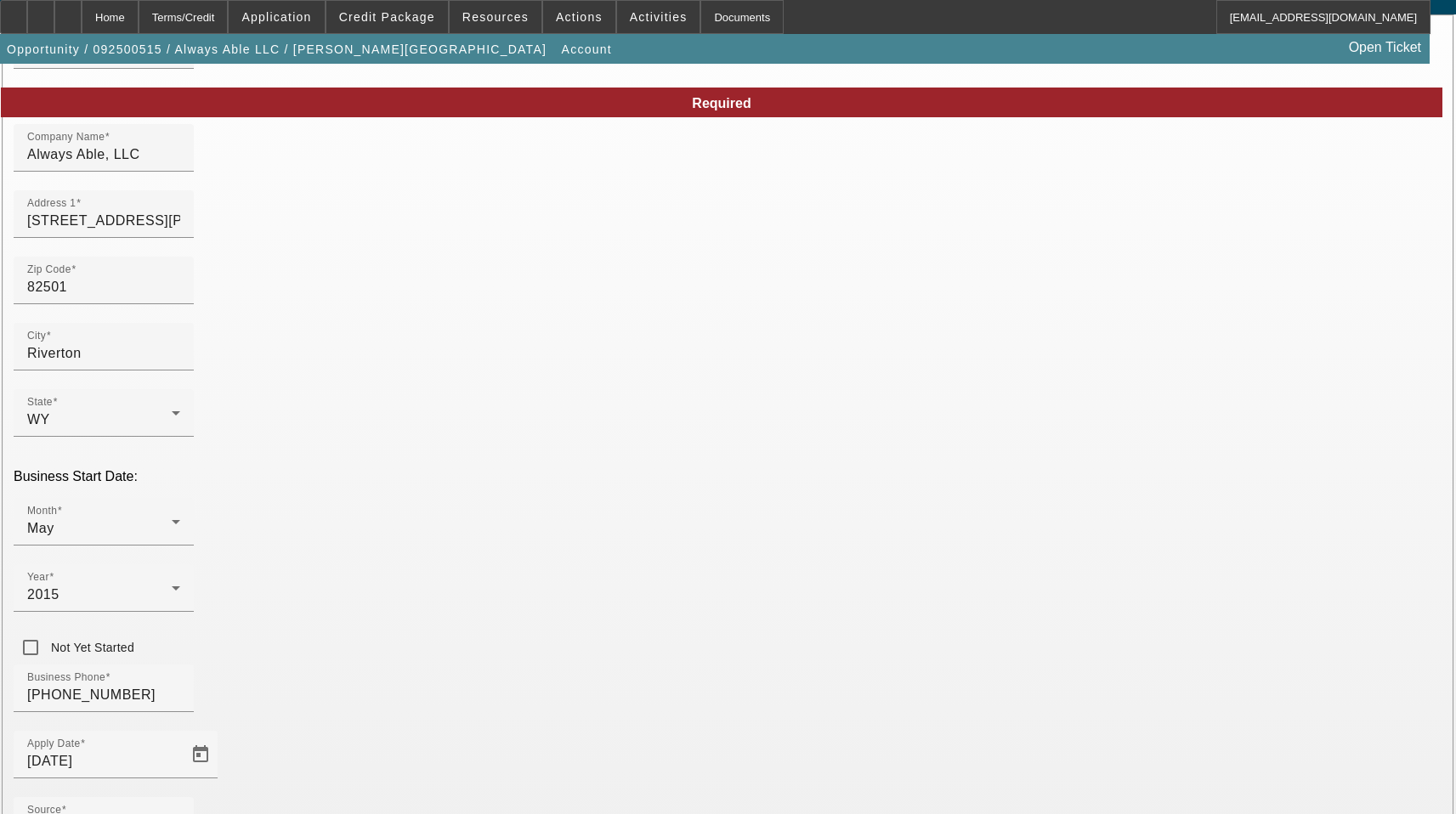
scroll to position [188, 0]
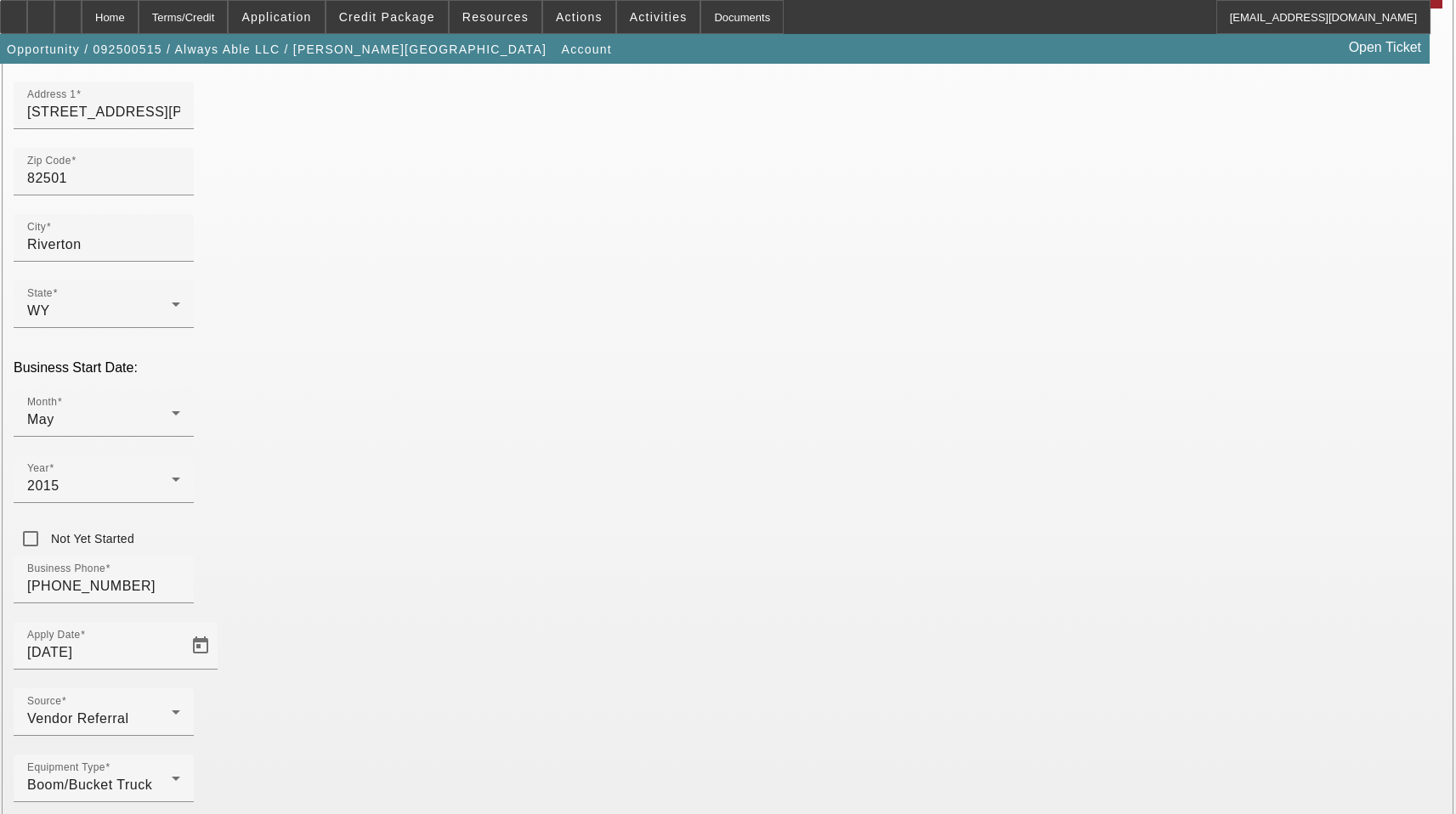
type input "Fremont"
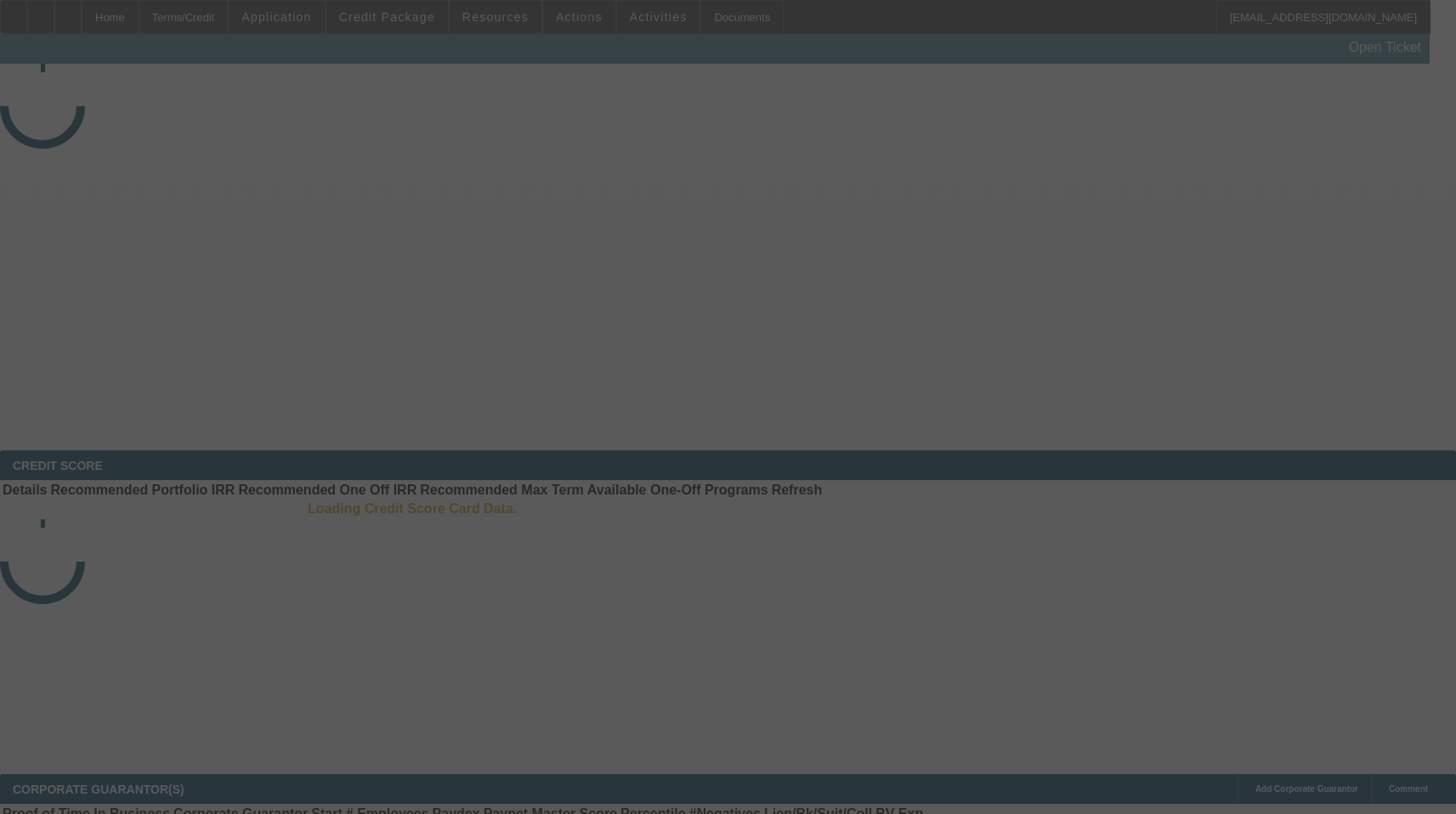
select select "3"
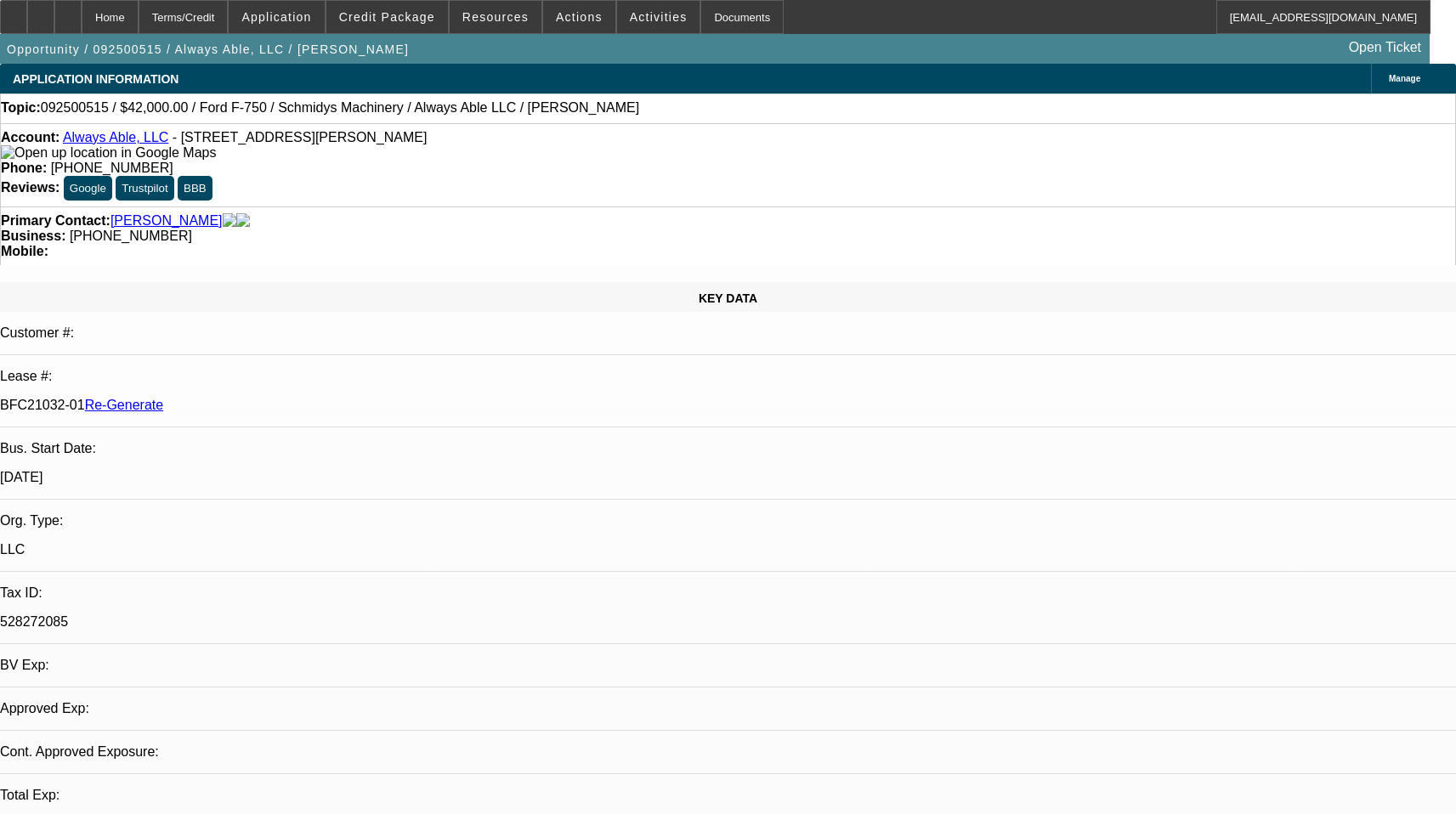
select select "0"
select select "6"
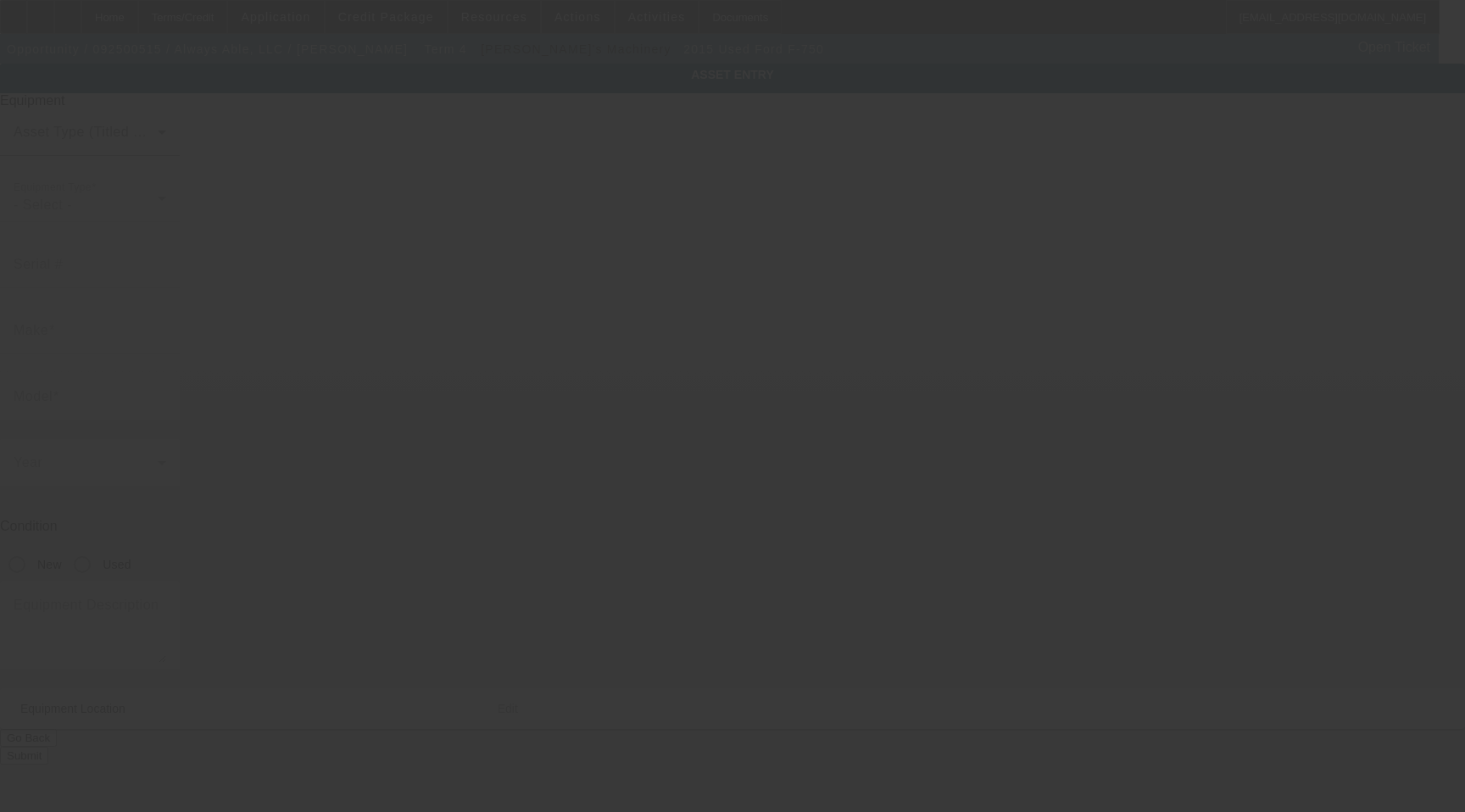
type input "[US_VEHICLE_IDENTIFICATION_NUMBER]"
type input "Ford"
type input "F-750"
radio input "true"
type textarea "With:"
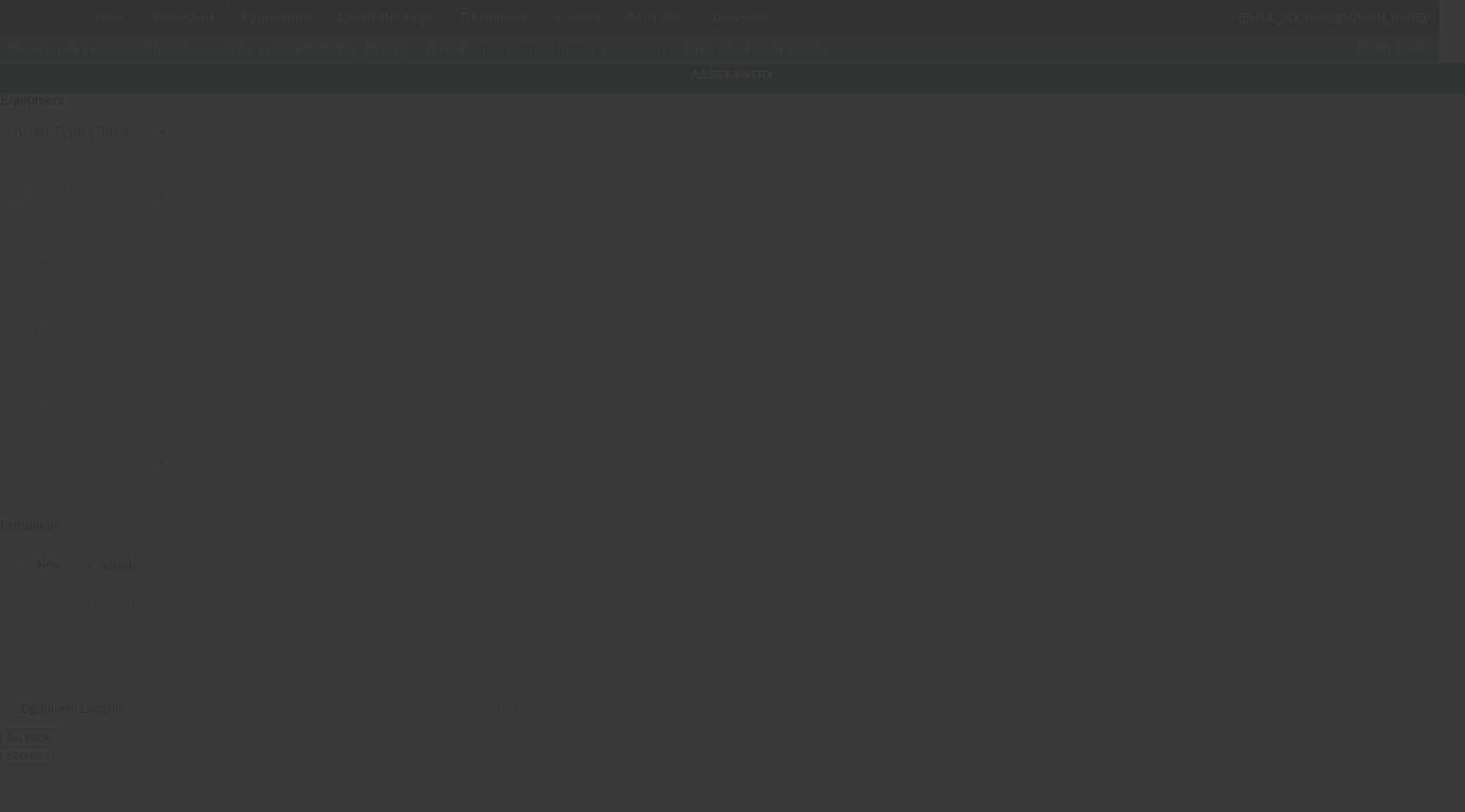
type input "[STREET_ADDRESS][PERSON_NAME]"
type input "Riverton"
type input "82501"
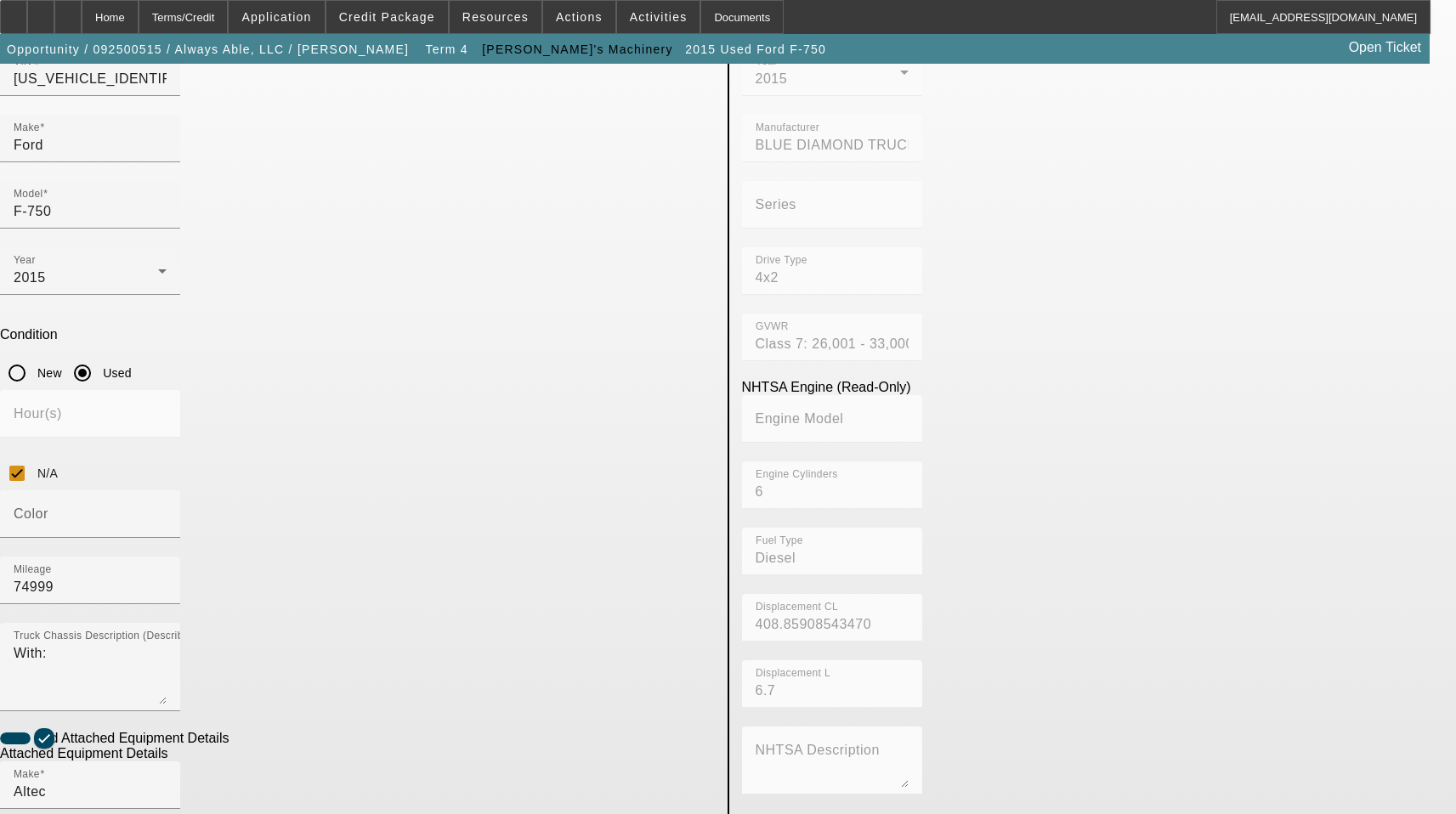
scroll to position [347, 0]
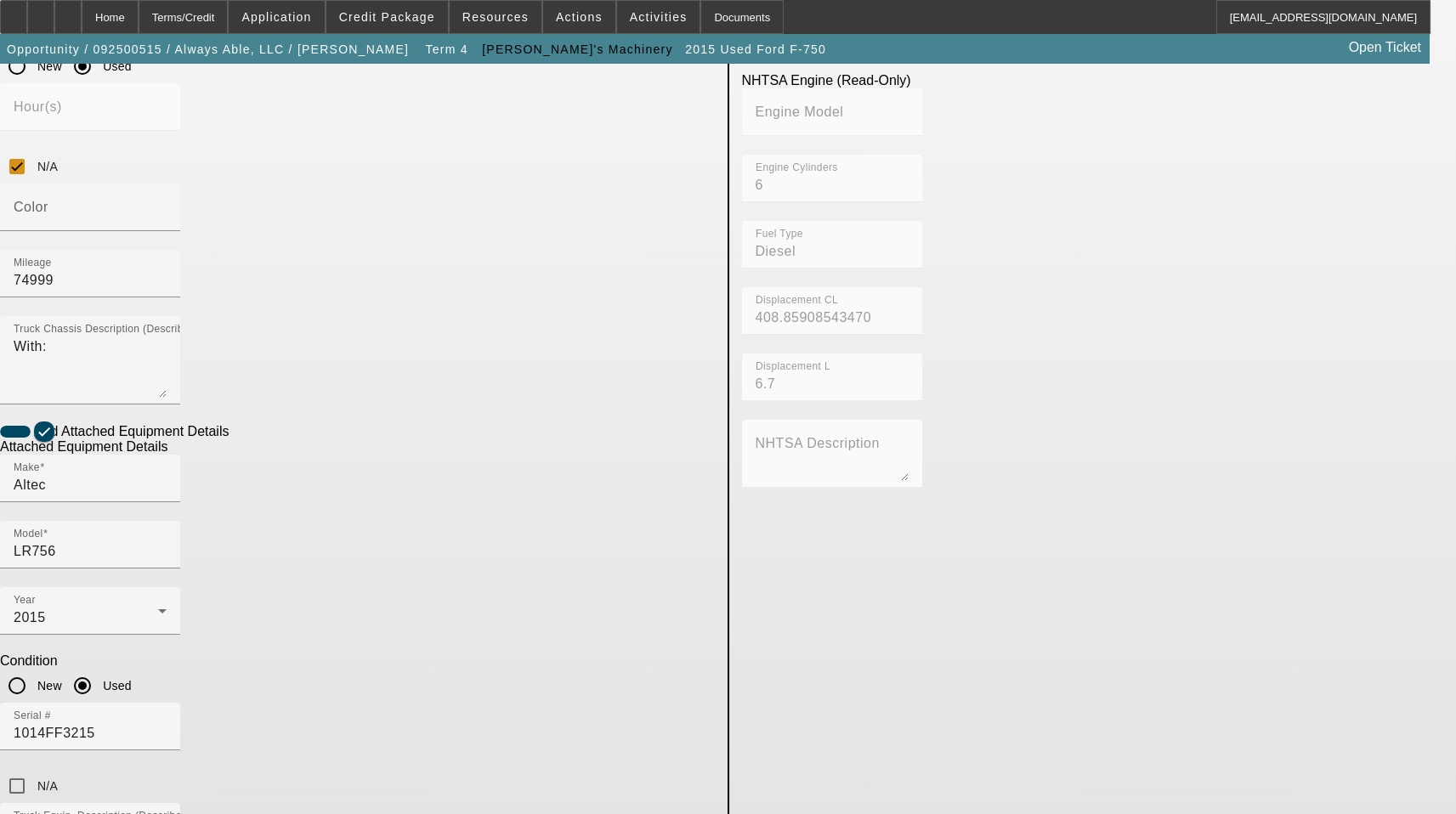
scroll to position [772, 0]
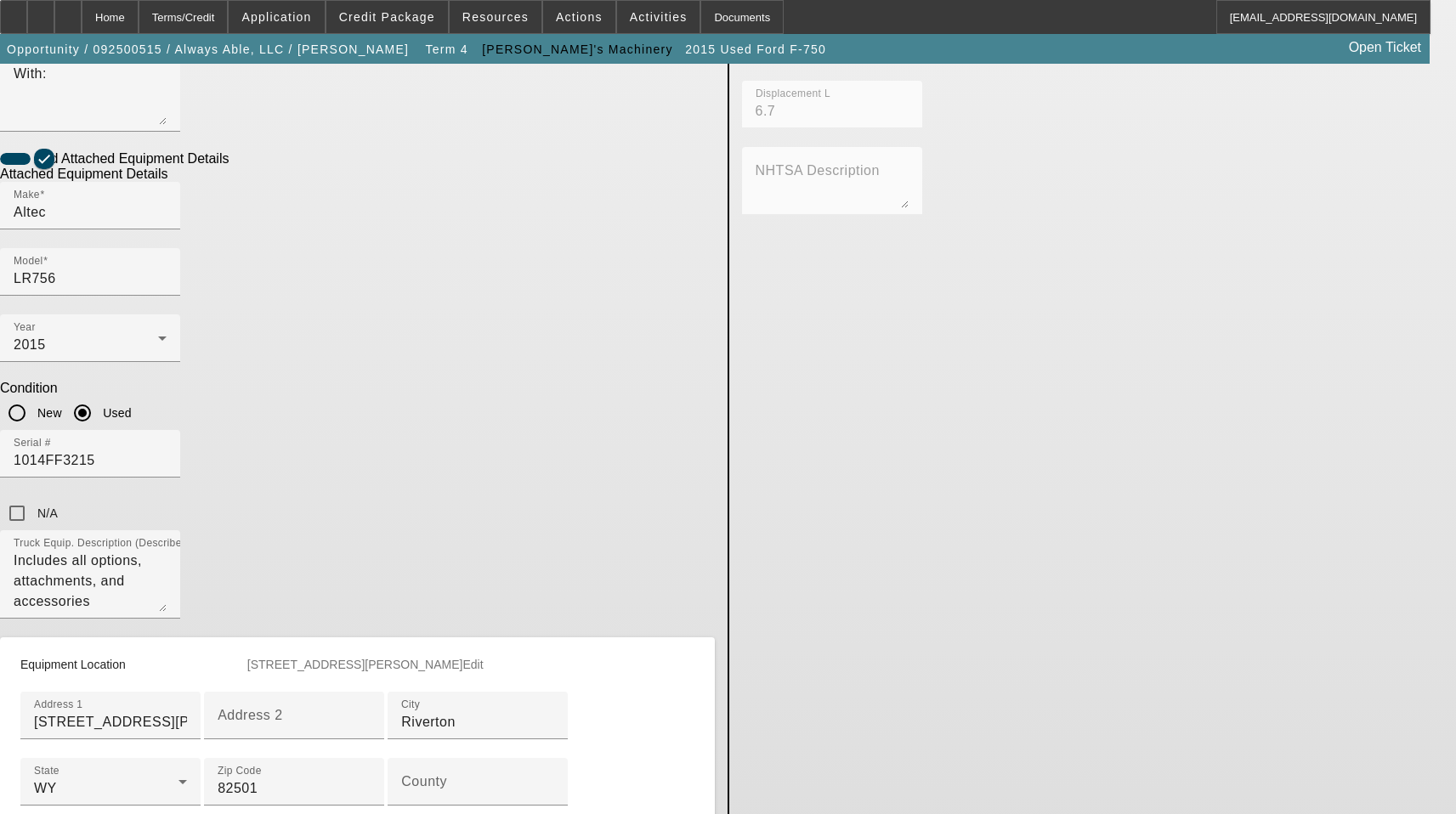
drag, startPoint x: 331, startPoint y: 693, endPoint x: 332, endPoint y: 667, distance: 26.0
click at [401, 778] on input "County" at bounding box center [478, 788] width 153 height 20
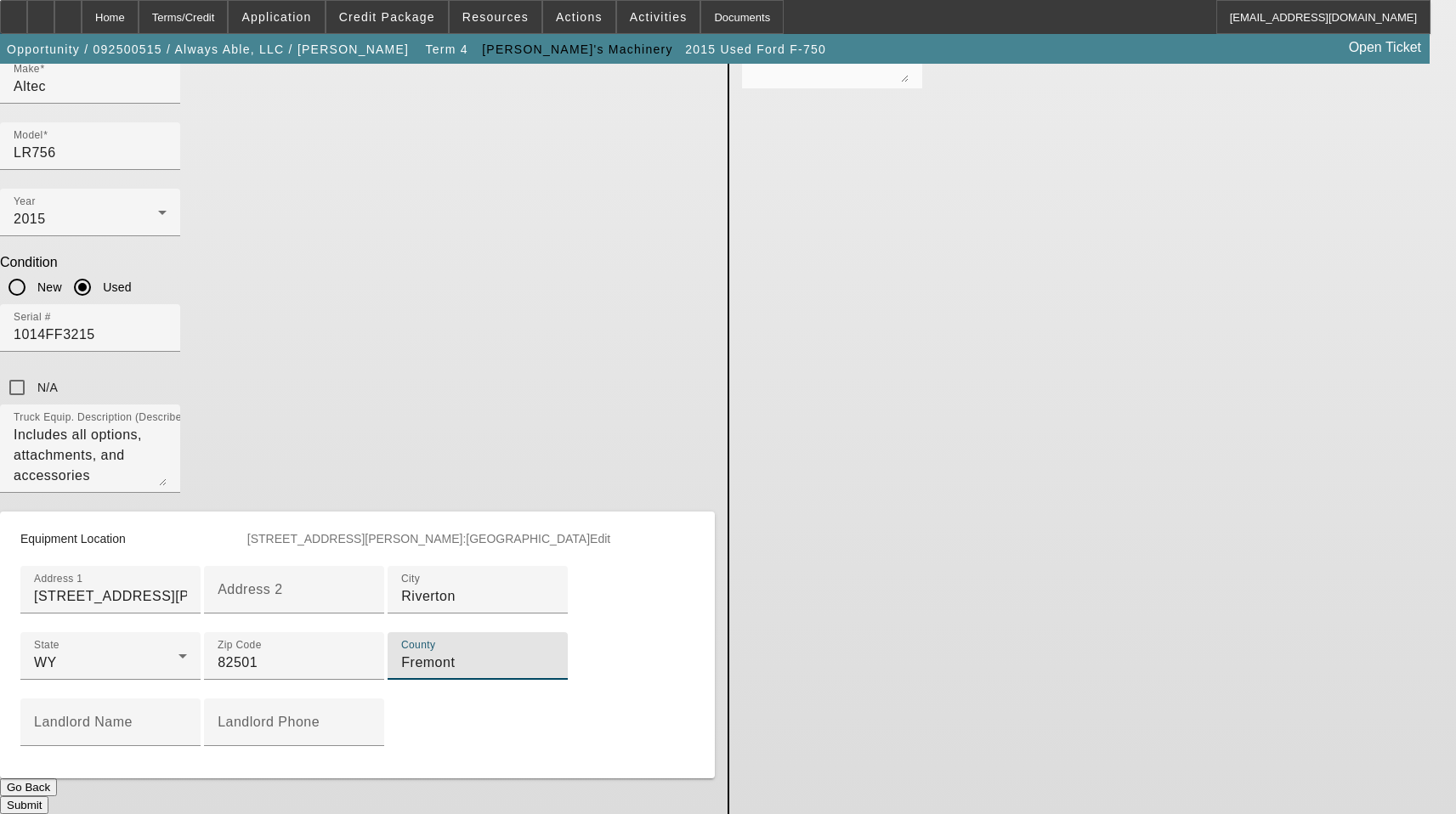
scroll to position [928, 0]
type input "Fremont"
click at [49, 797] on button "Submit" at bounding box center [24, 805] width 49 height 17
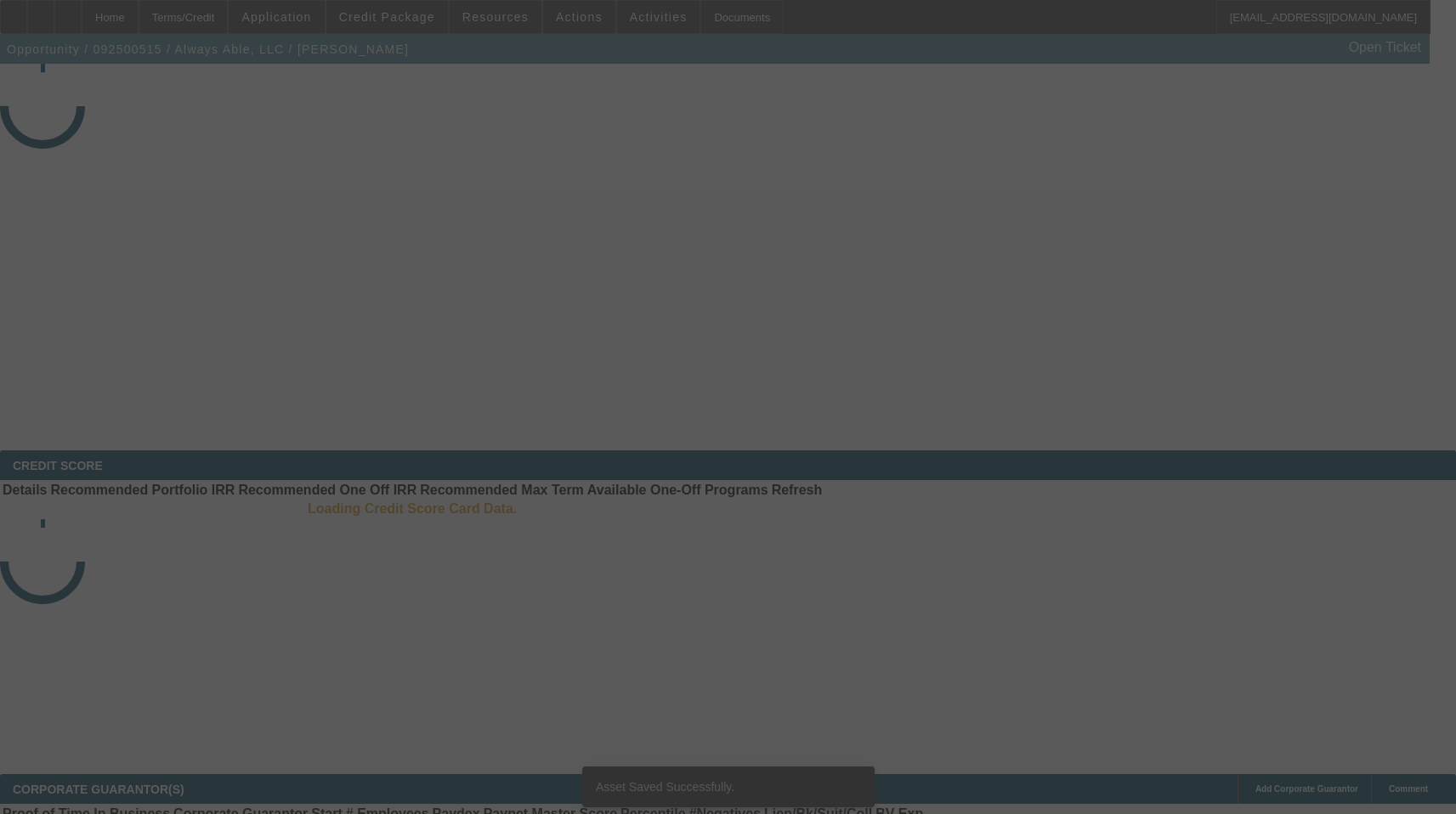
select select "3"
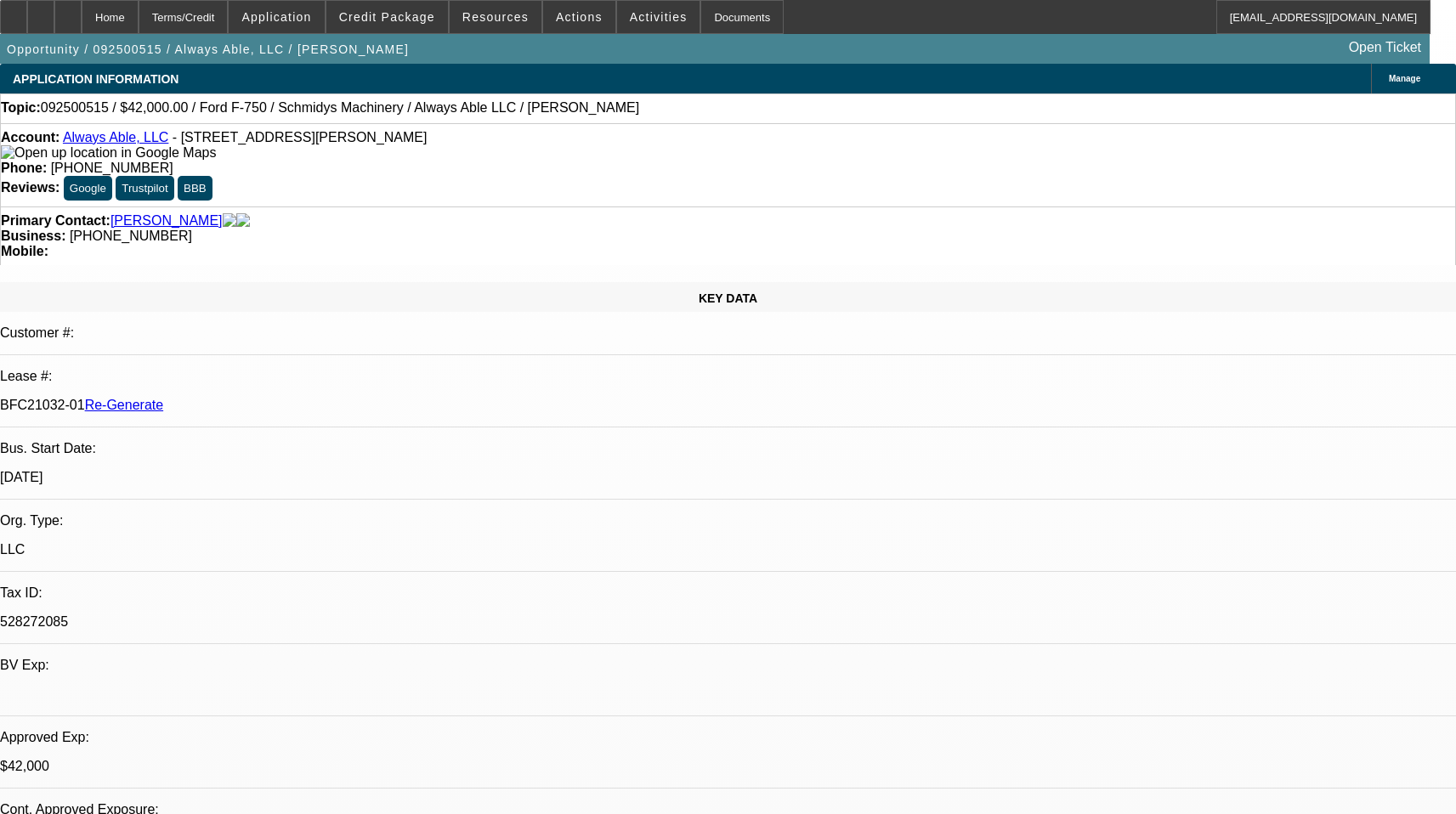
select select "0"
select select "6"
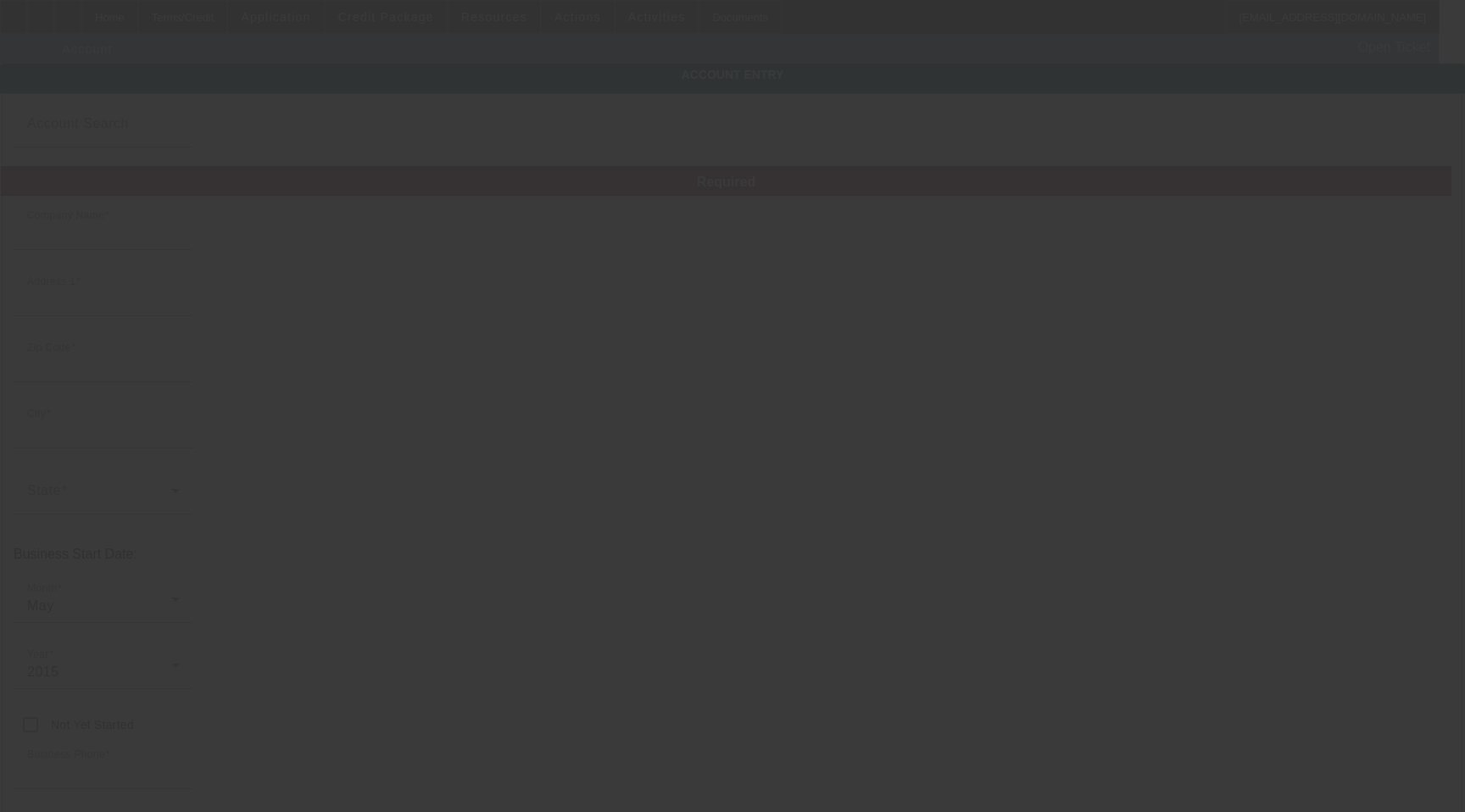
type input "Always Able, LLC"
type input "[STREET_ADDRESS][PERSON_NAME]"
type input "82501"
type input "Riverton"
type input "[PHONE_NUMBER]"
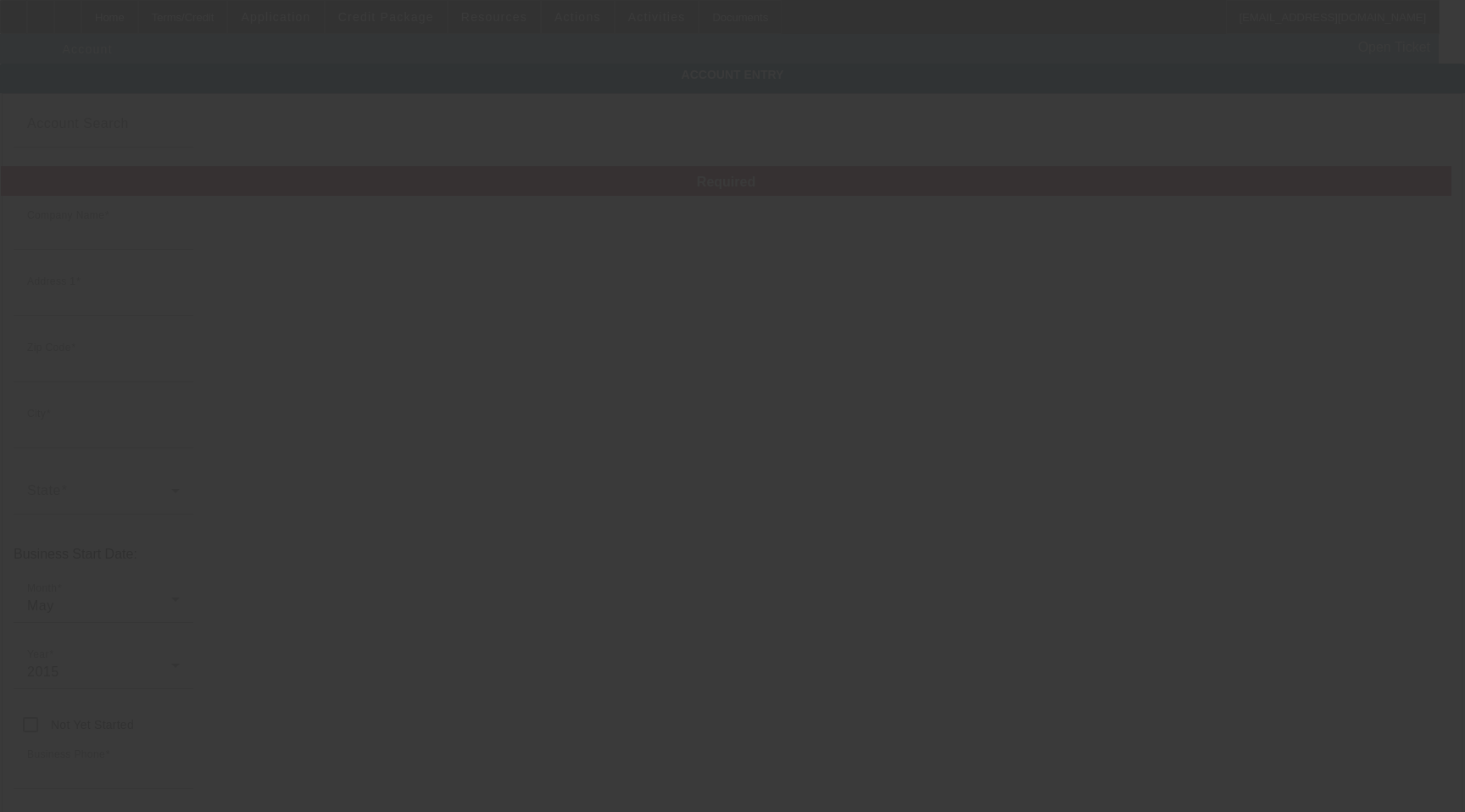
type input "alwaysable.llc@gmail.com"
type input "Fremont"
type input "528272085"
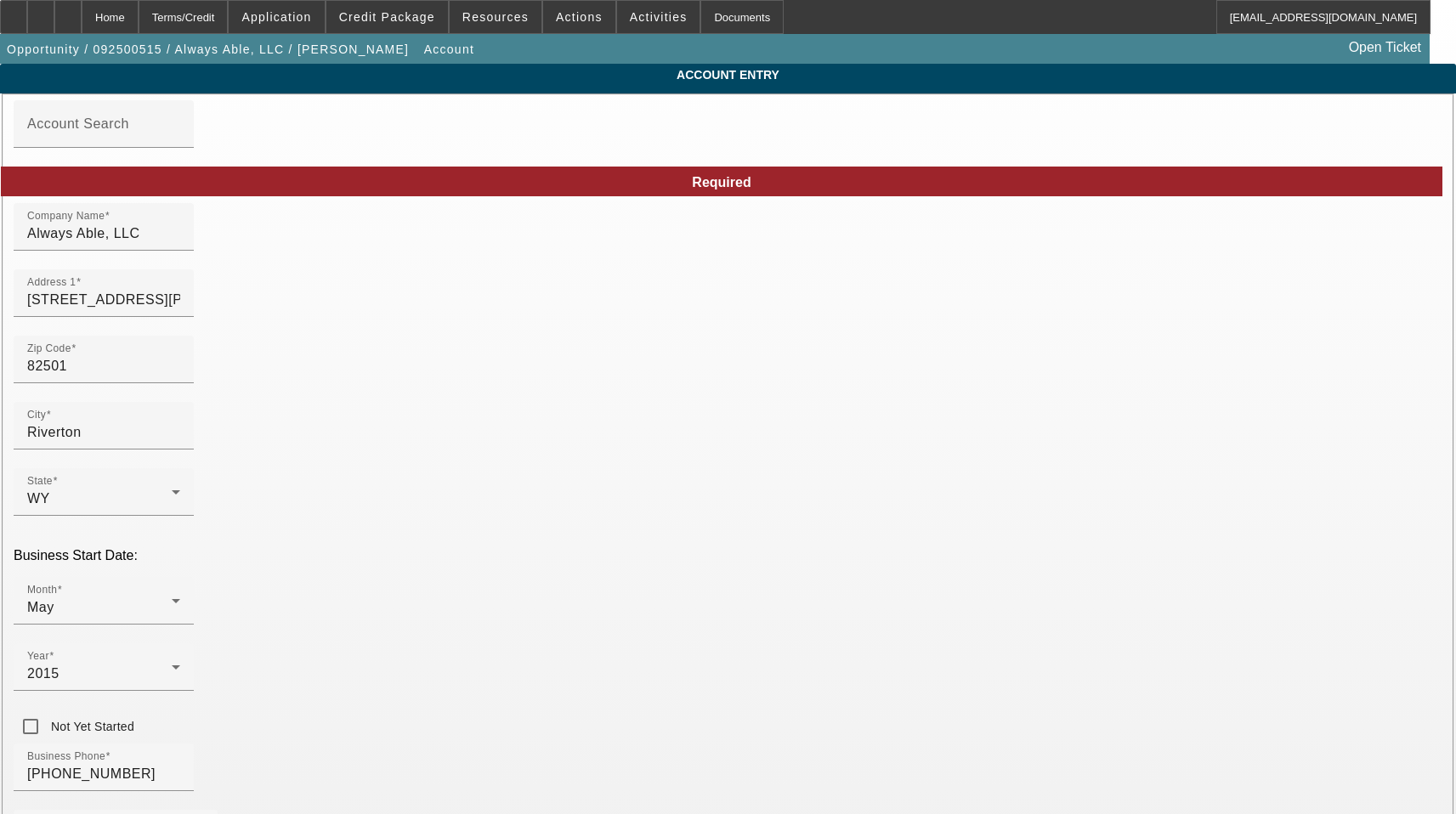
type input "9/23/2025"
click at [181, 310] on input "155 Lost Wells Cir" at bounding box center [104, 300] width 153 height 20
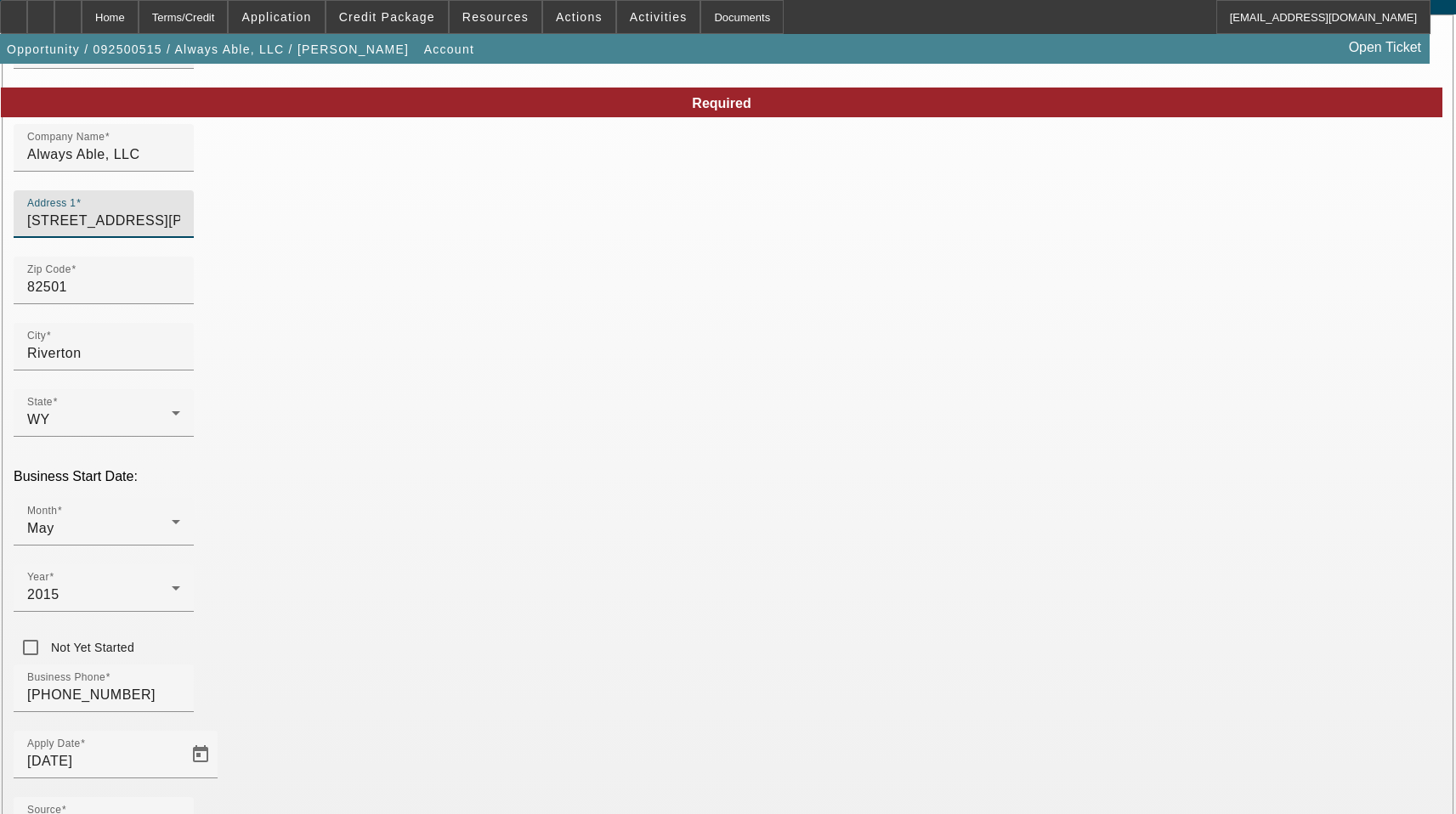
scroll to position [188, 0]
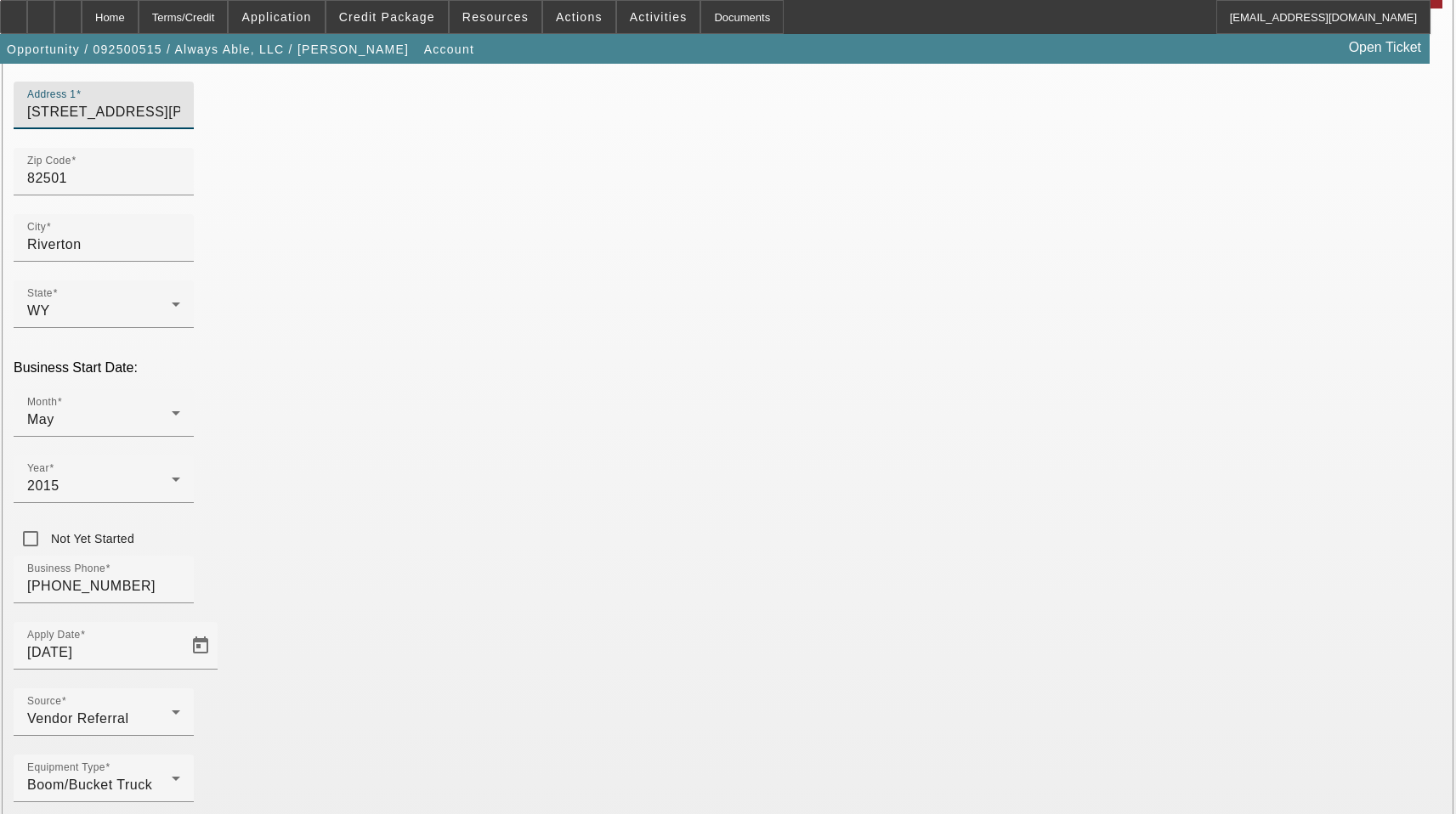
type input "155 Lost Wells Circle"
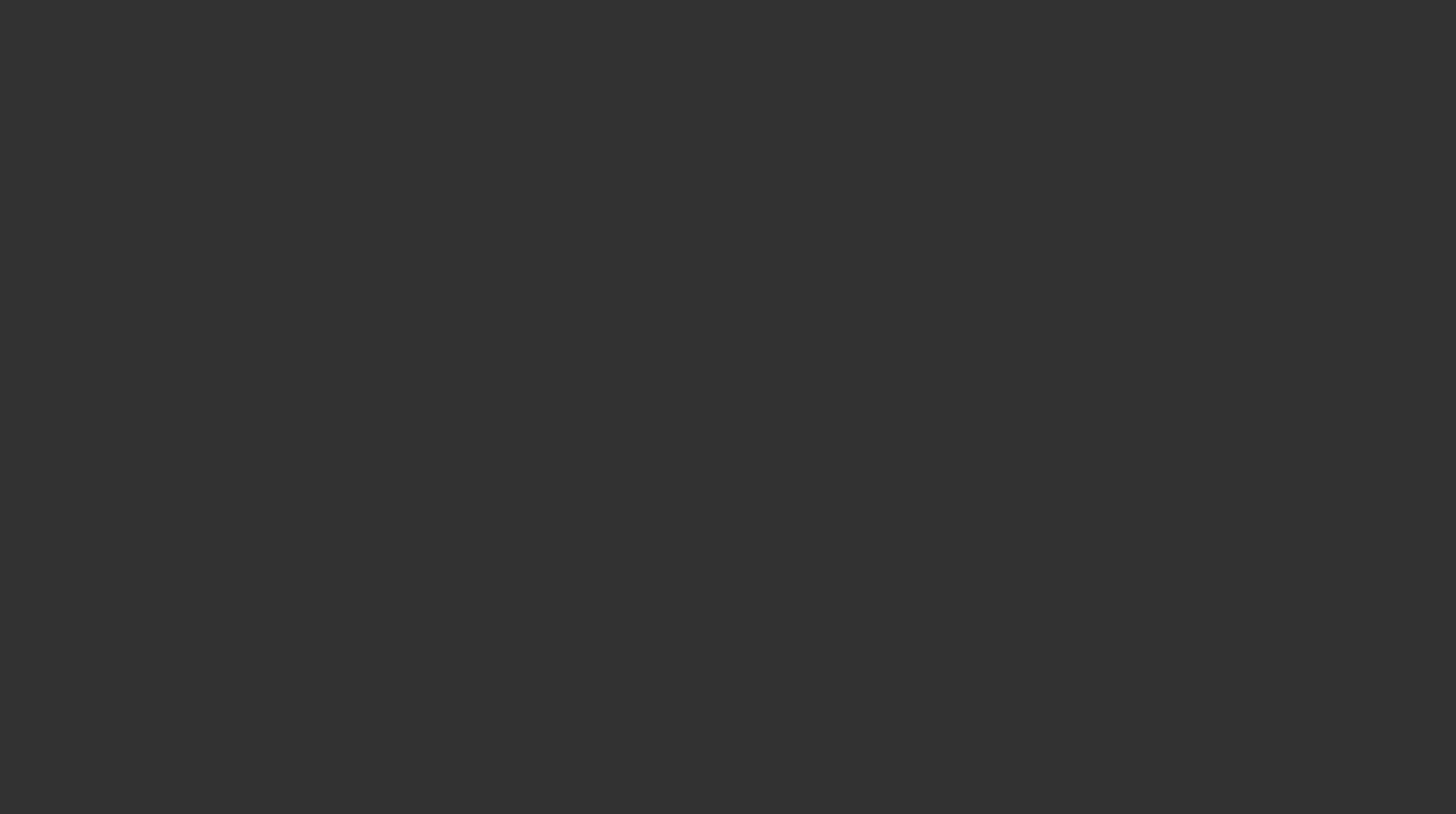
select select "3"
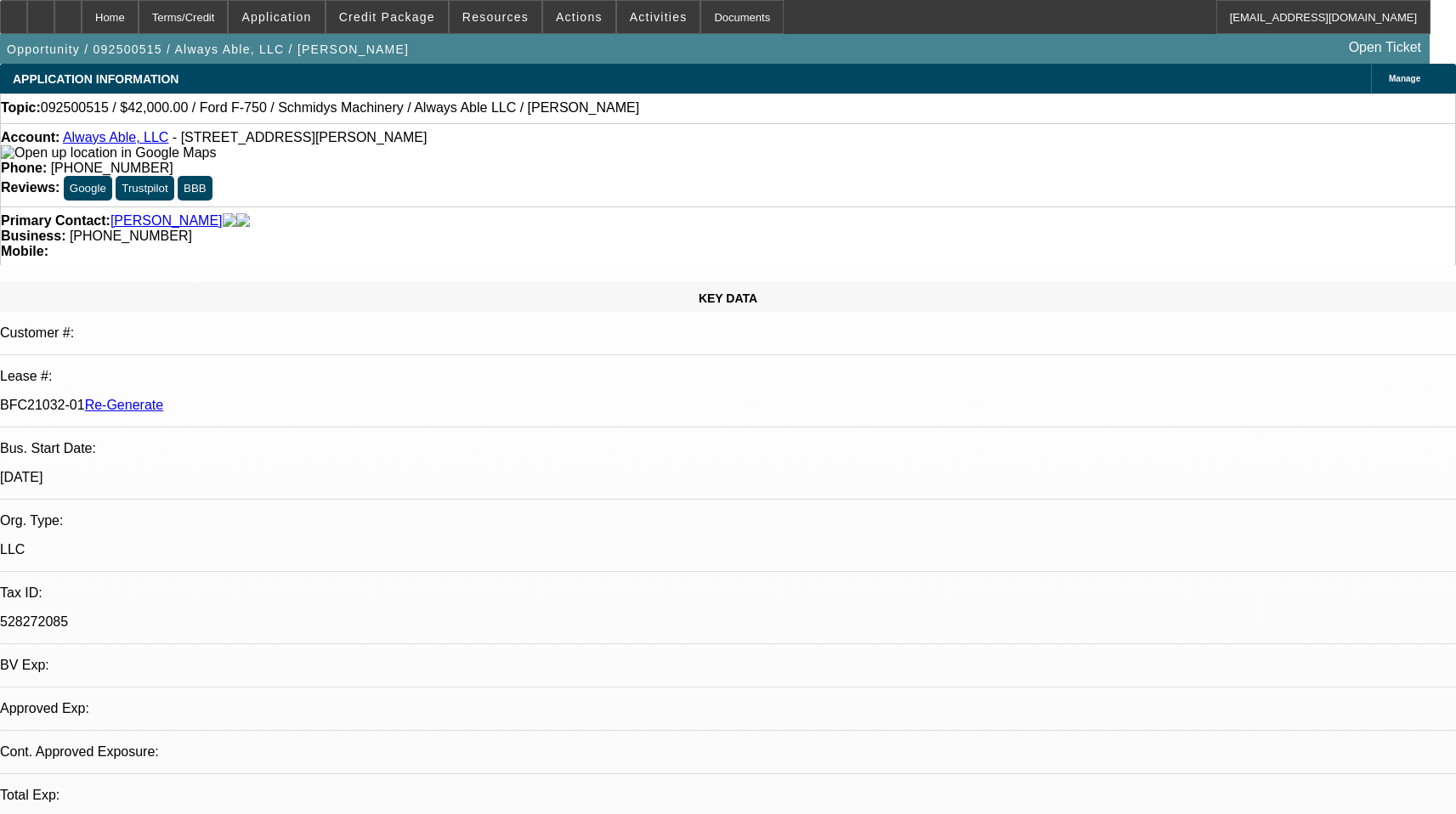
select select "0"
select select "6"
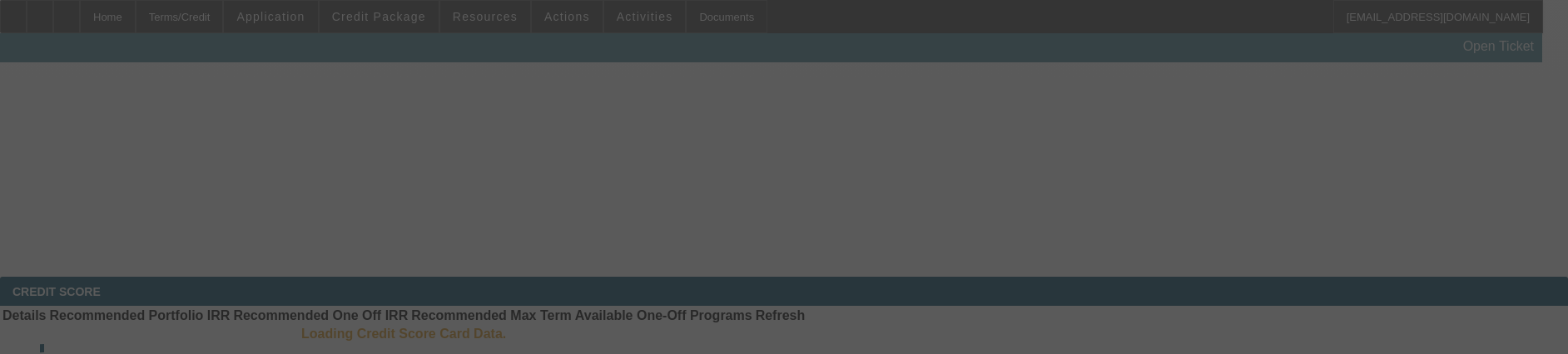
scroll to position [166, 0]
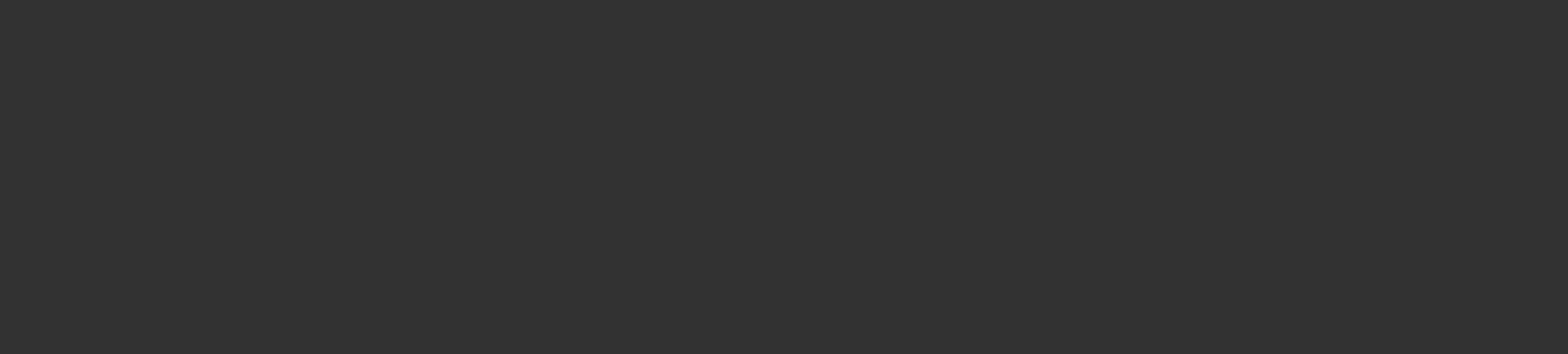
select select "4"
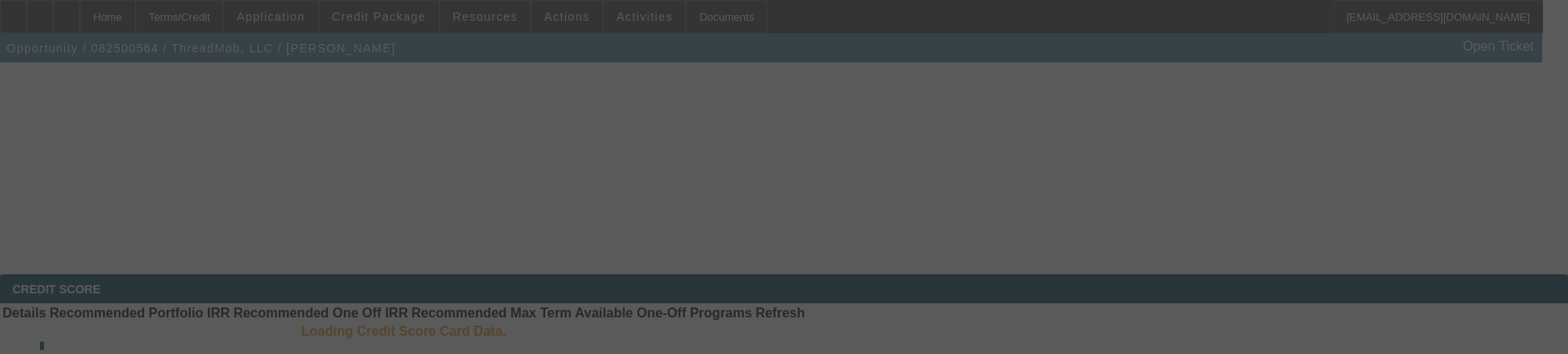
scroll to position [0, 0]
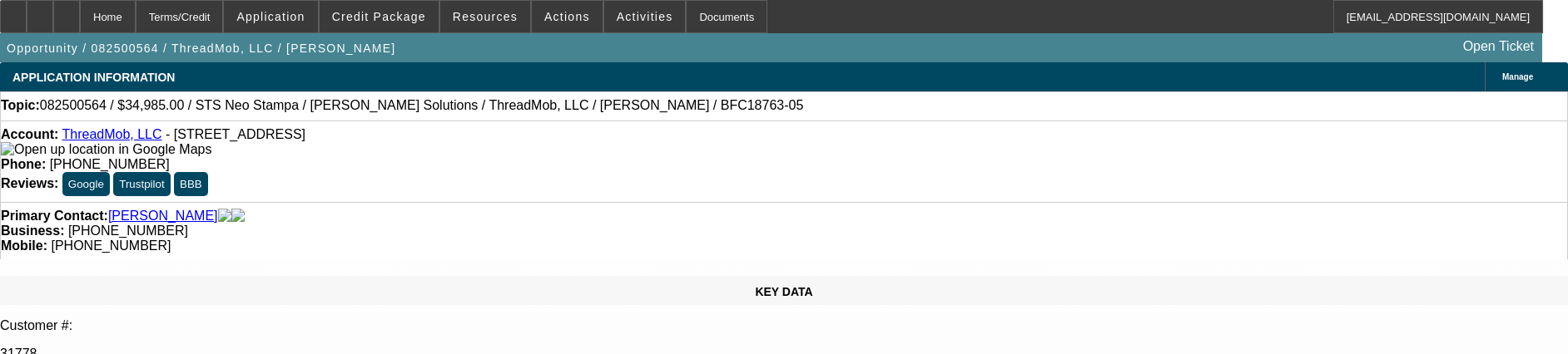
select select "0"
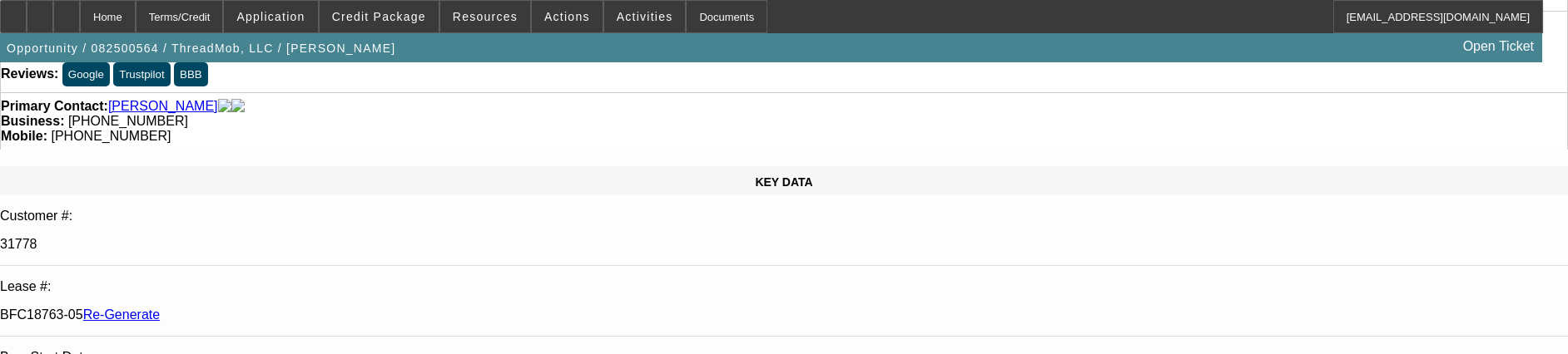
select select "6"
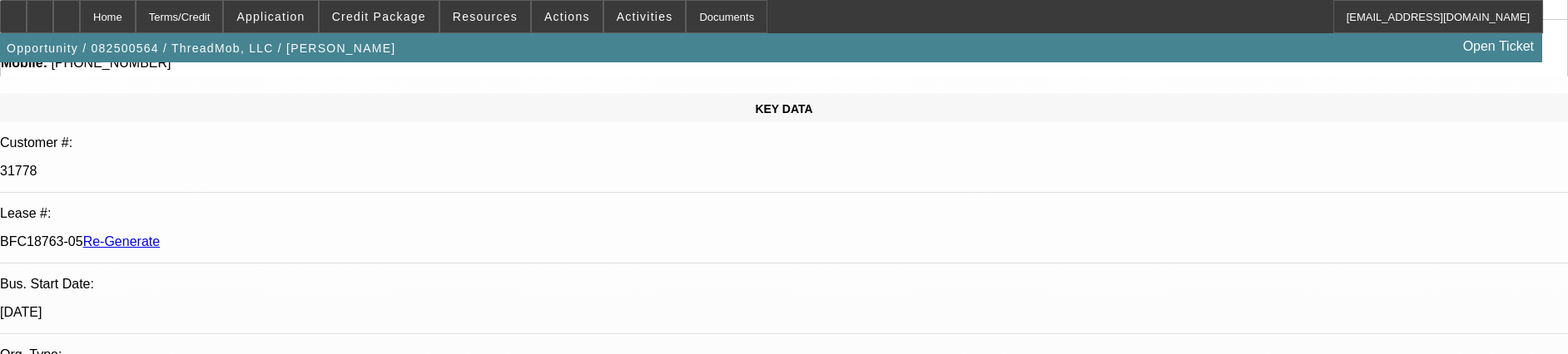
scroll to position [332, 0]
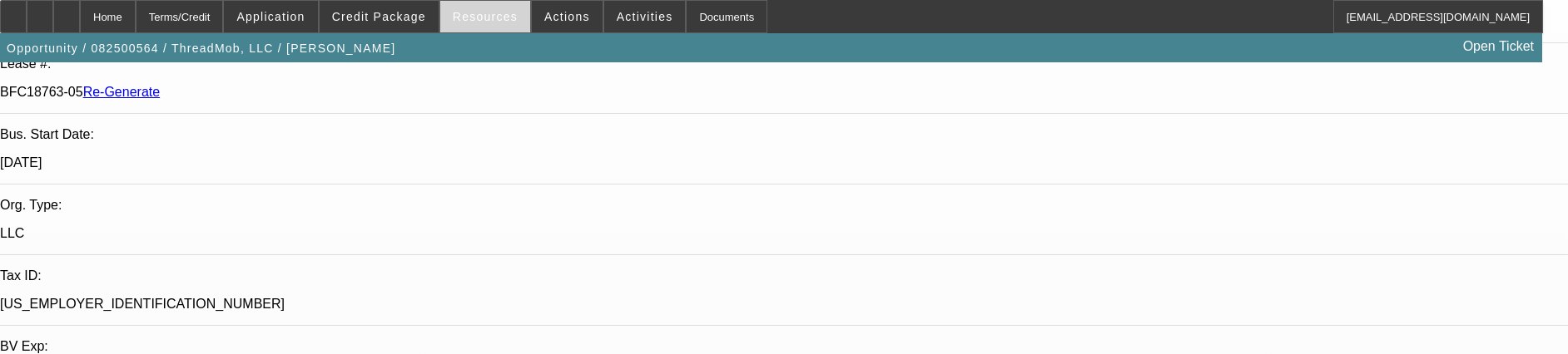
click at [492, 15] on span "Resources" at bounding box center [485, 17] width 65 height 13
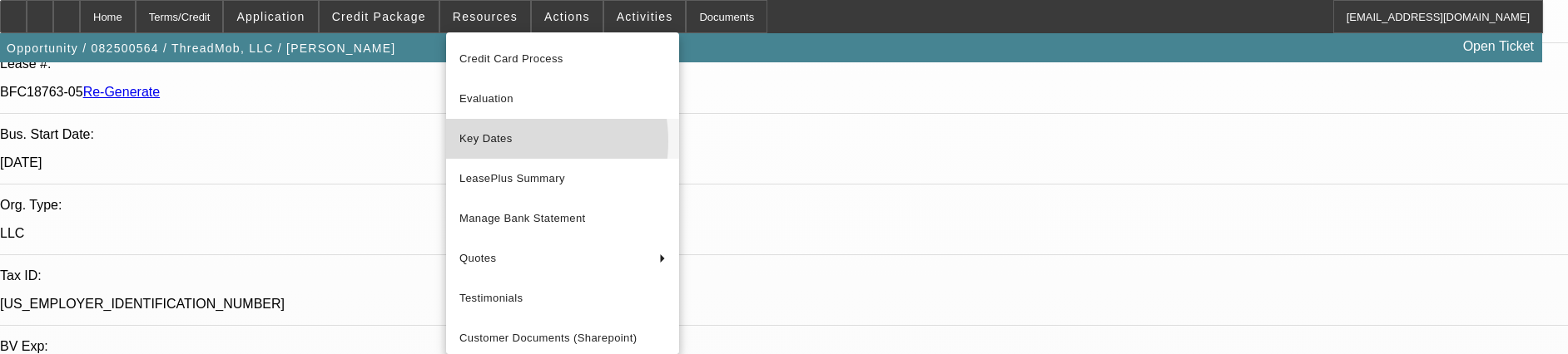
click at [507, 141] on span "Key Dates" at bounding box center [562, 139] width 206 height 20
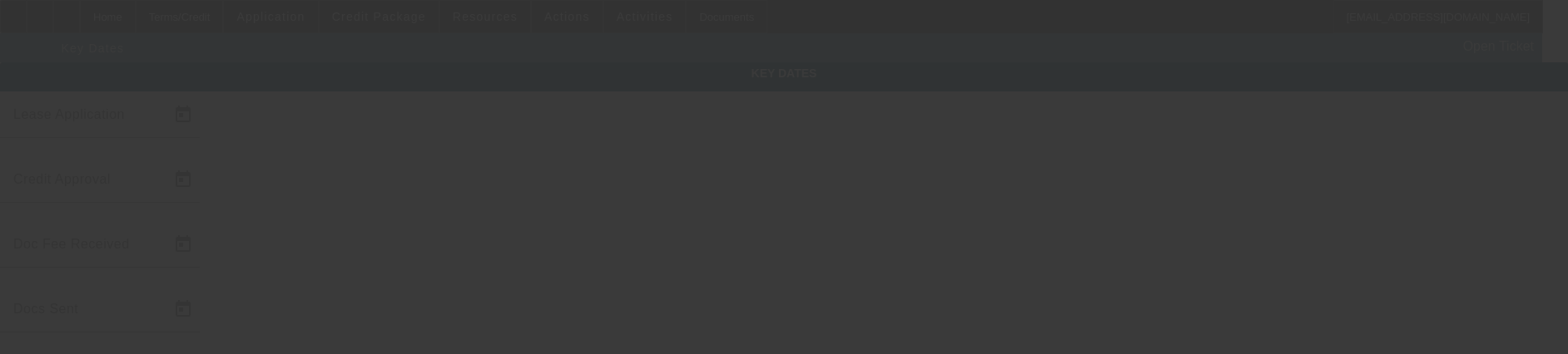
type input "[DATE]"
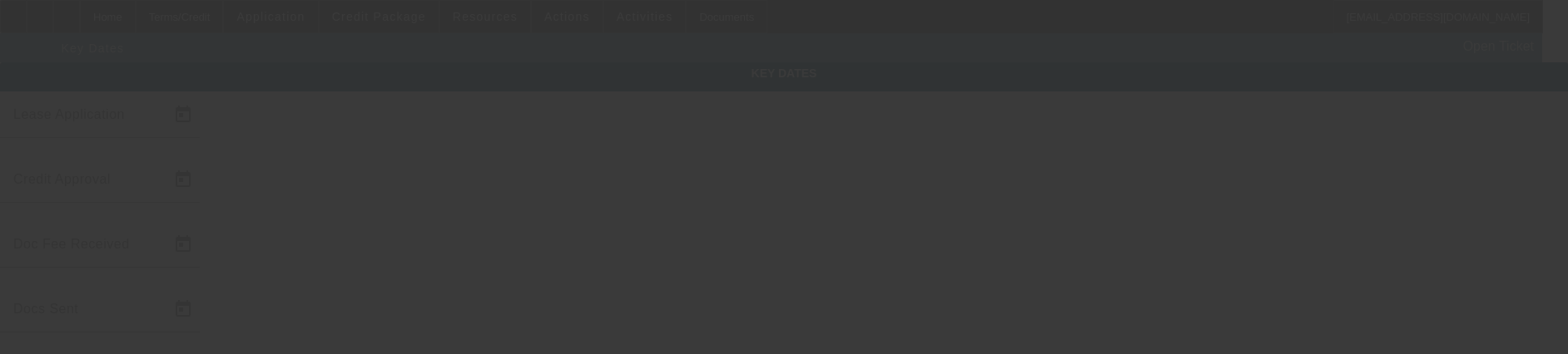
type input "[DATE]"
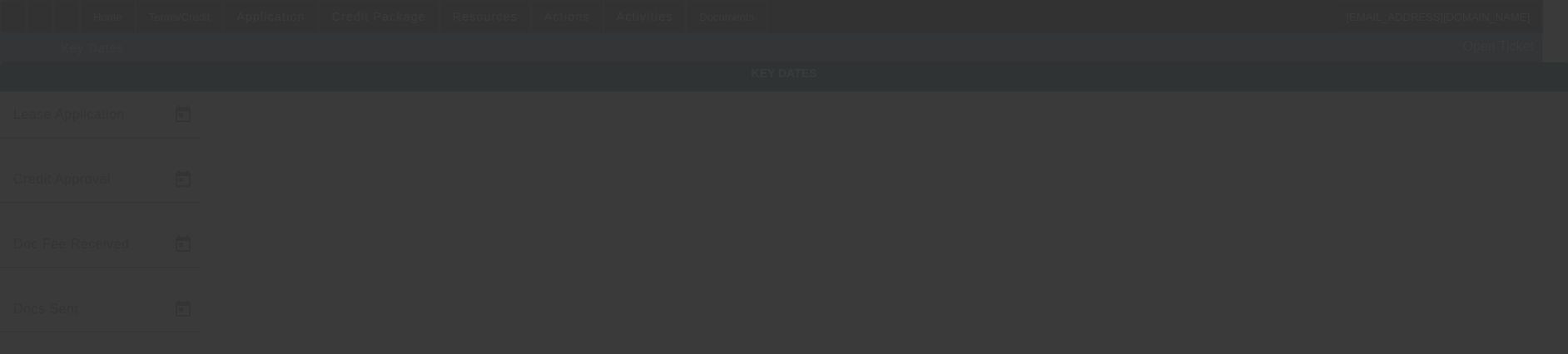
type input "[DATE]"
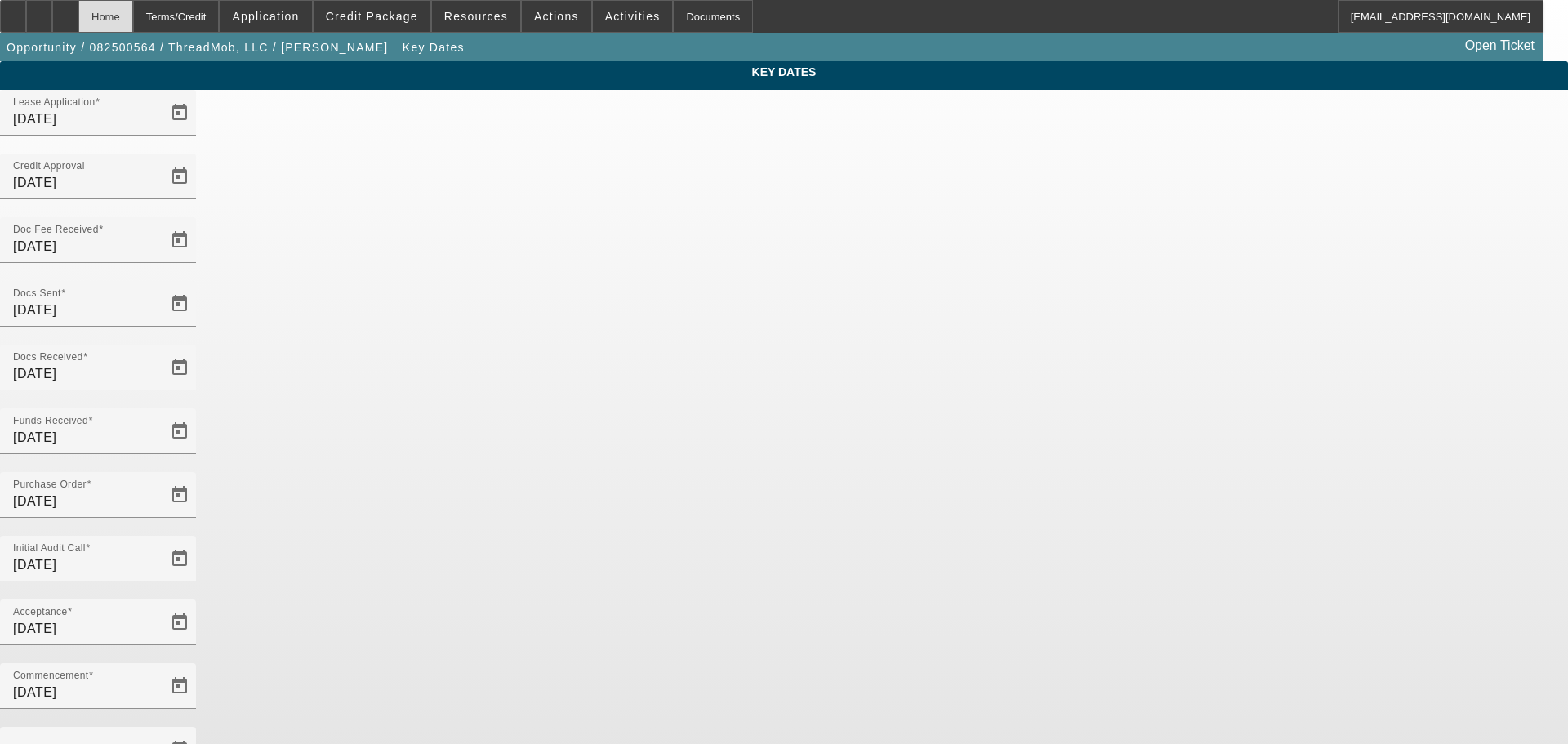
click at [133, 12] on div "Home" at bounding box center [105, 16] width 55 height 33
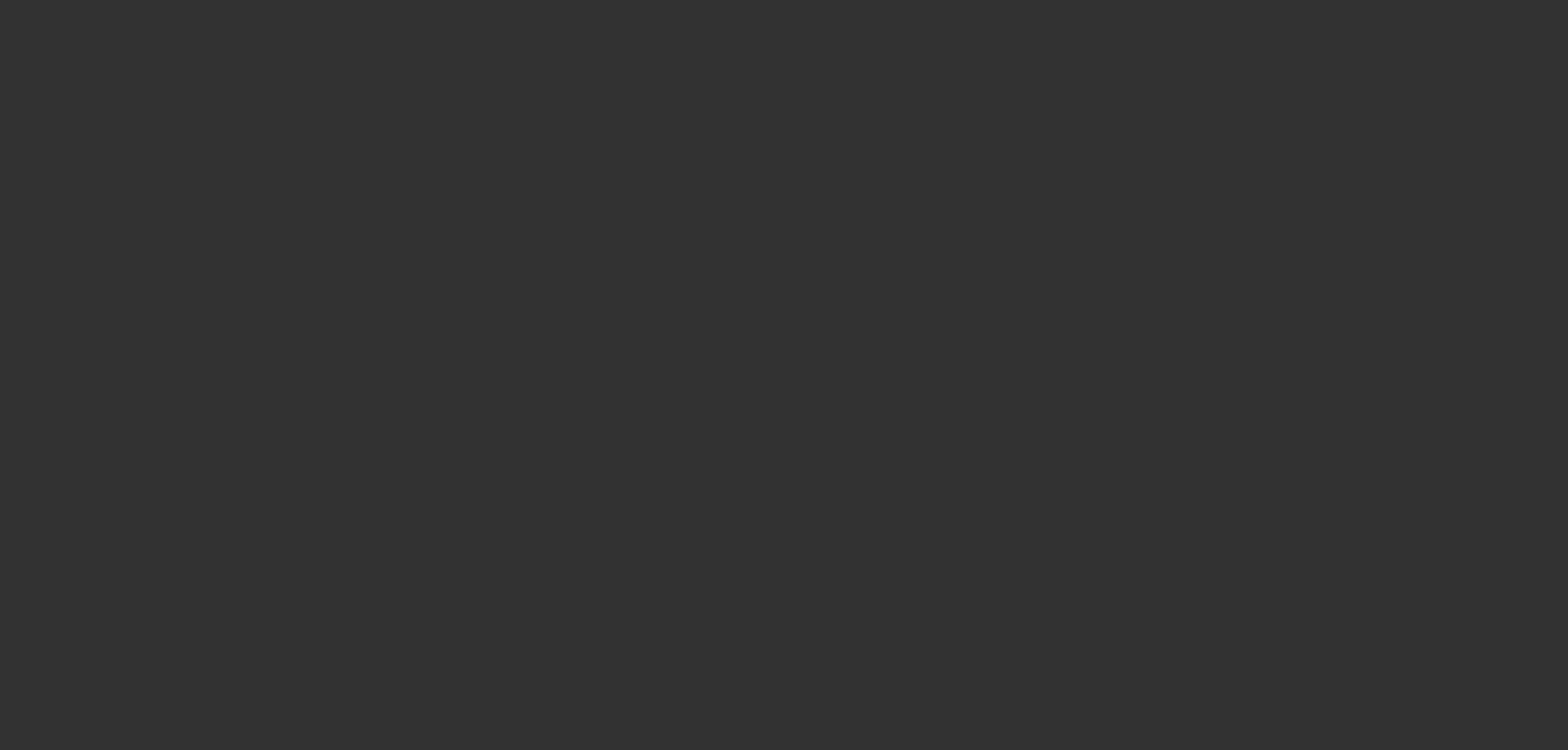
select select "4"
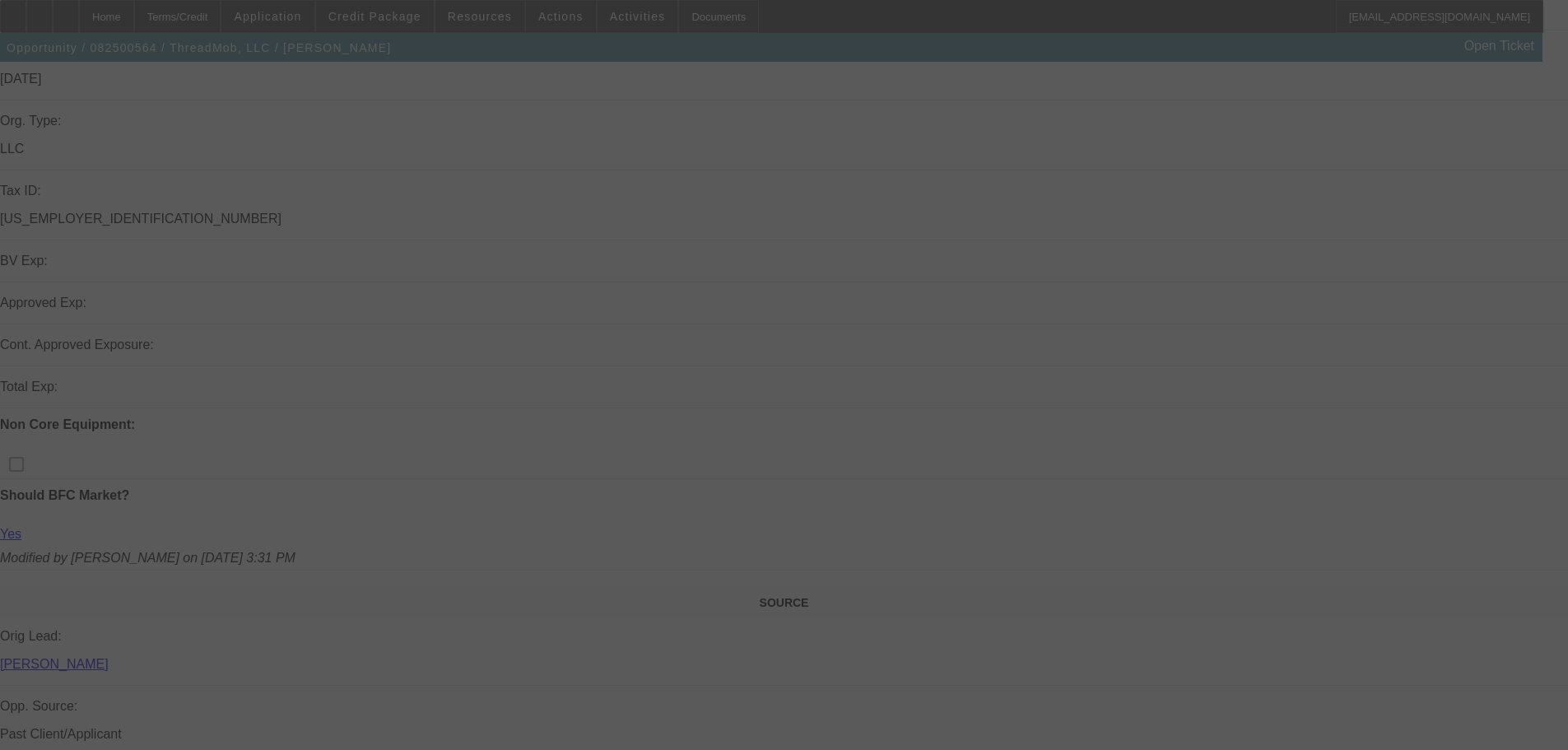
scroll to position [37, 0]
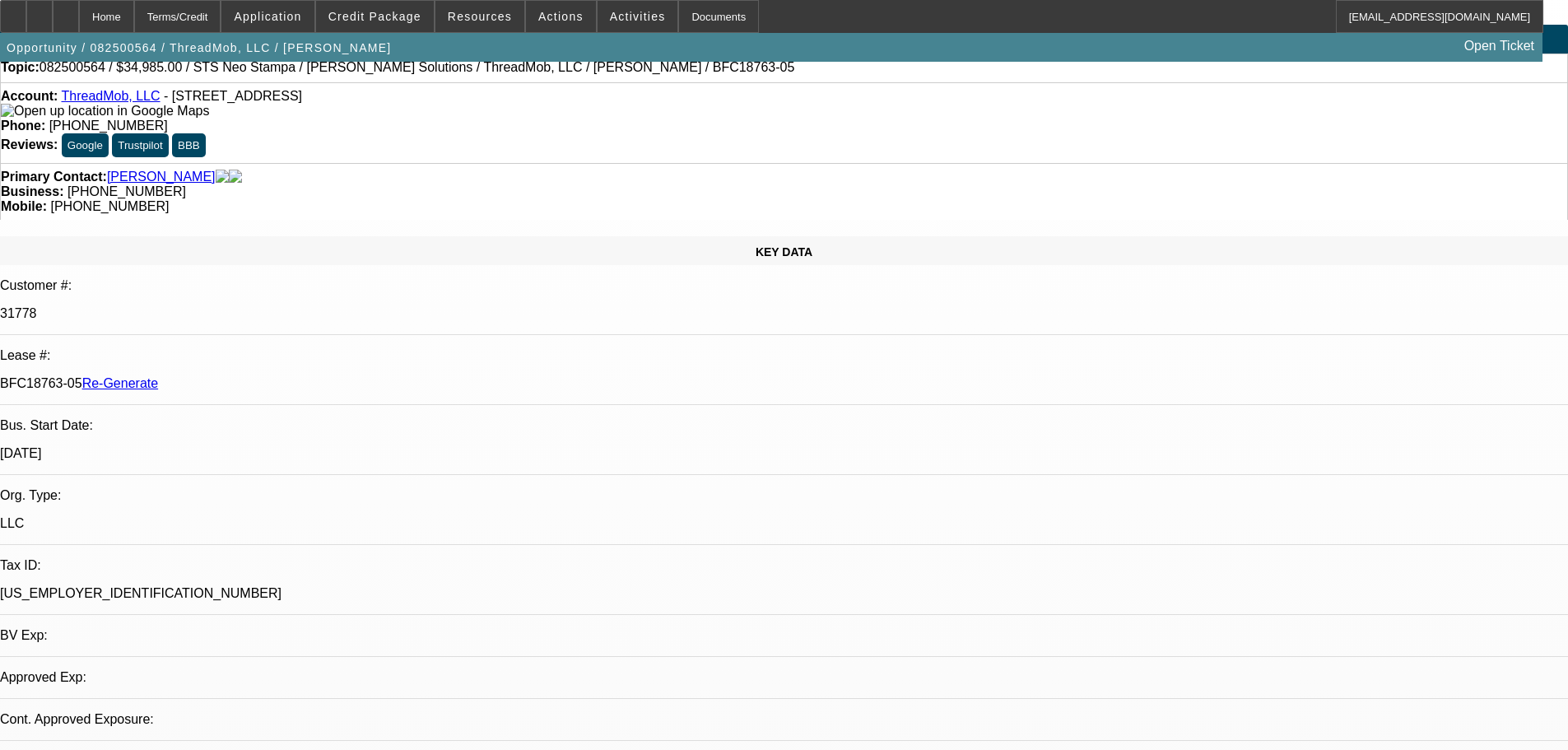
select select "0"
select select "6"
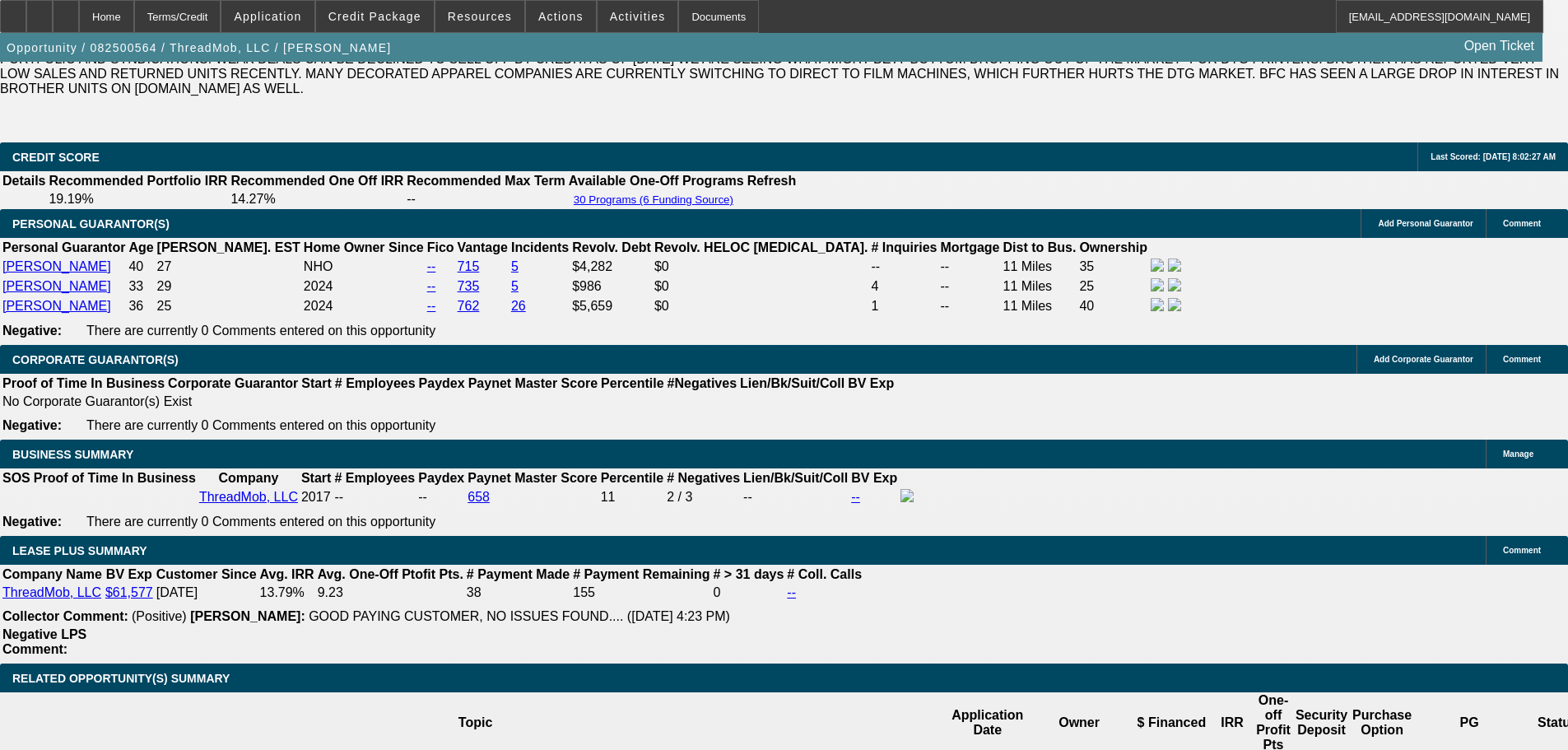
scroll to position [3281, 0]
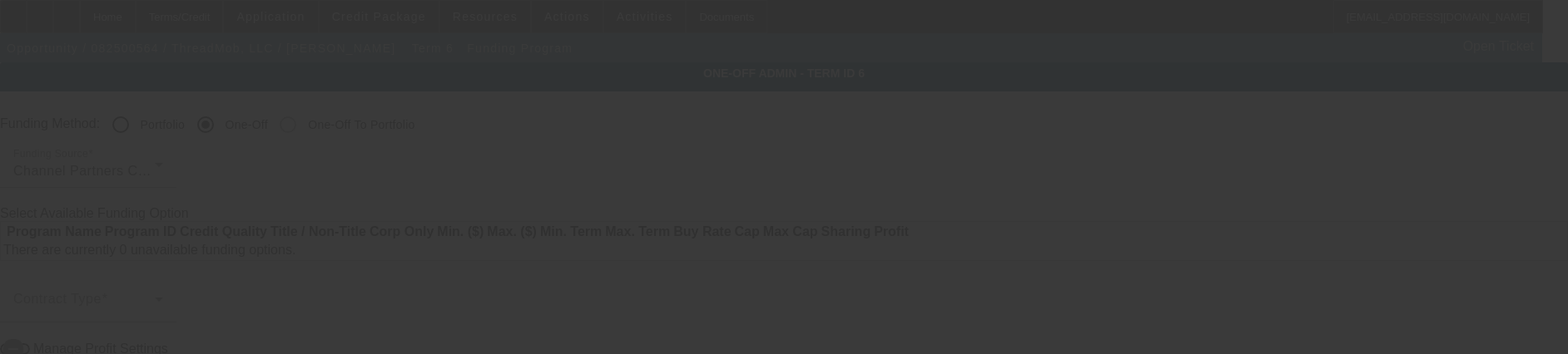
radio input "true"
type input "12"
type input "$25,000.00"
type input "$2,500.00"
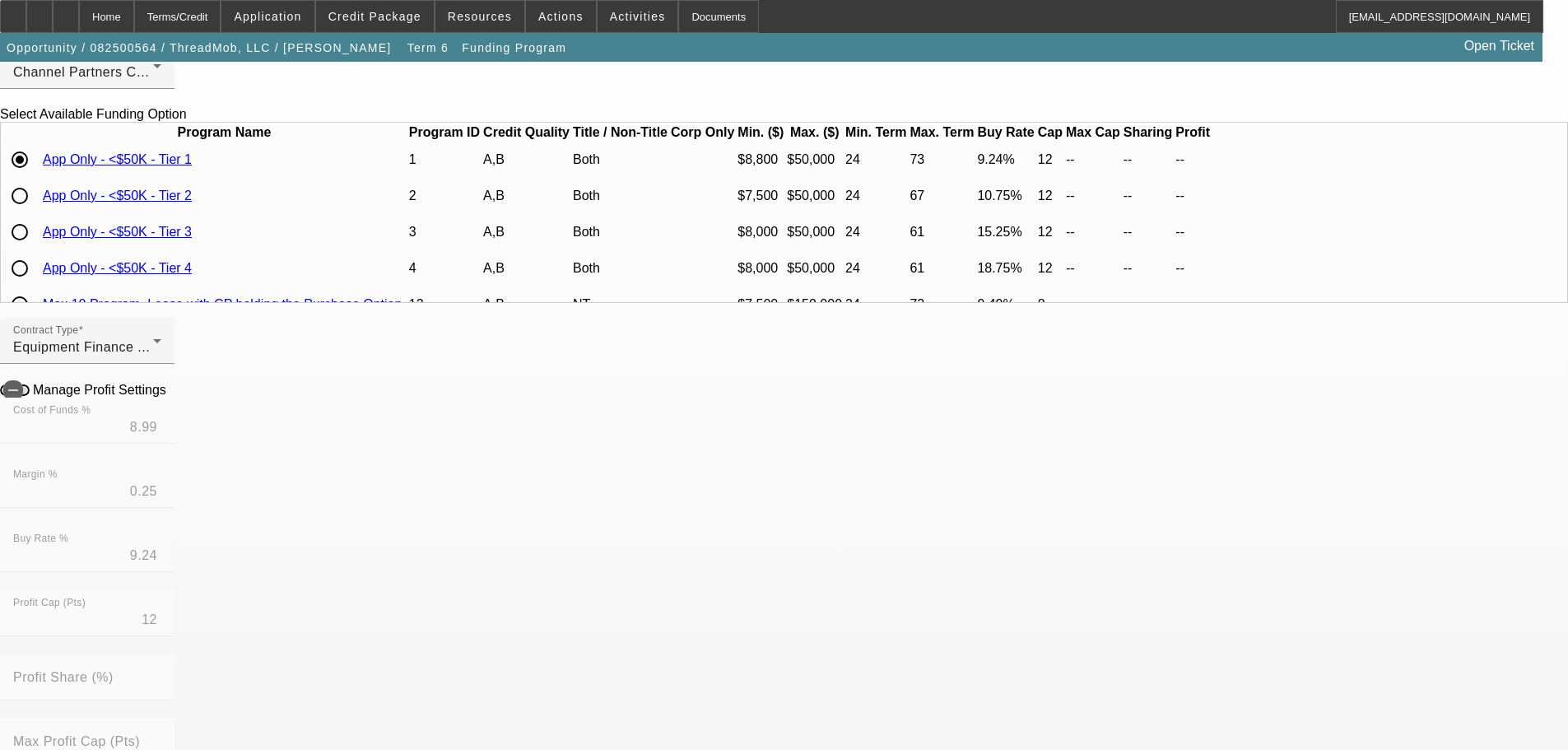
scroll to position [329, 0]
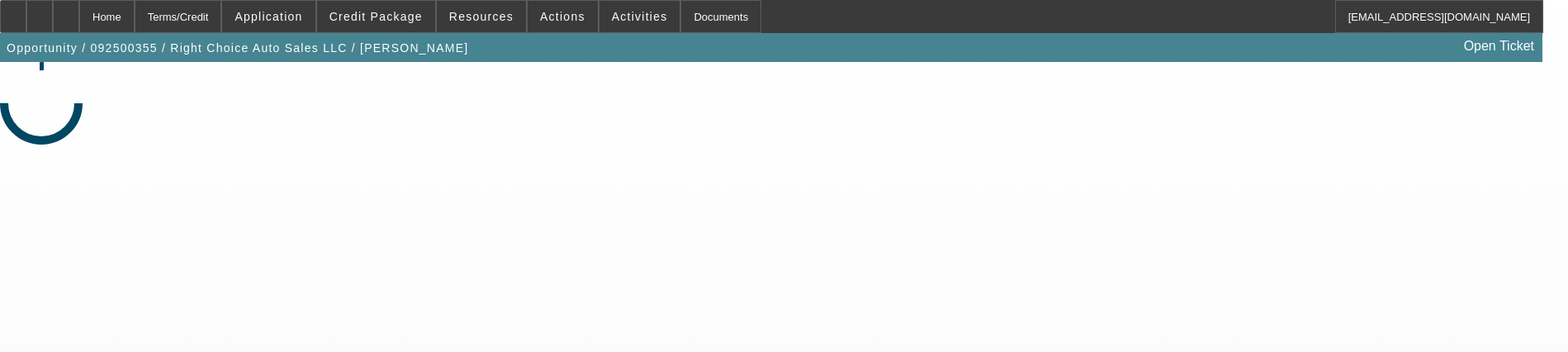
select select "4"
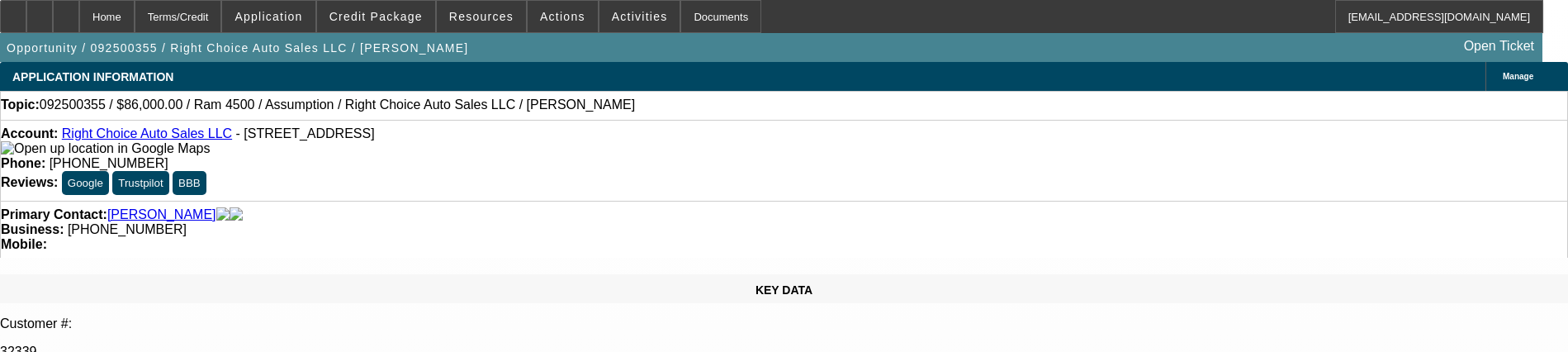
select select "0"
select select "2"
select select "0"
select select "4"
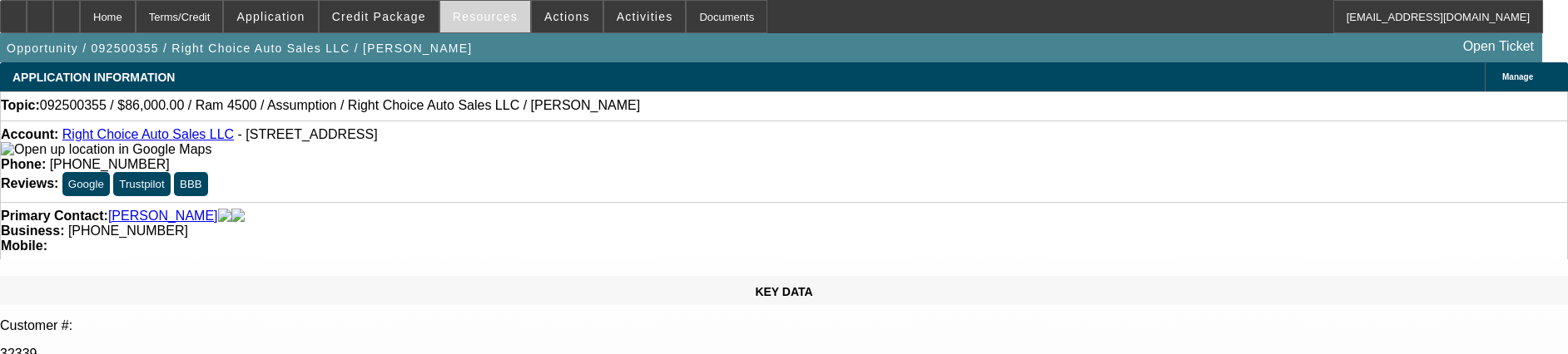
click at [467, 19] on span "Resources" at bounding box center [485, 17] width 65 height 13
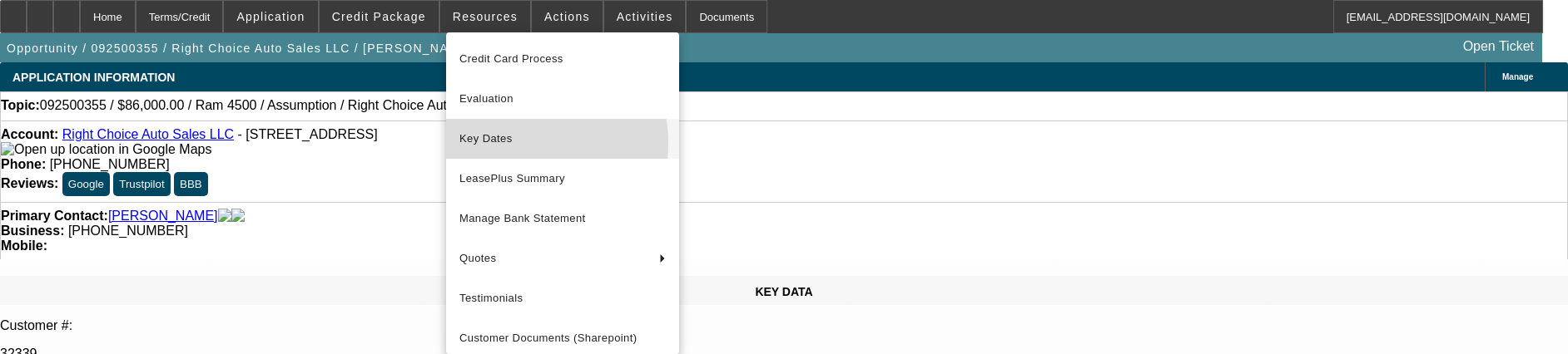
click at [507, 144] on span "Key Dates" at bounding box center [562, 139] width 206 height 20
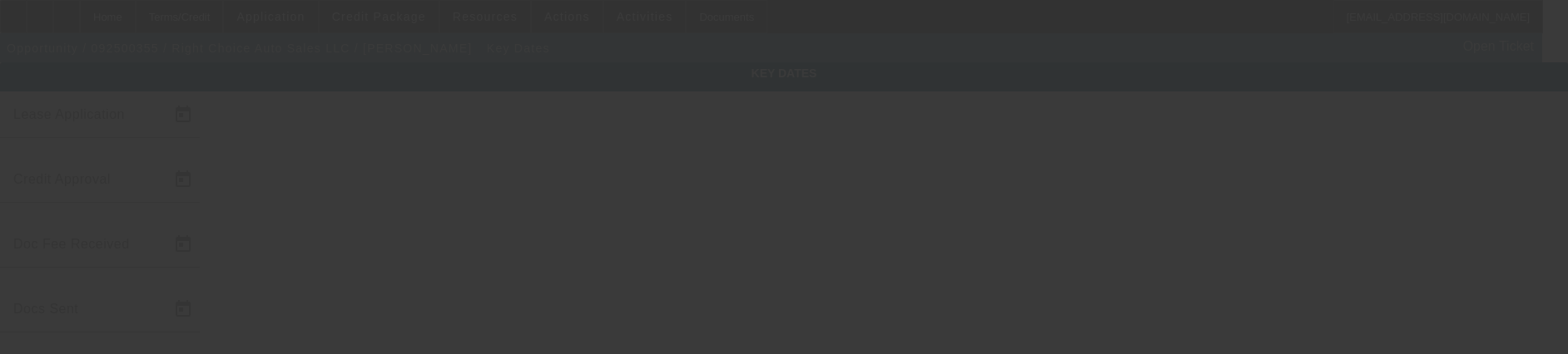
type input "[DATE]"
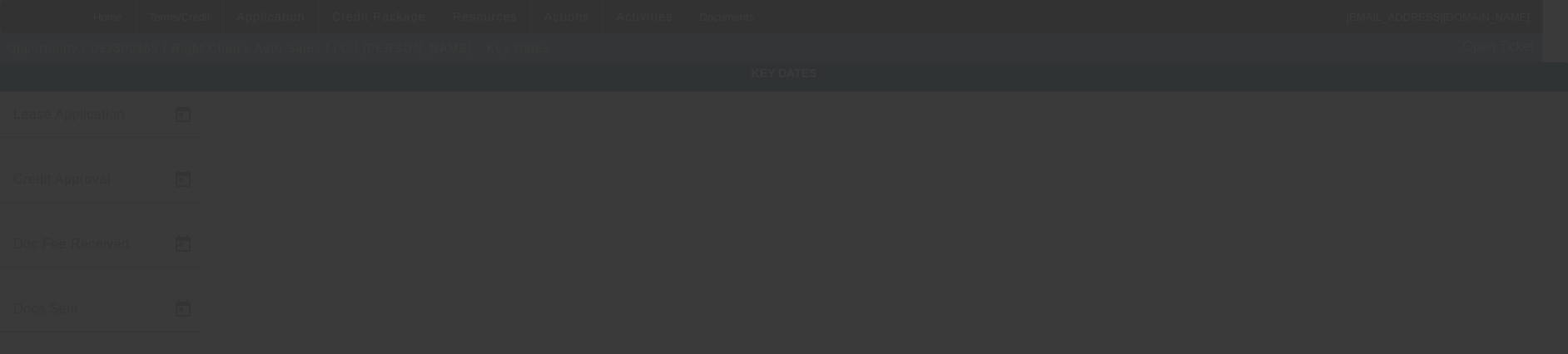
type input "[DATE]"
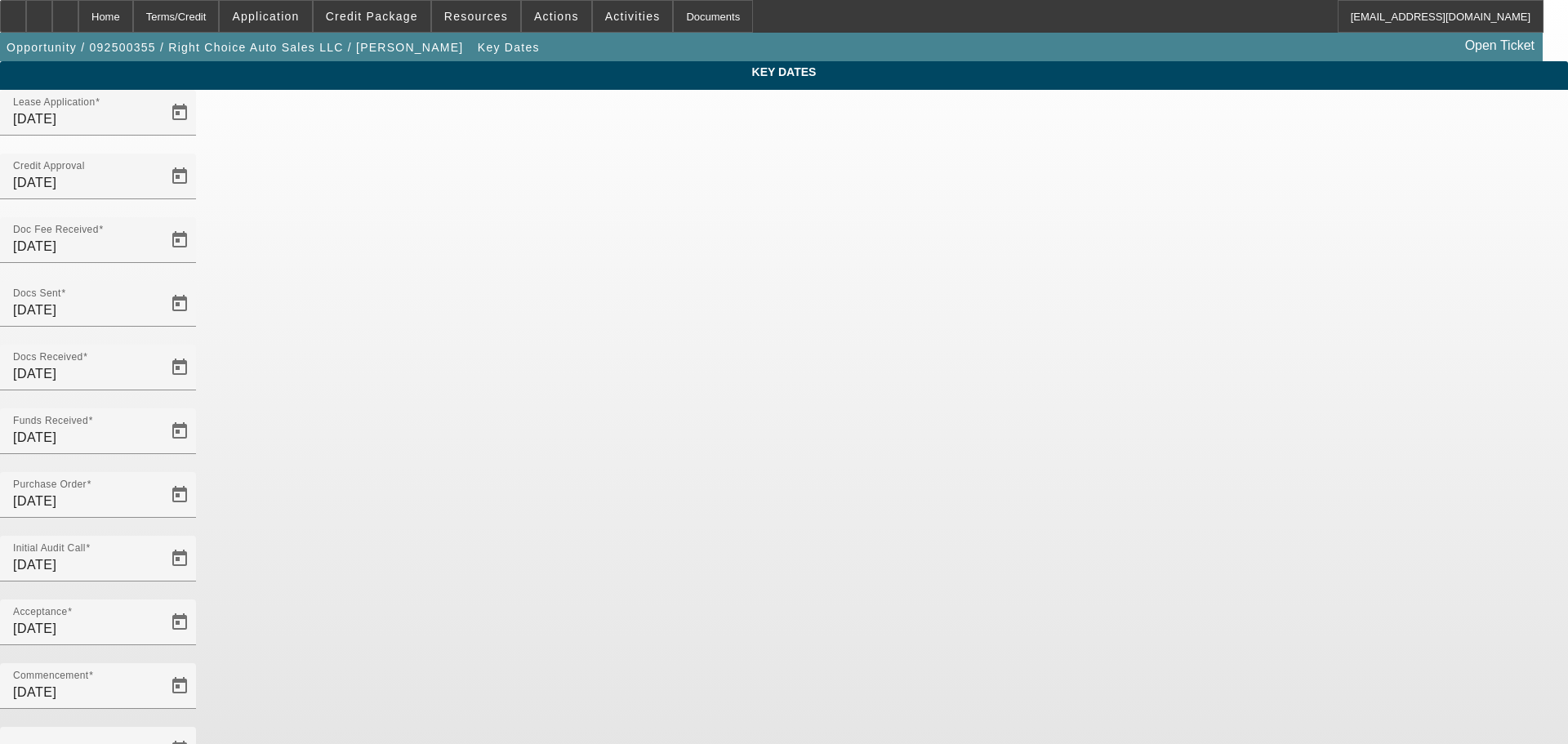
click at [982, 177] on span "Previous month" at bounding box center [984, 174] width 33 height 33
click at [917, 246] on span "1" at bounding box center [917, 241] width 30 height 30
type input "[DATE]"
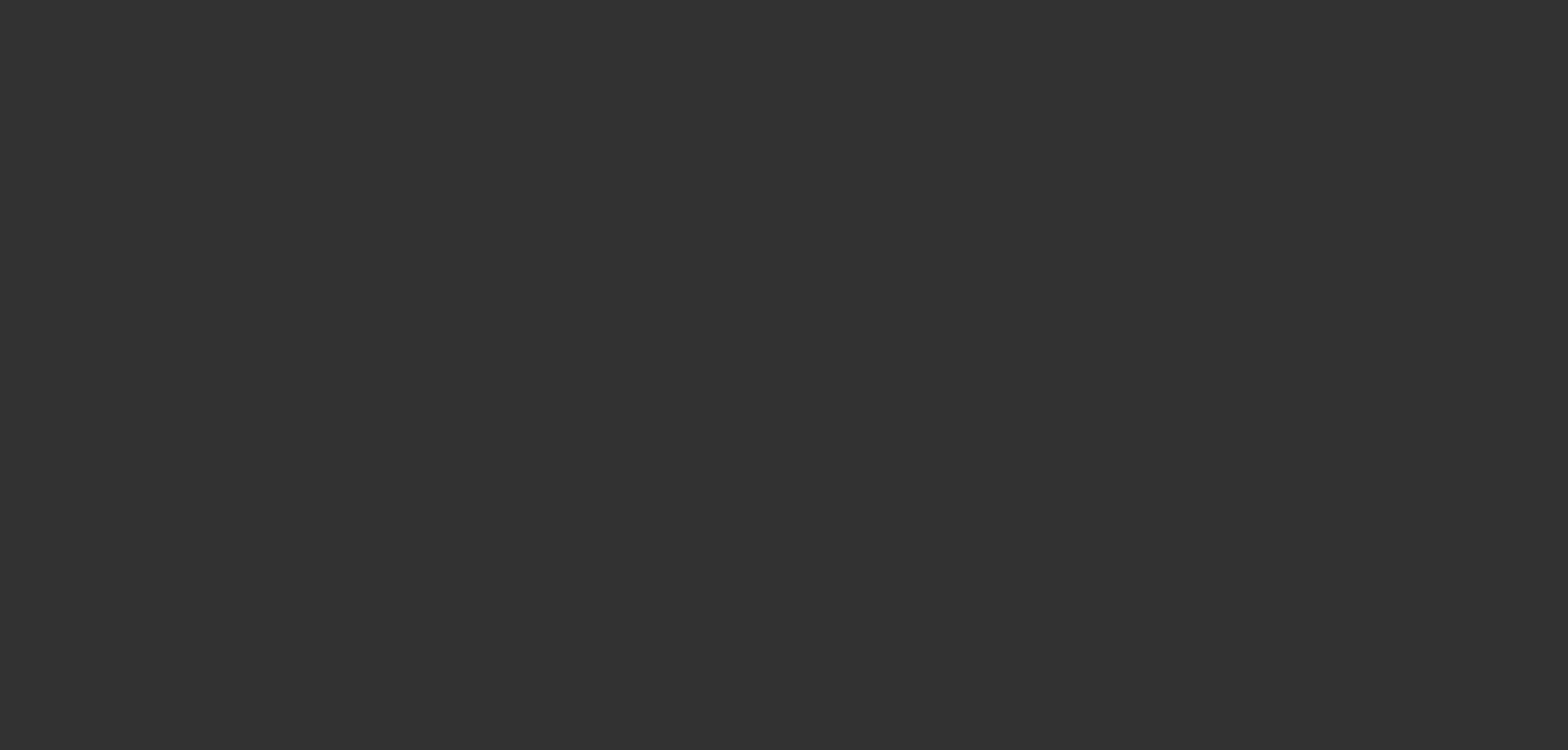
select select "4"
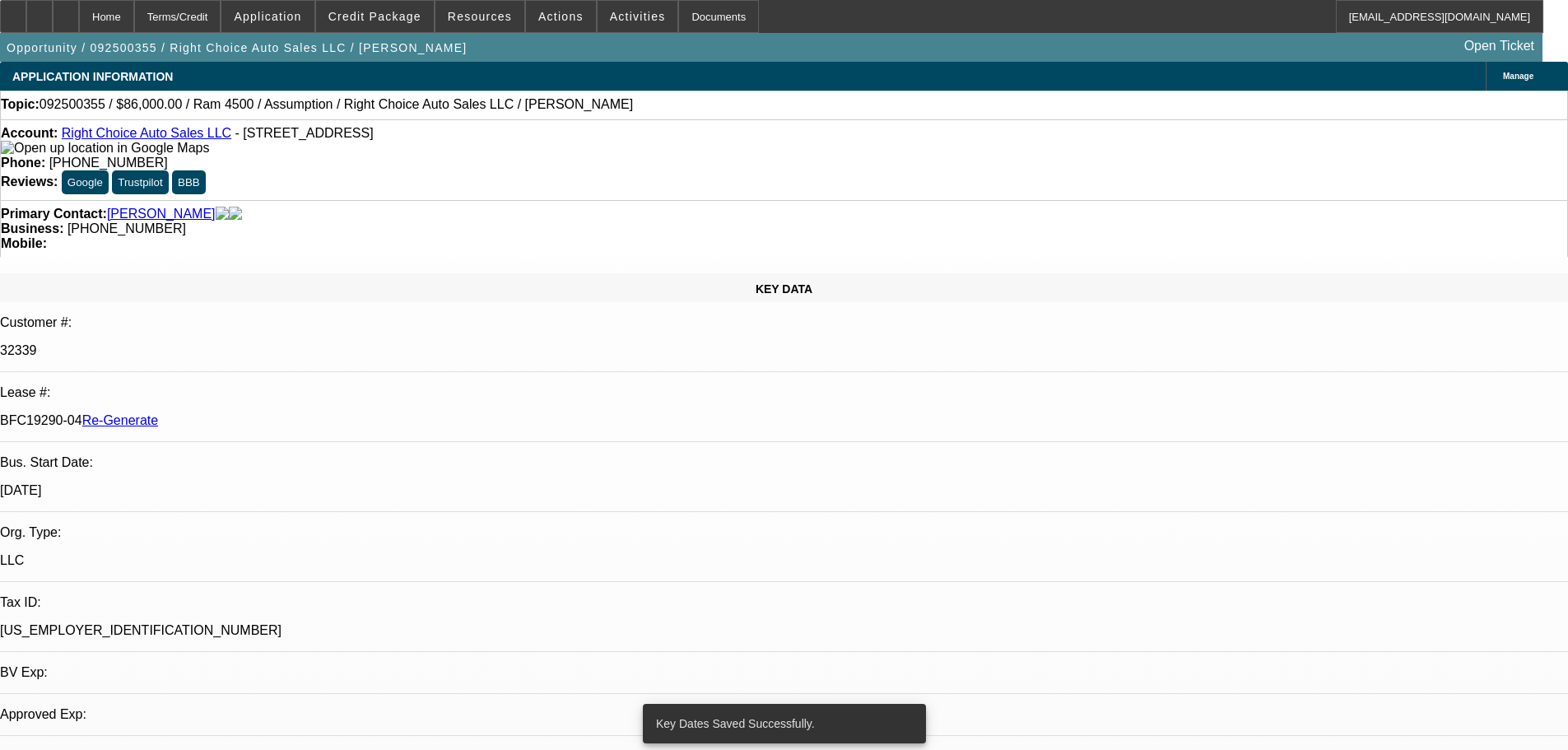
select select "0"
select select "2"
select select "0"
select select "4"
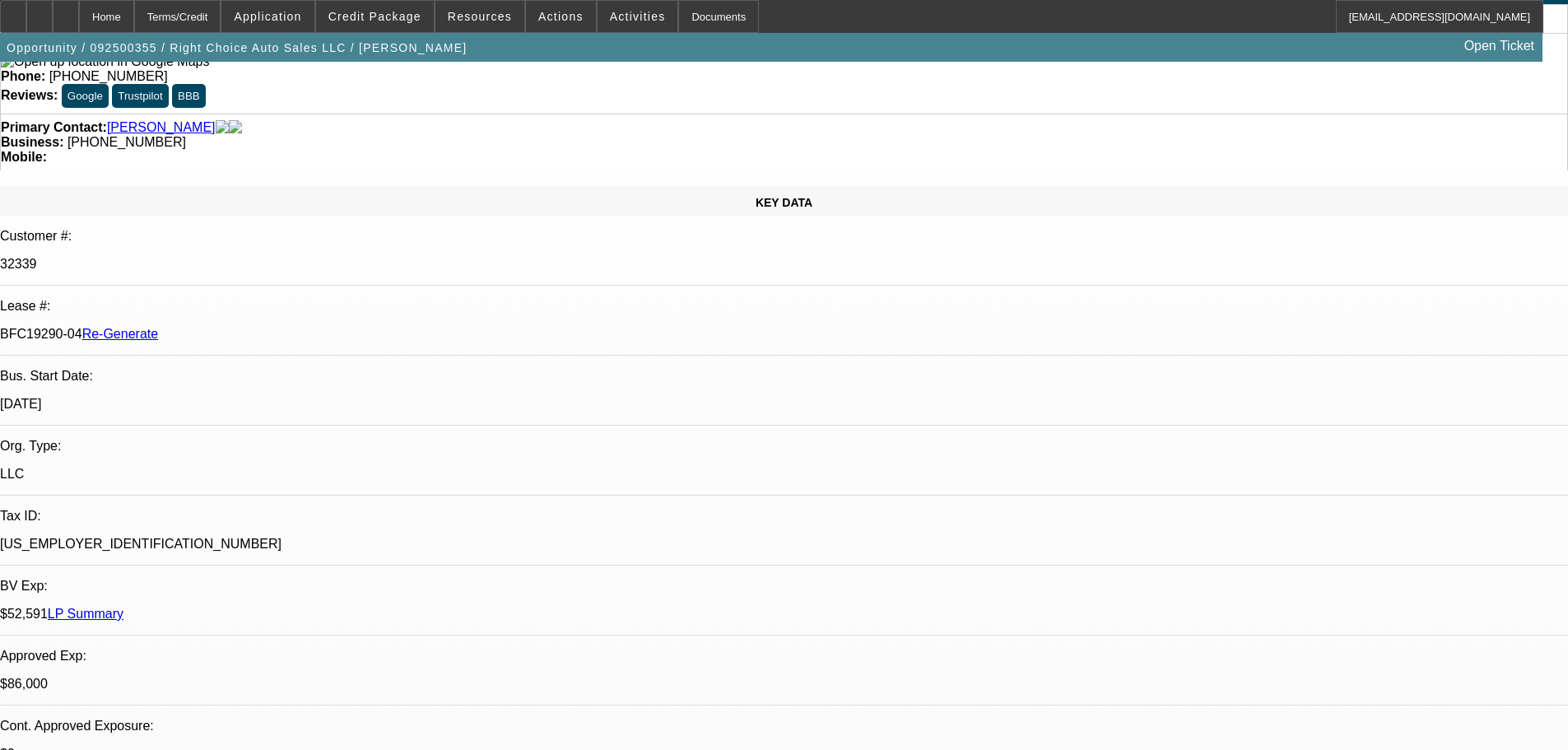
scroll to position [164, 0]
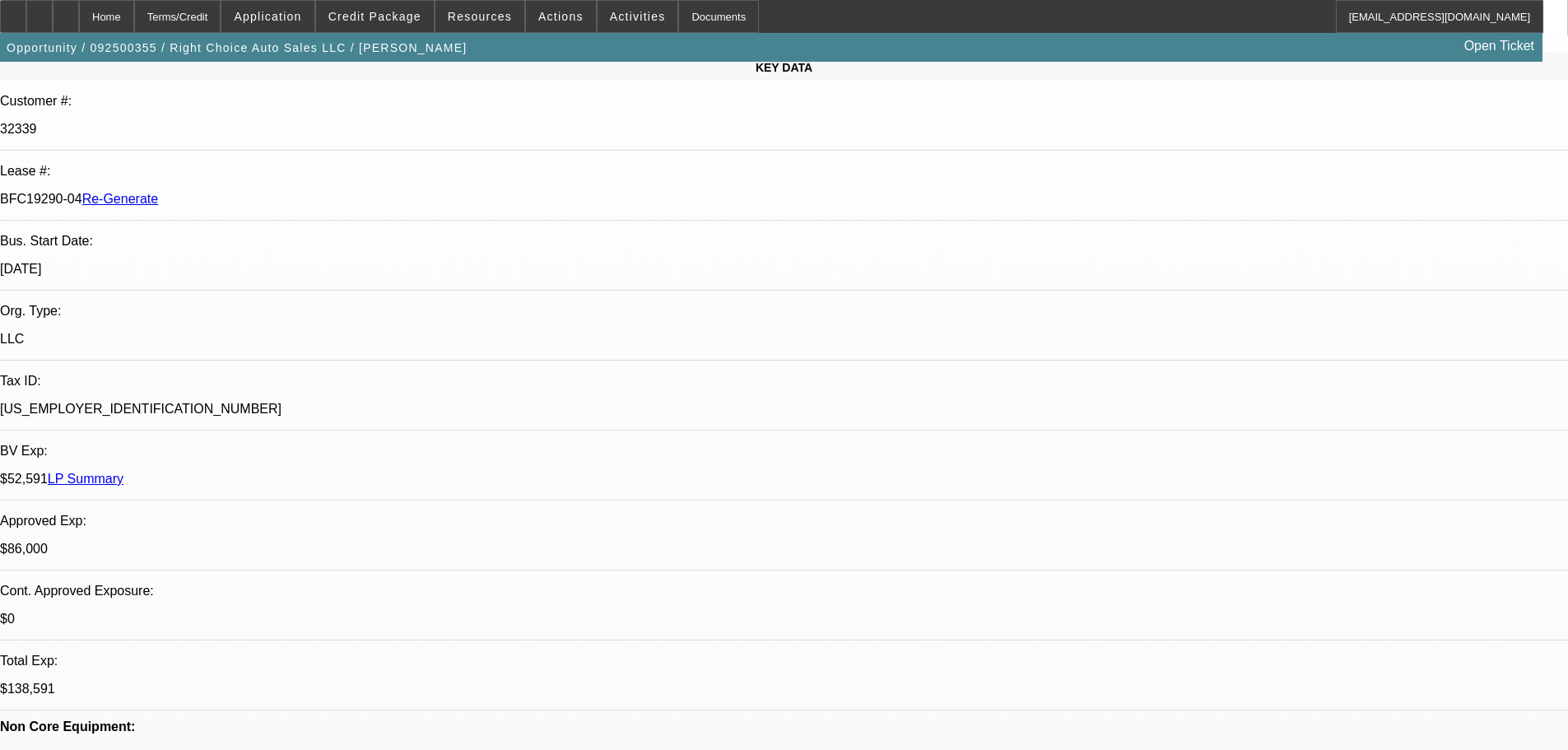
scroll to position [247, 0]
